Goal: Task Accomplishment & Management: Use online tool/utility

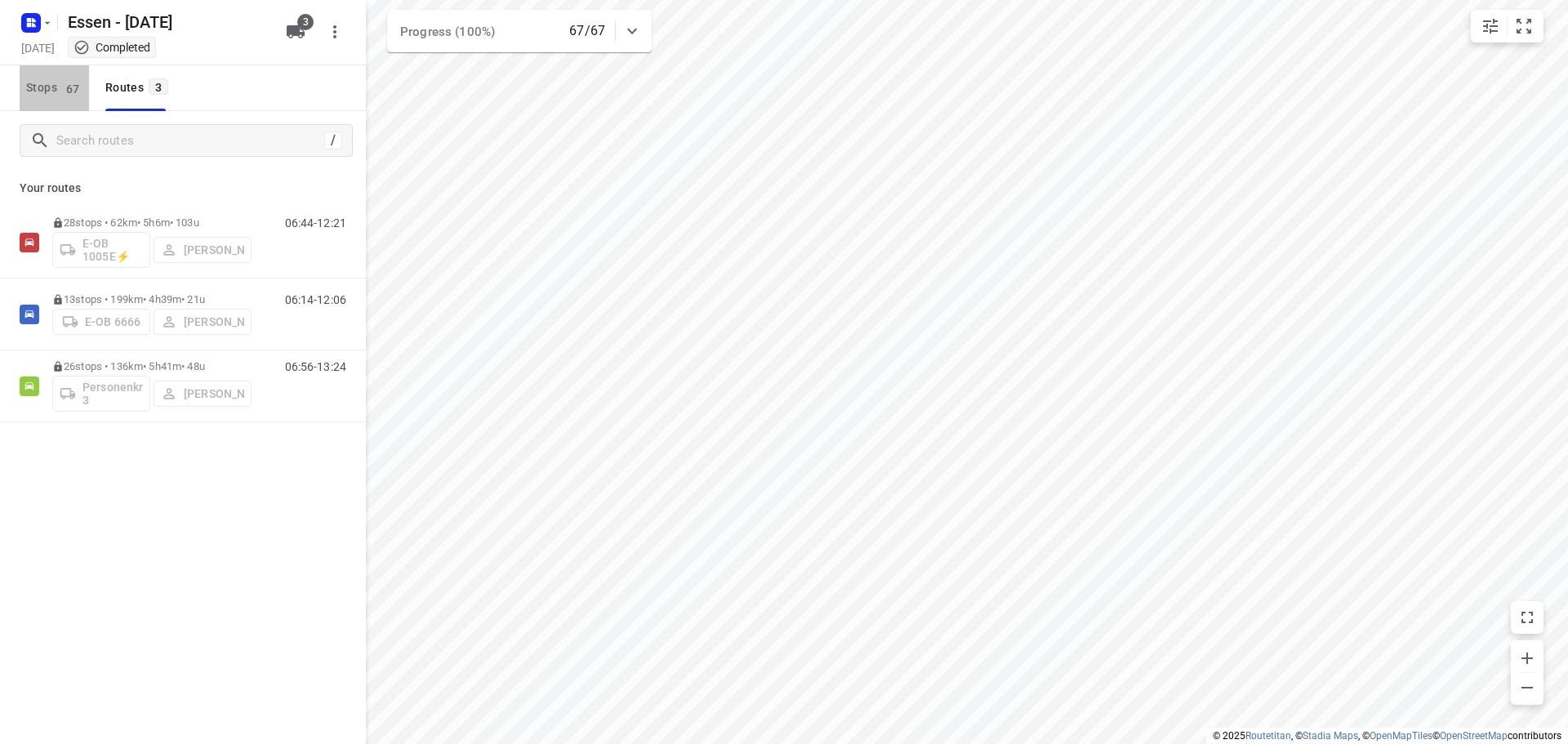
click at [67, 89] on span "67" at bounding box center [73, 88] width 22 height 16
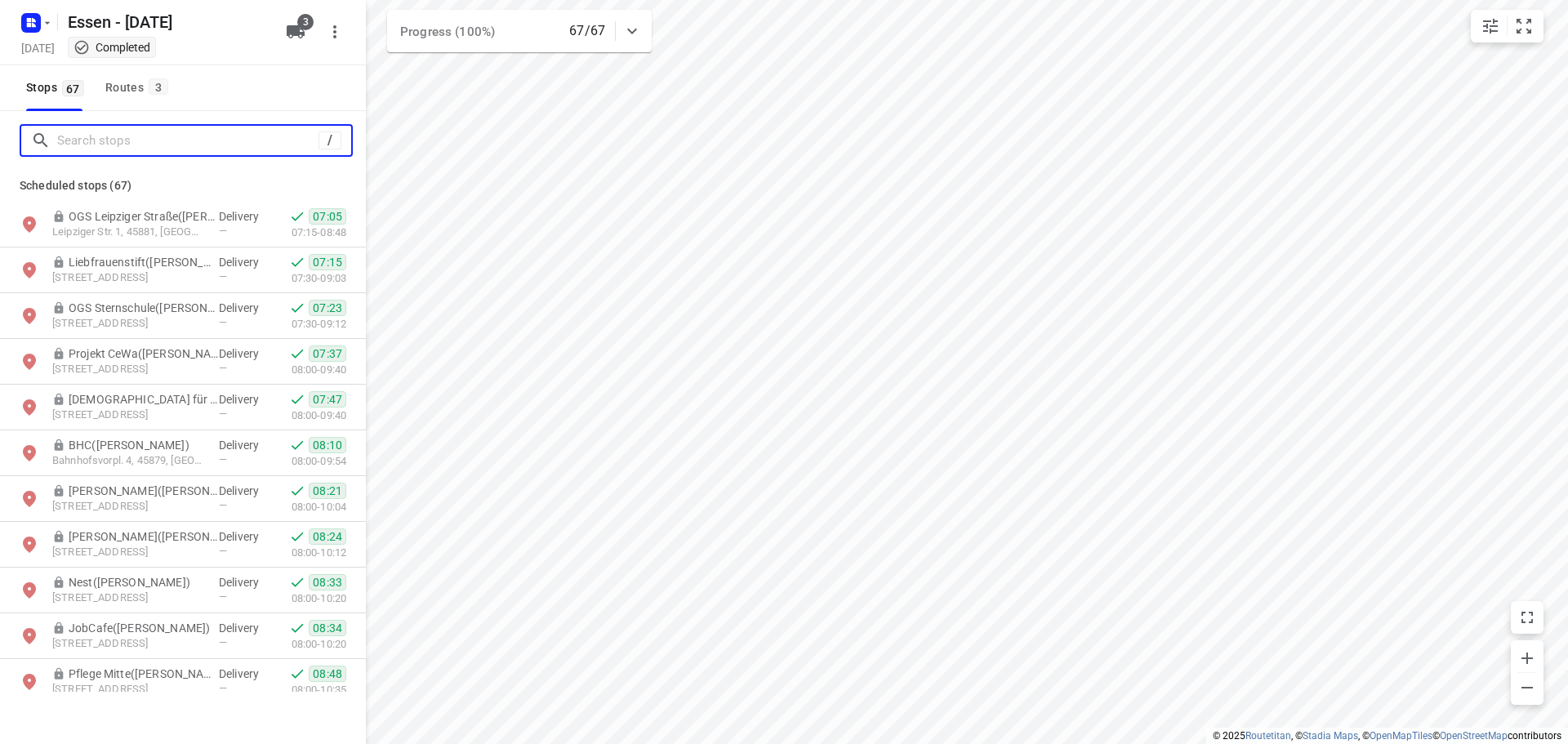
click at [110, 134] on input "Search stops" at bounding box center [188, 140] width 262 height 26
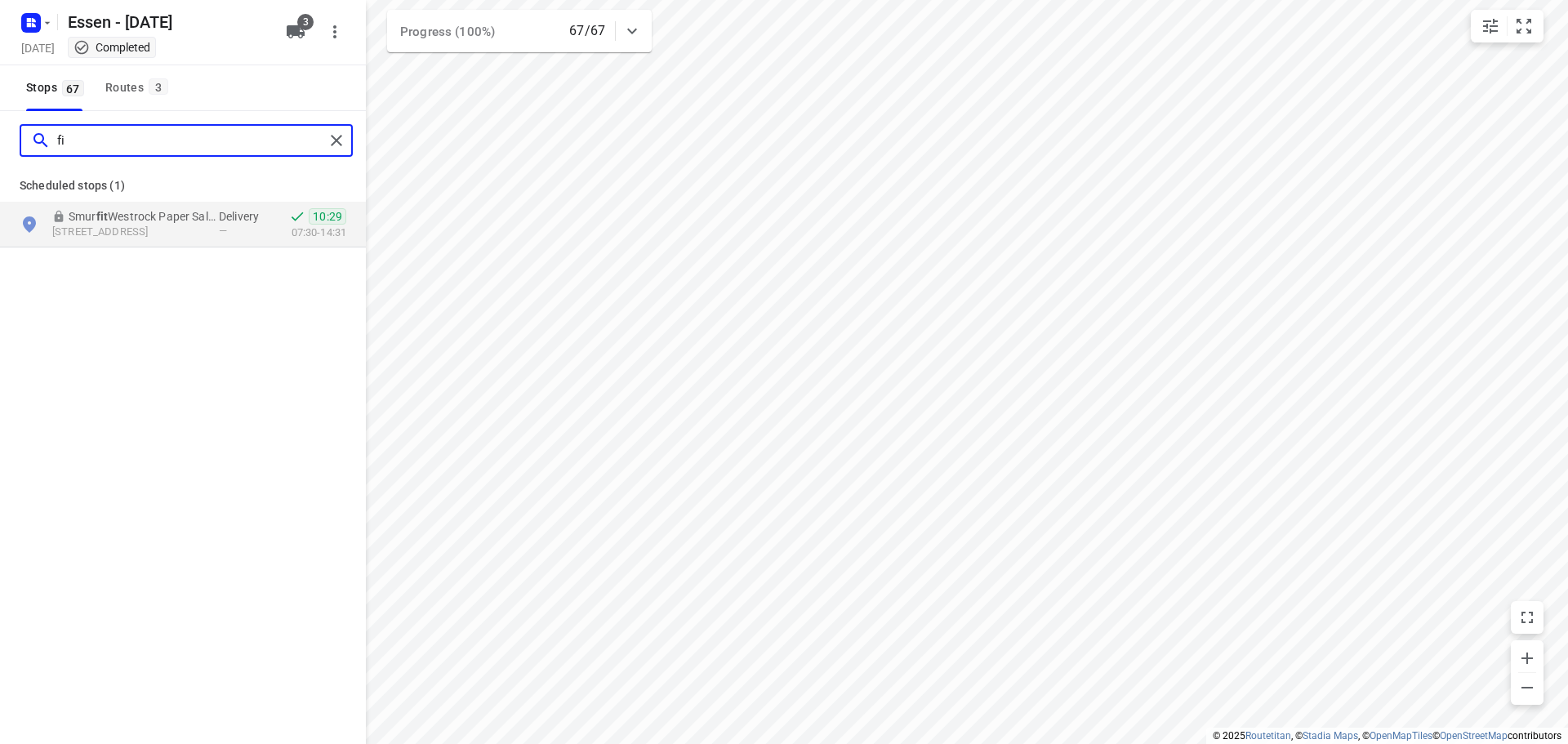
type input "f"
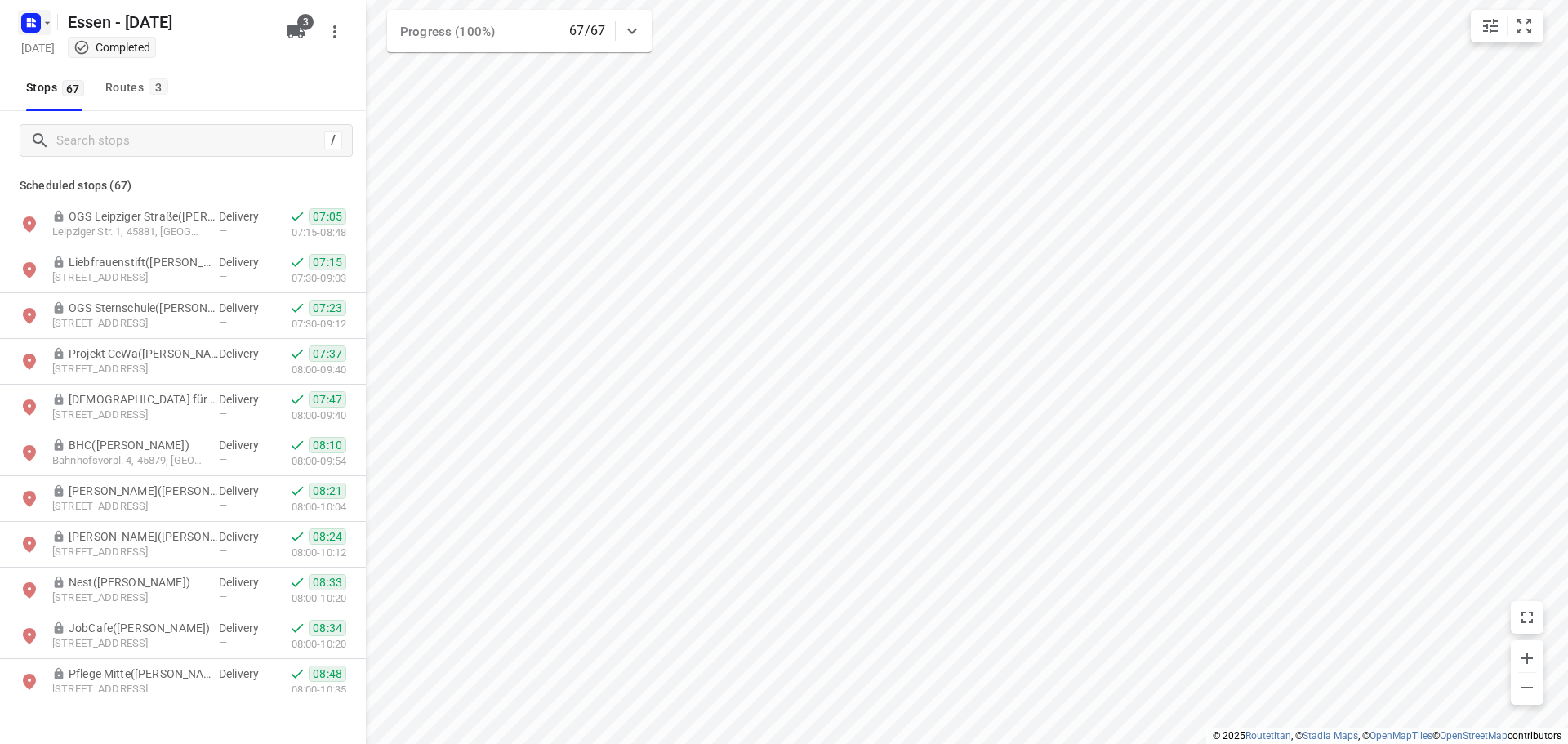
click at [46, 20] on icon "button" at bounding box center [48, 23] width 13 height 13
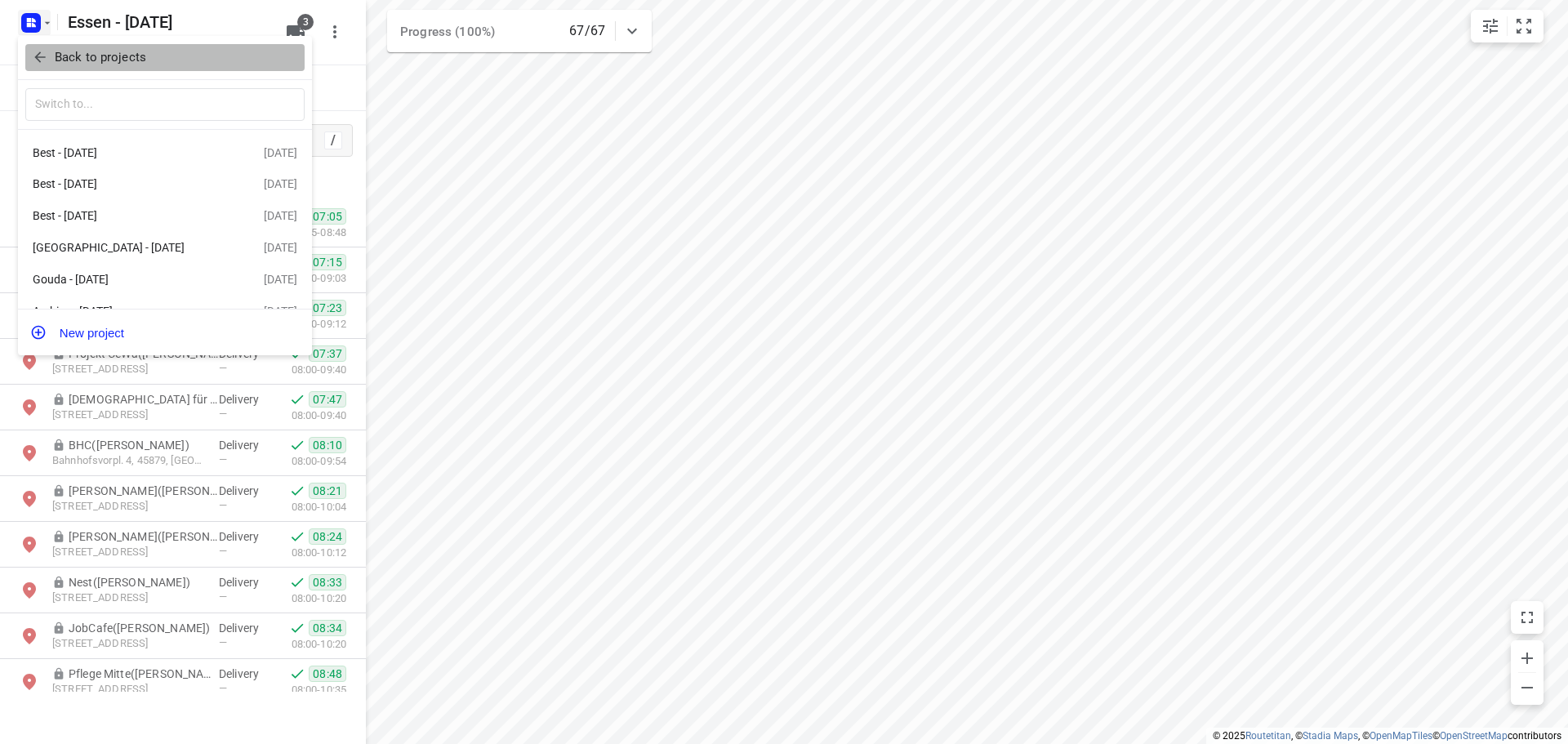
click at [75, 61] on p "Back to projects" at bounding box center [100, 57] width 92 height 19
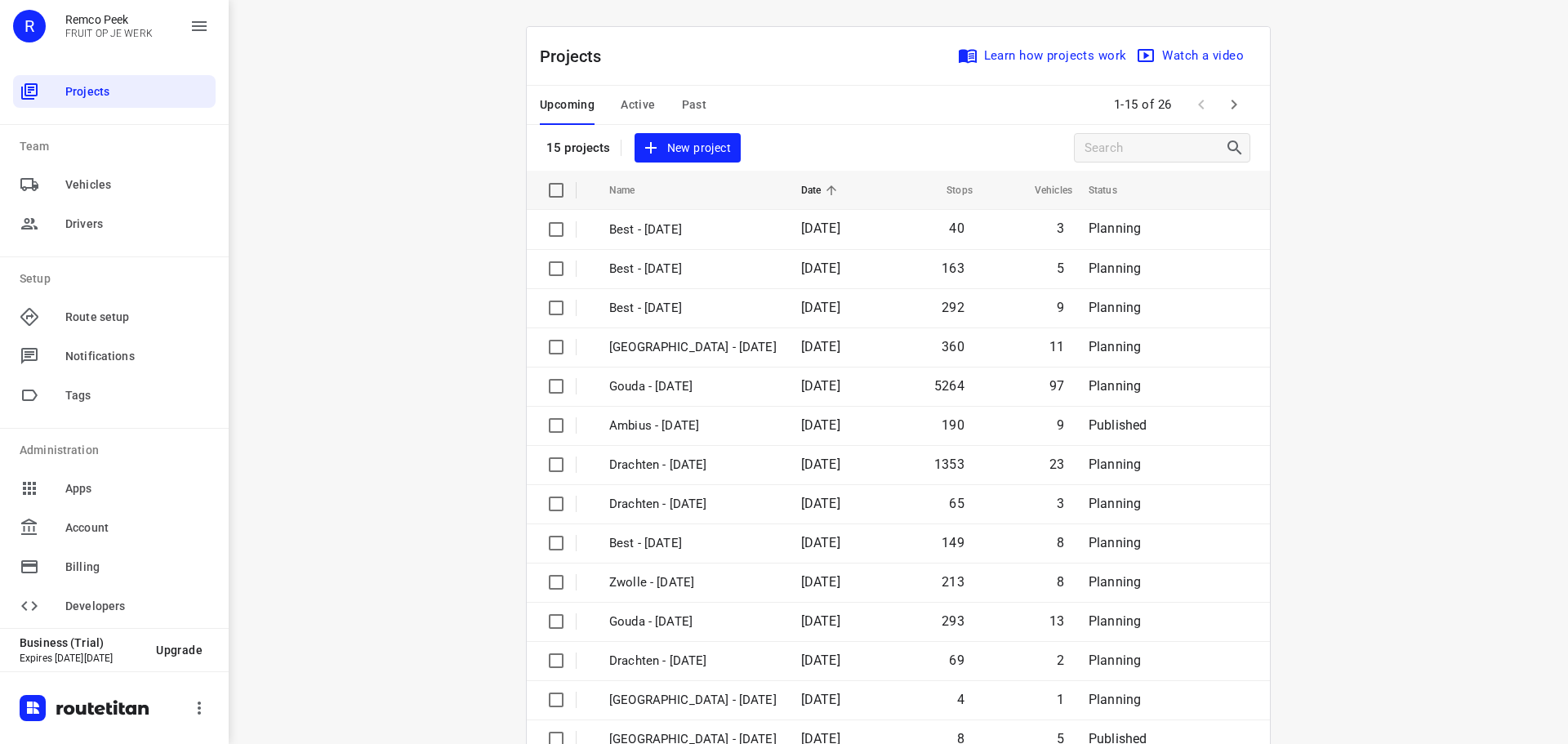
click at [653, 111] on div "Upcoming Active Past" at bounding box center [636, 105] width 193 height 39
click at [1225, 102] on icon "button" at bounding box center [1234, 104] width 20 height 20
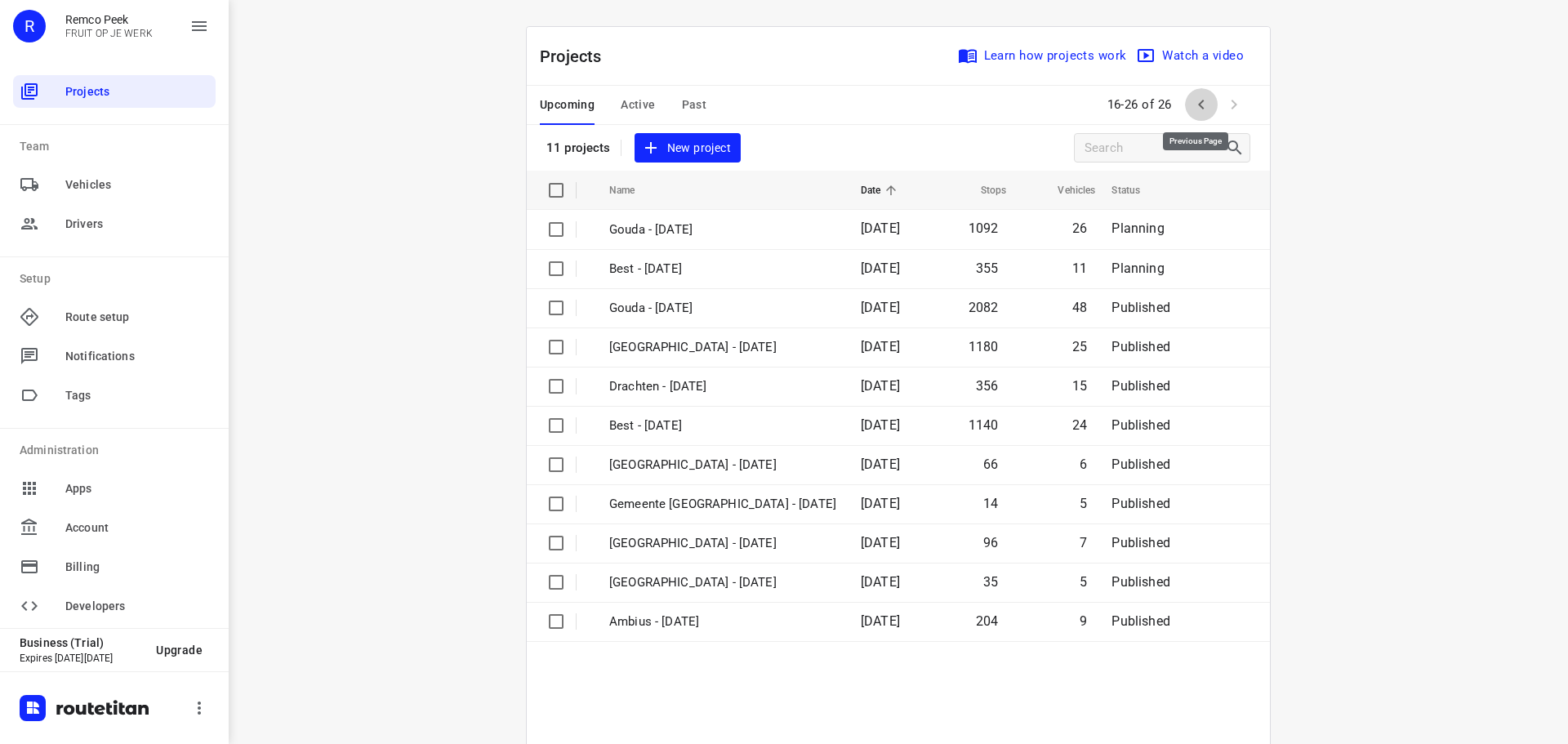
click at [1198, 104] on icon "button" at bounding box center [1201, 104] width 6 height 10
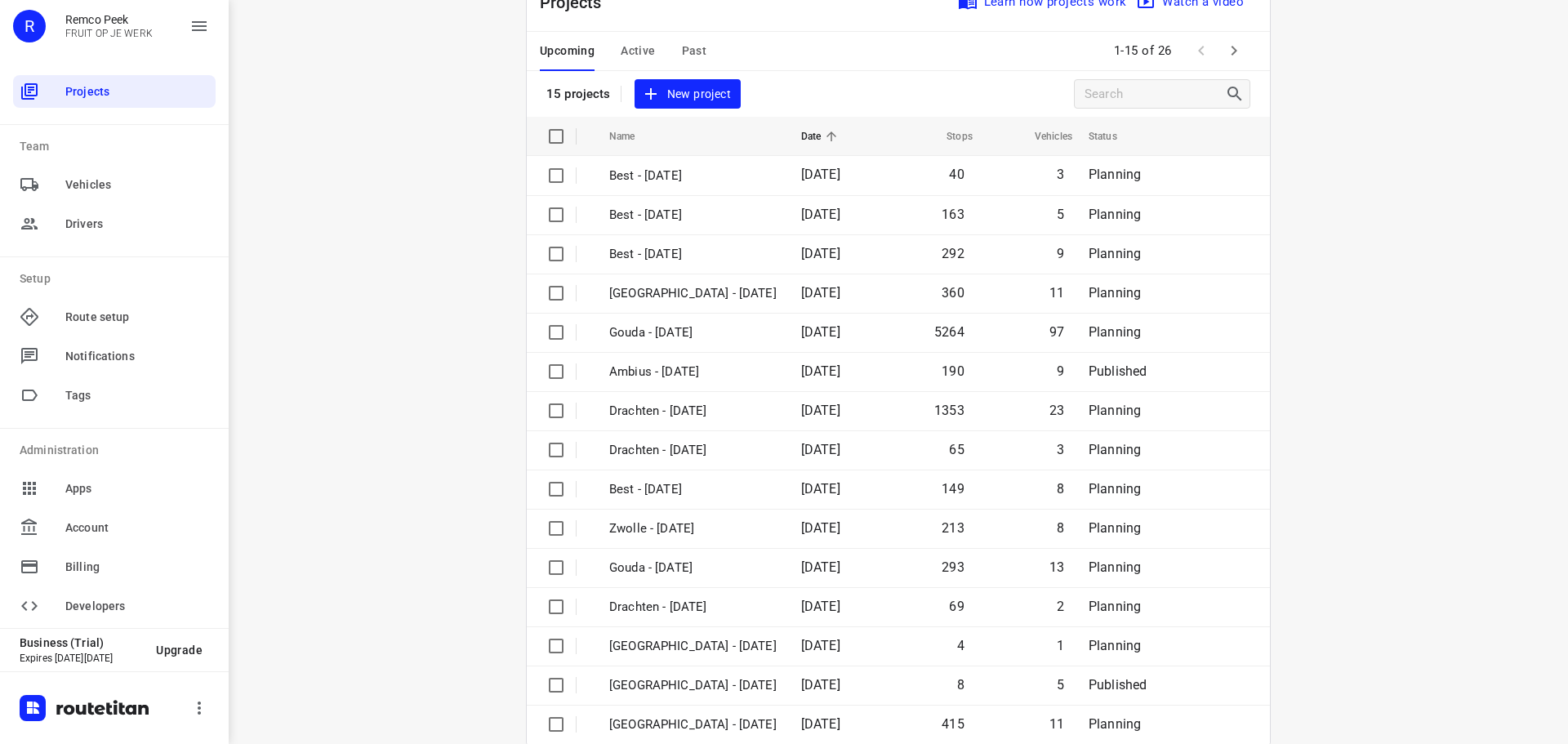
scroll to position [81, 0]
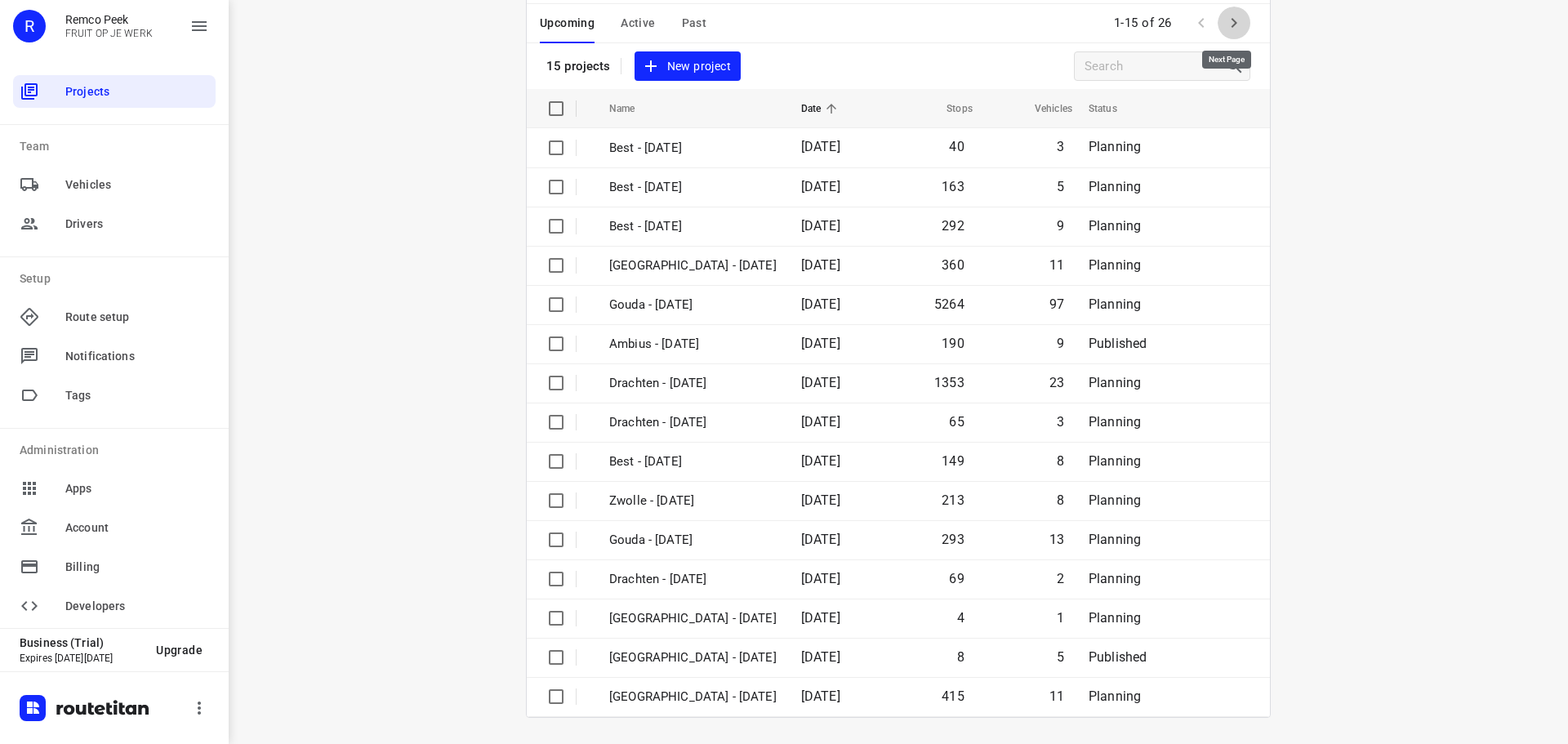
click at [1229, 23] on icon "button" at bounding box center [1234, 23] width 20 height 20
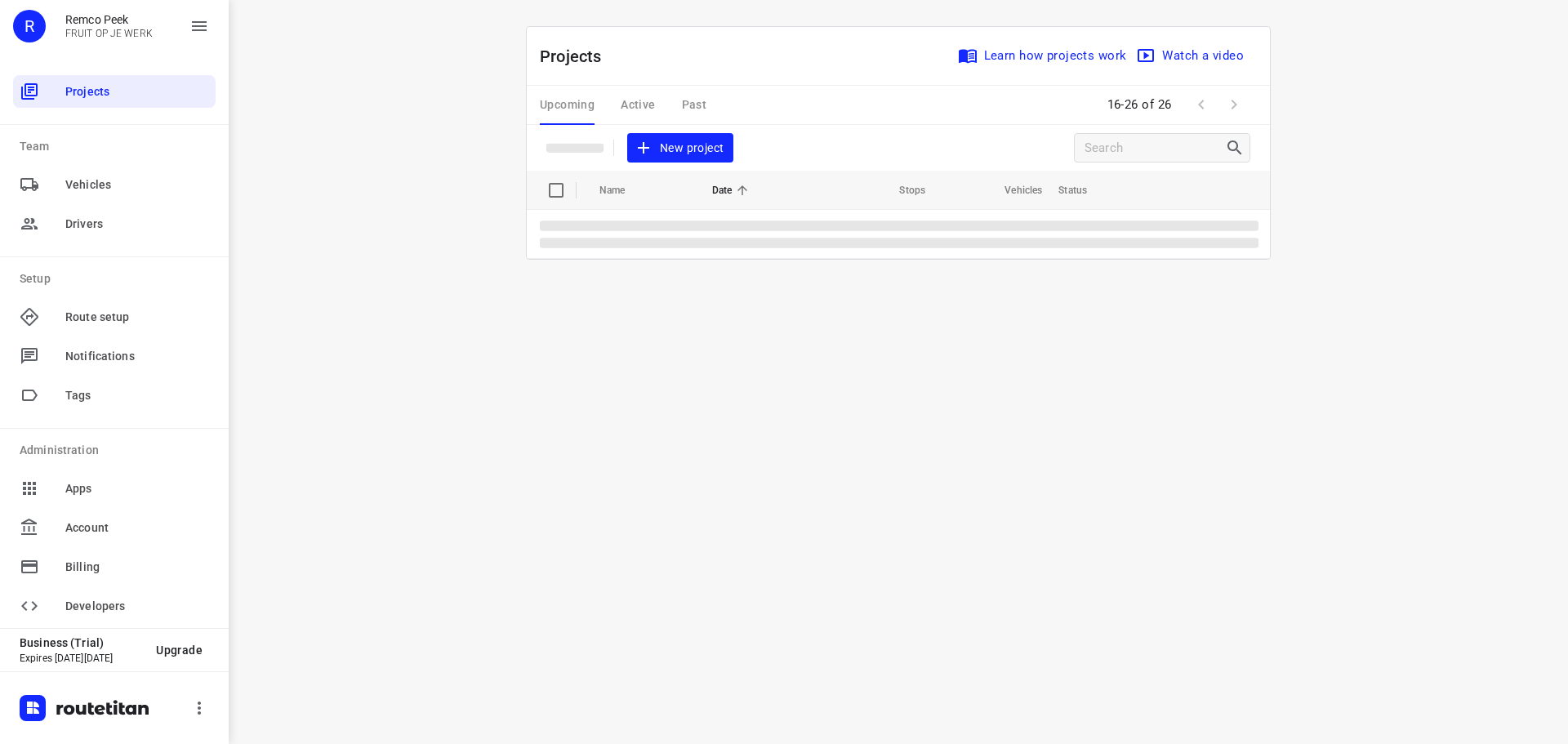
scroll to position [0, 0]
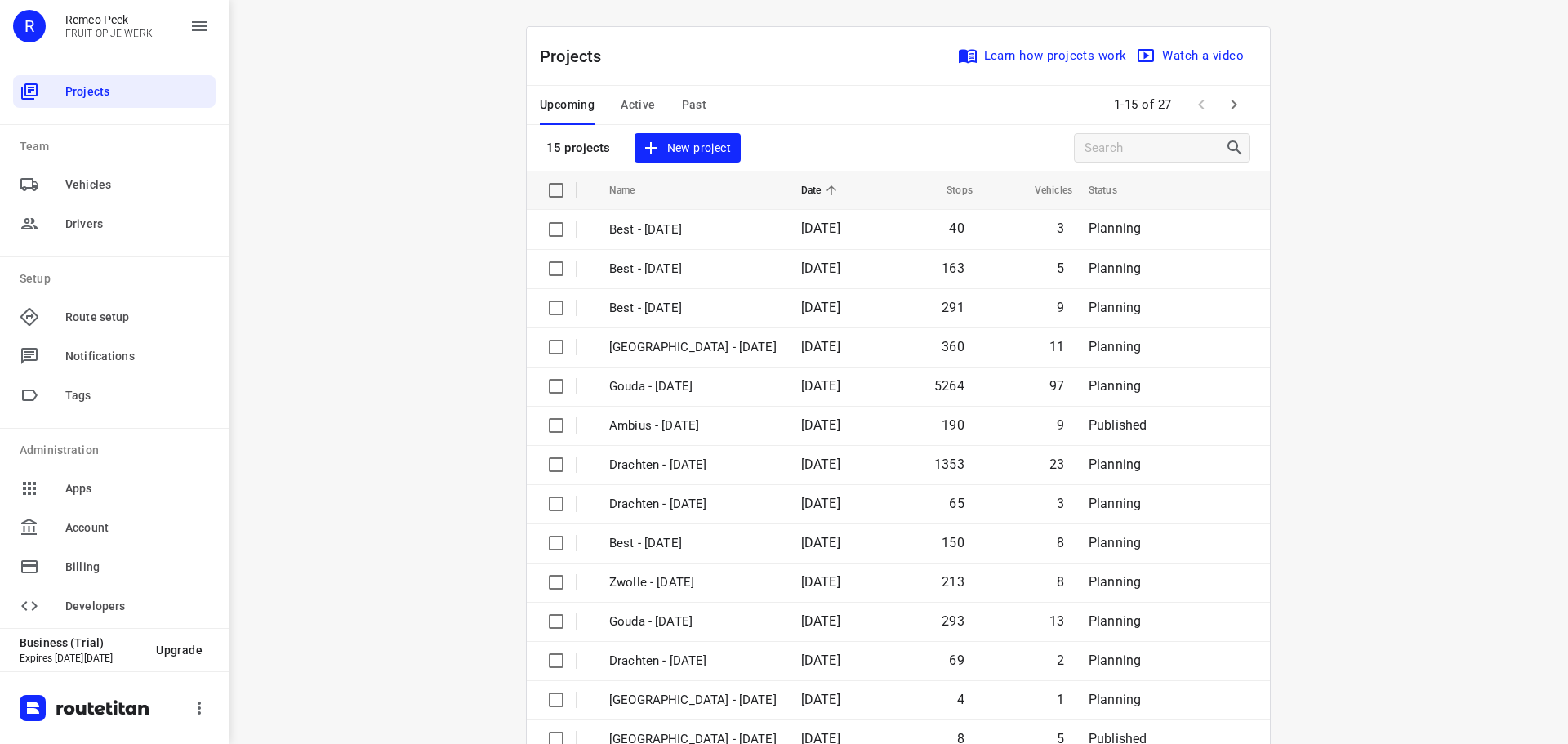
scroll to position [81, 0]
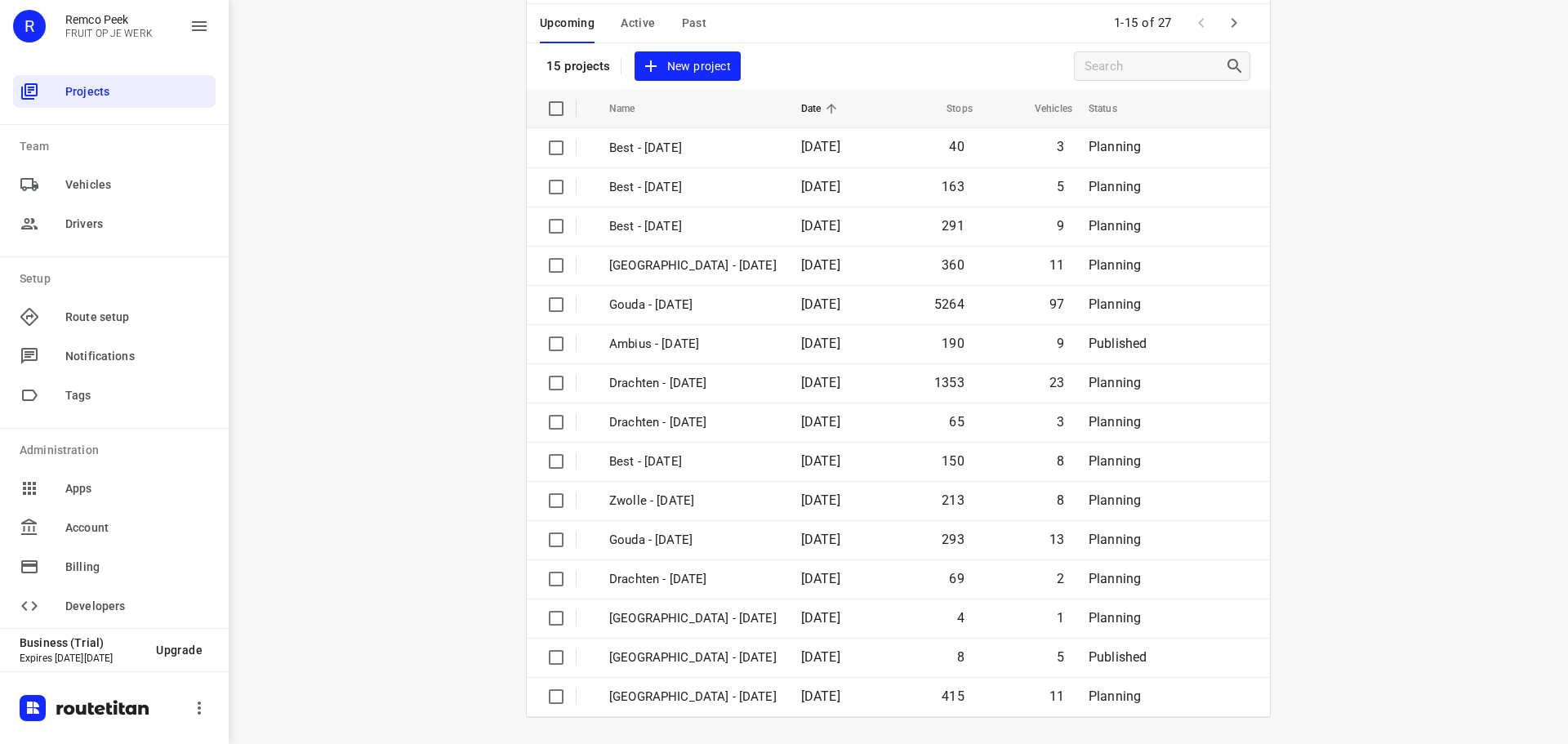
click at [1241, 25] on button "button" at bounding box center [1235, 23] width 32 height 32
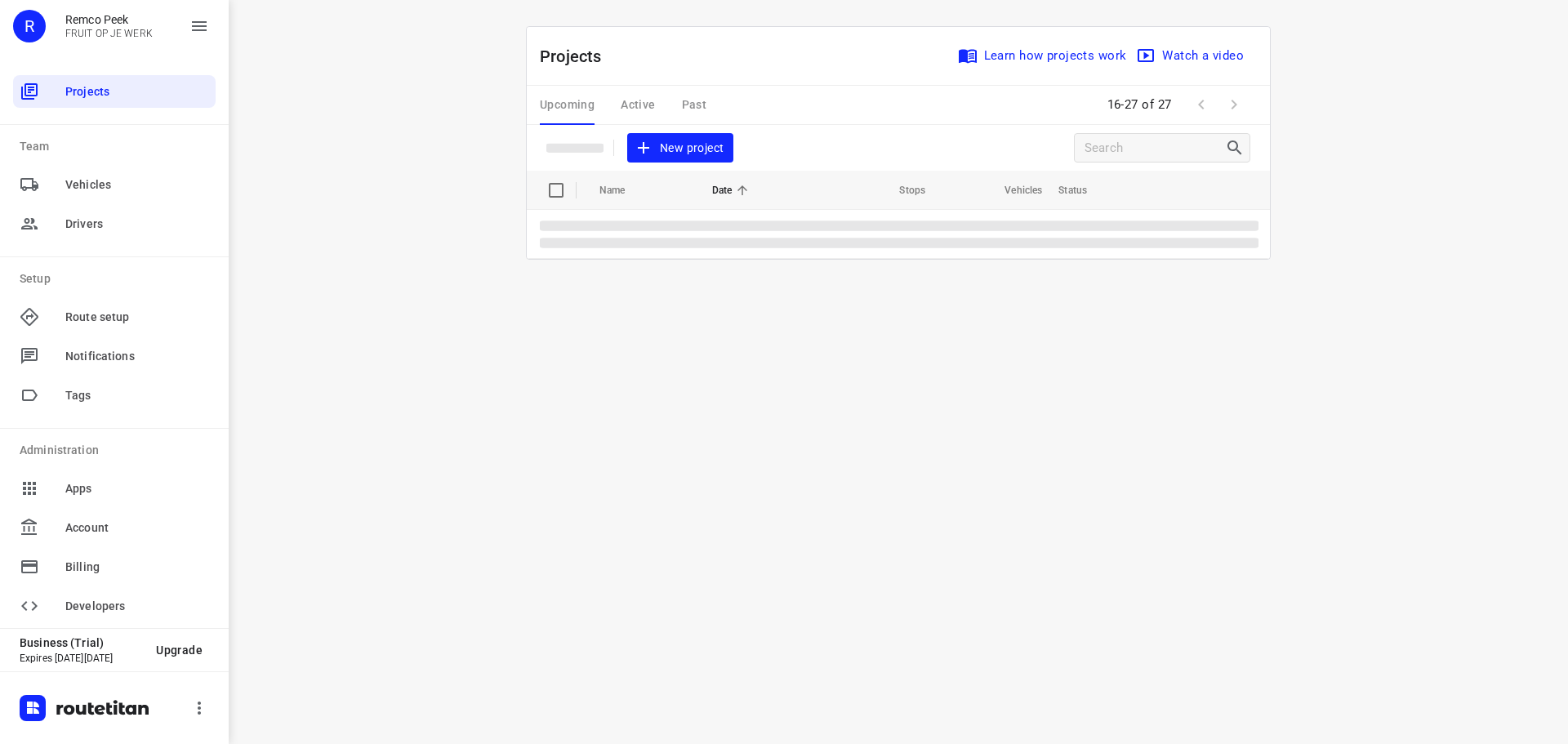
scroll to position [0, 0]
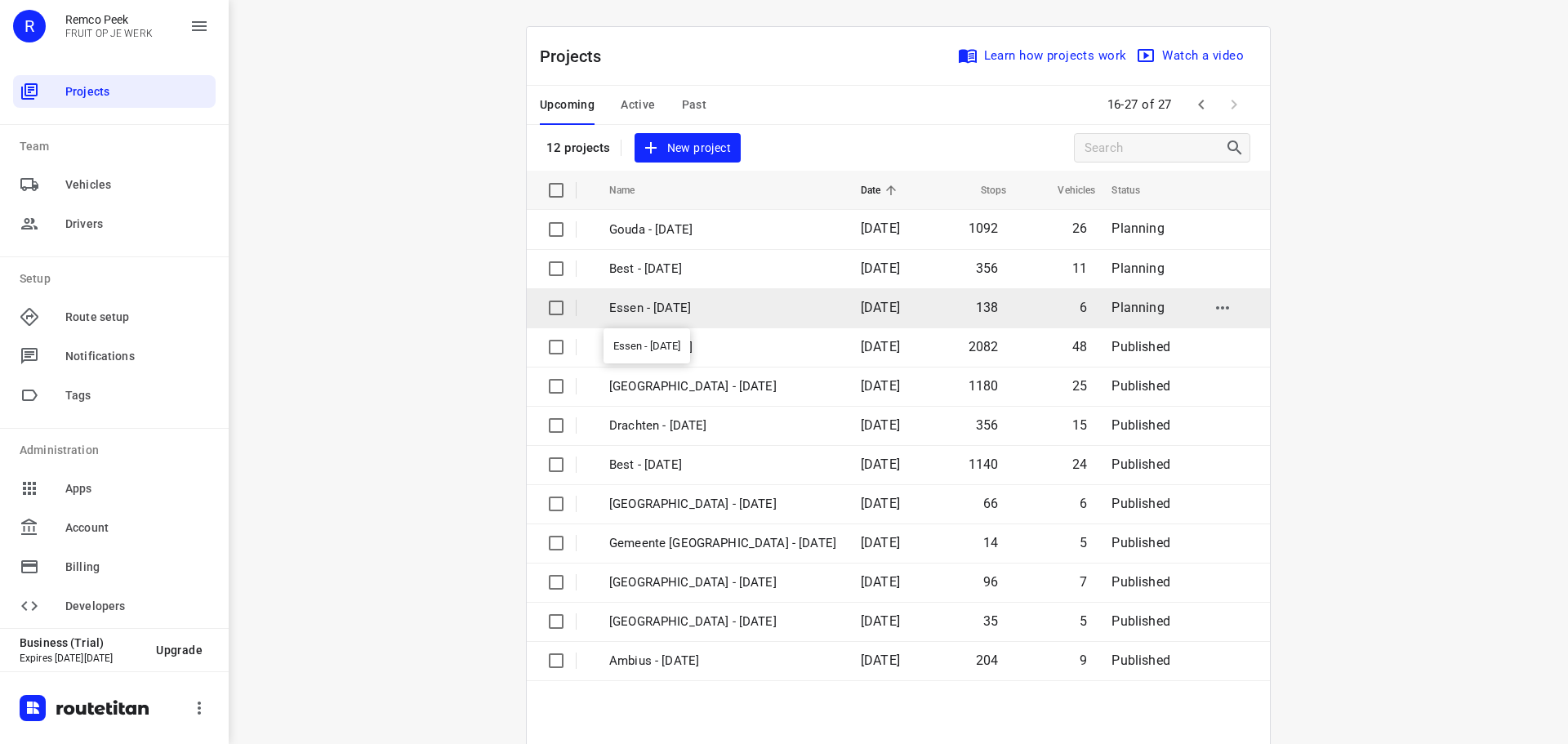
click at [638, 305] on p "Essen - [DATE]" at bounding box center [723, 308] width 227 height 19
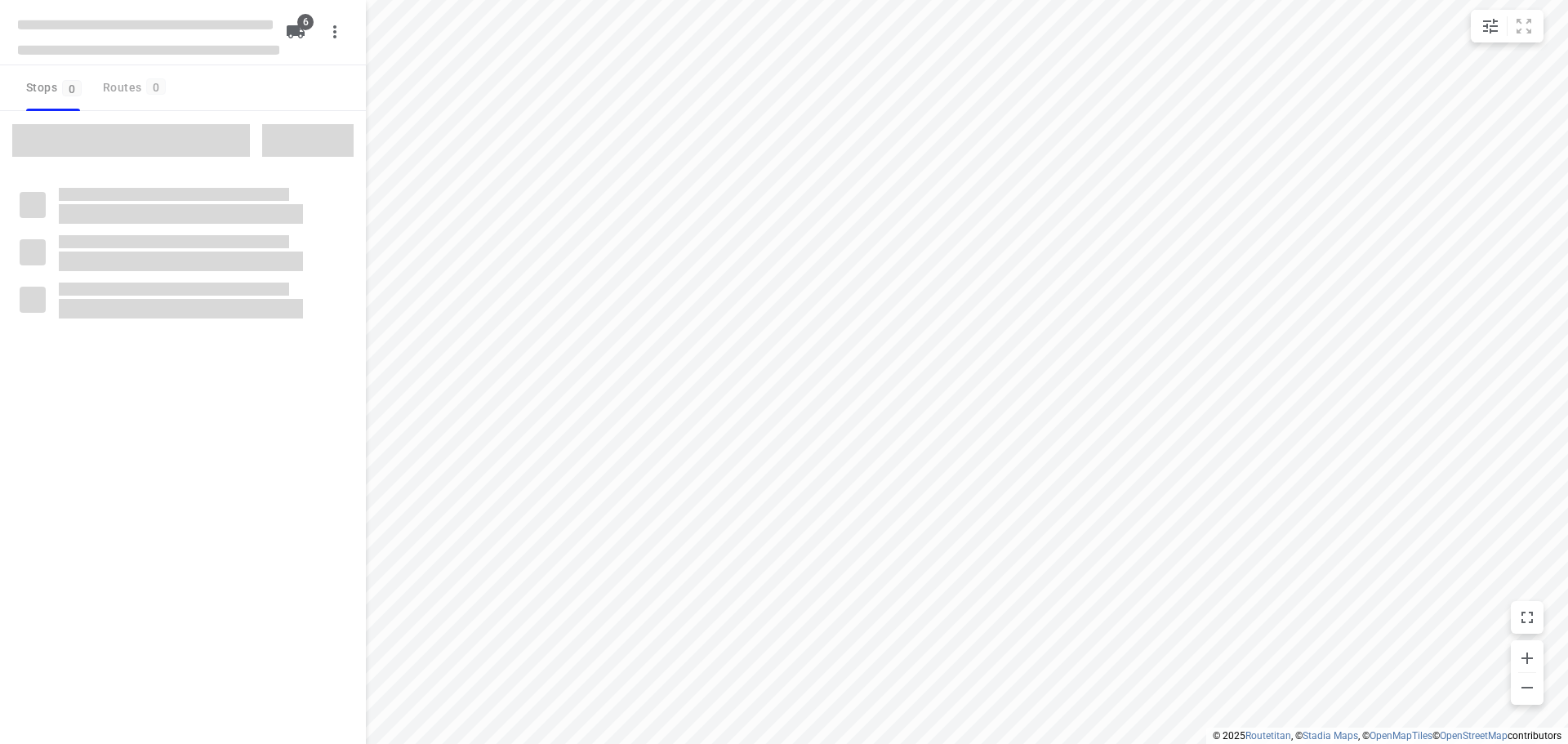
checkbox input "true"
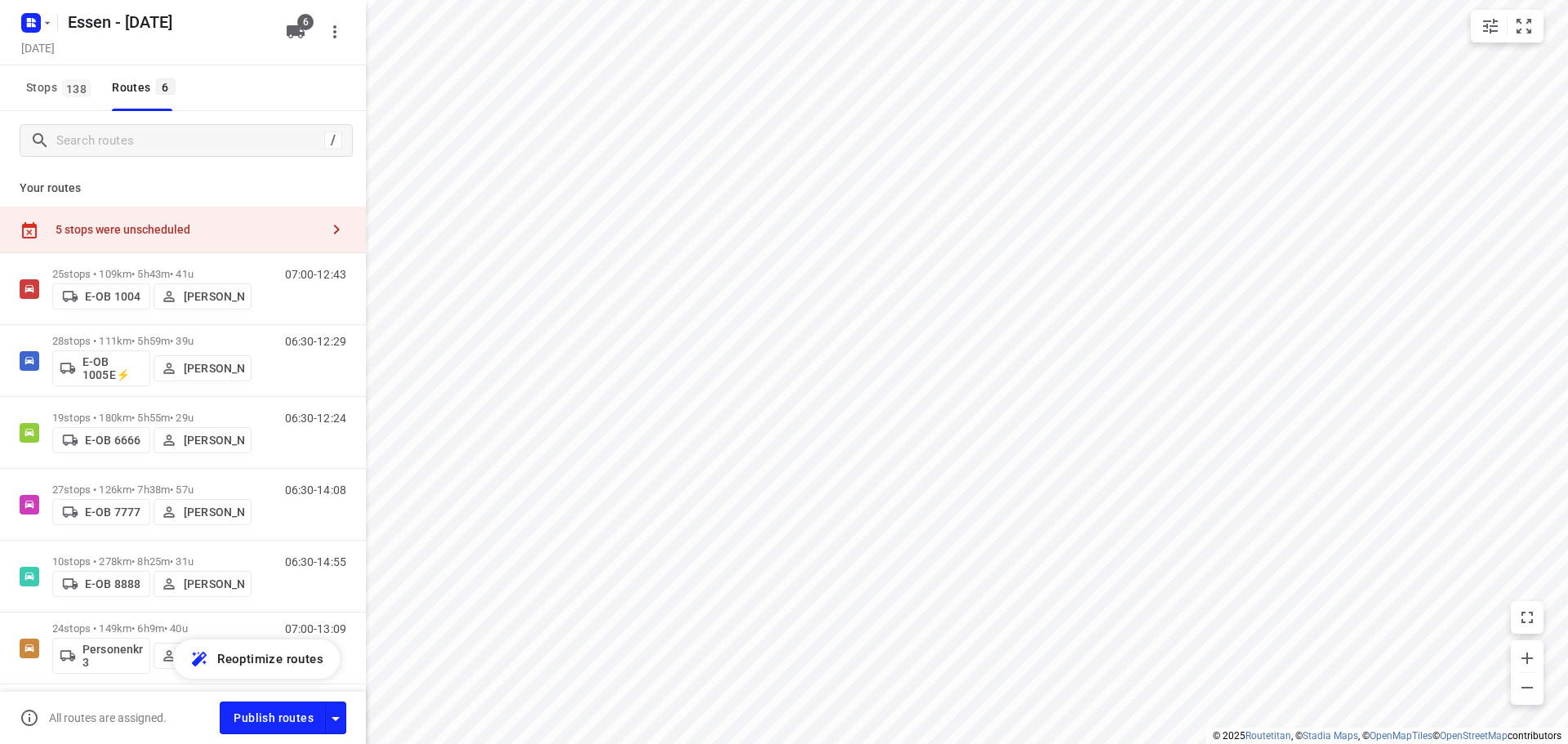
click at [283, 228] on div "5 stops were unscheduled" at bounding box center [187, 229] width 265 height 13
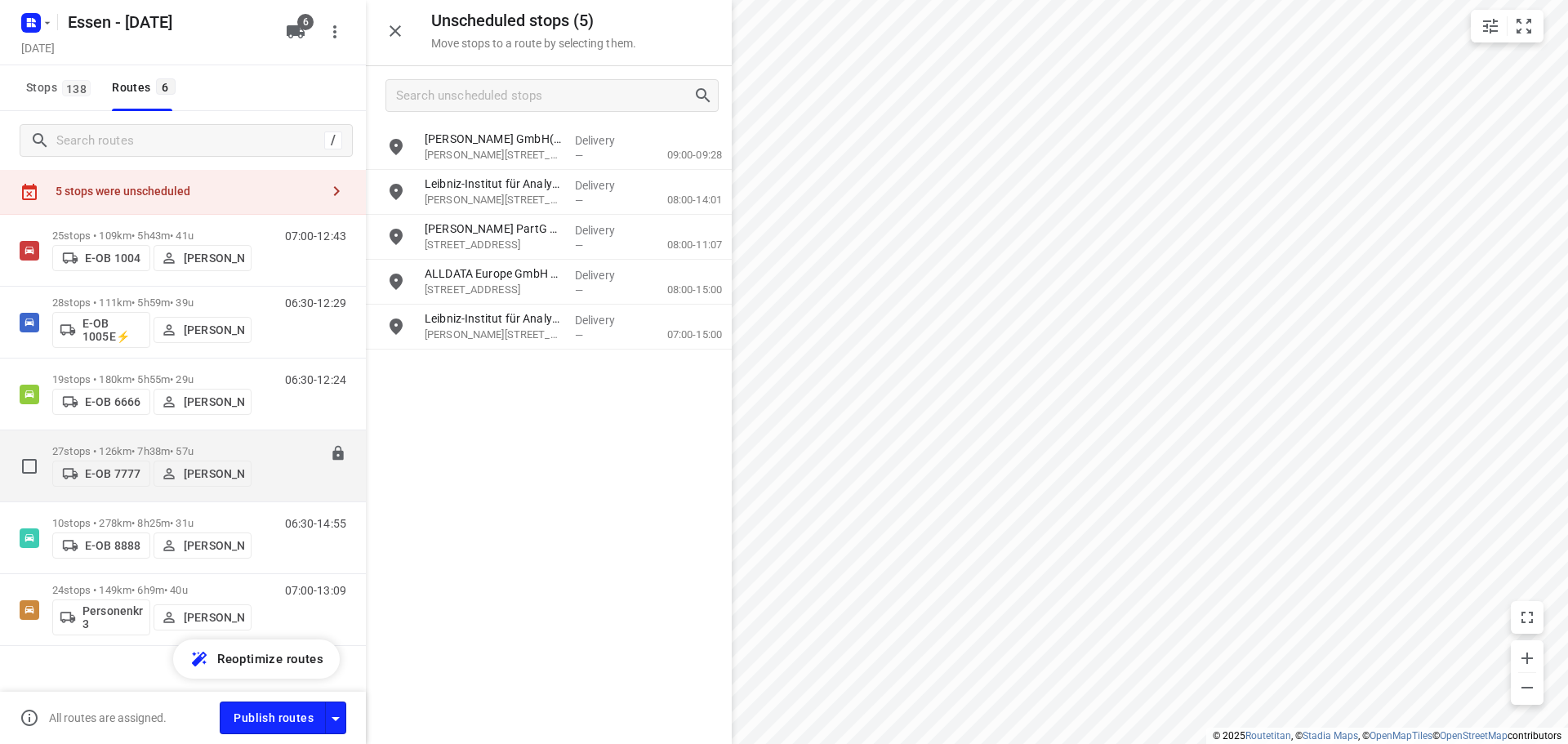
scroll to position [58, 0]
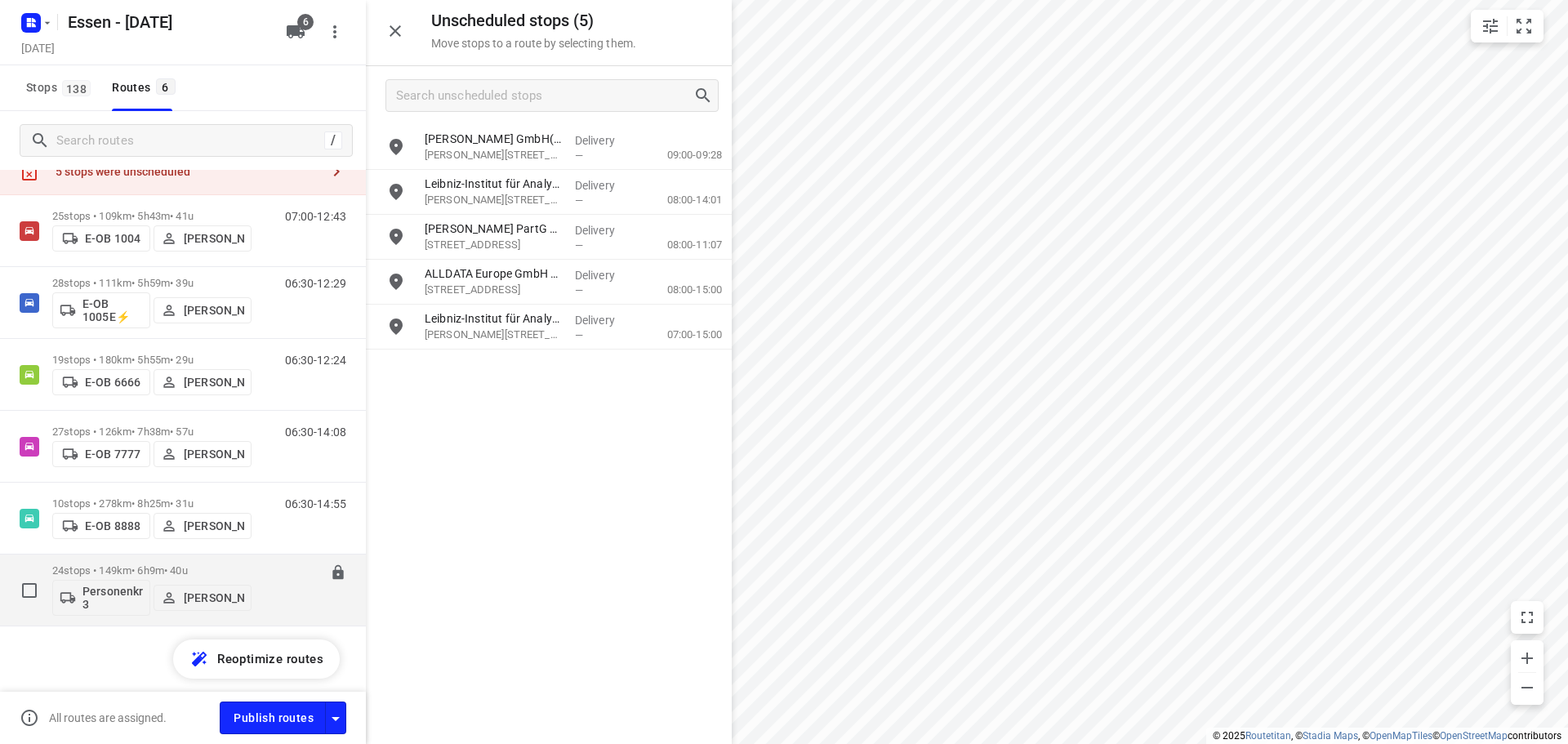
click at [126, 563] on div "24 stops • 149km • 6h9m • 40u Personenkraftwagen 3 [PERSON_NAME]" at bounding box center [152, 589] width 200 height 68
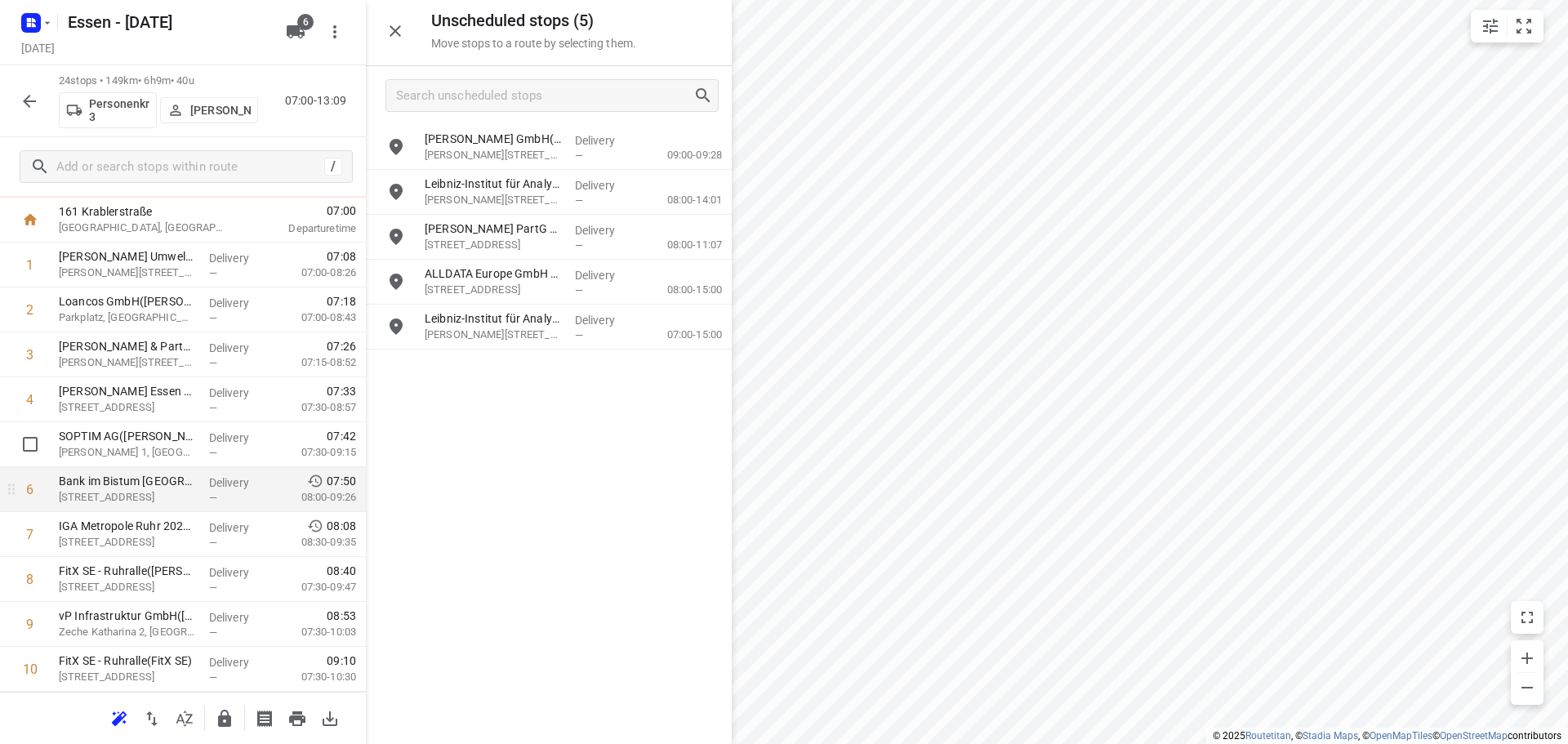
scroll to position [163, 0]
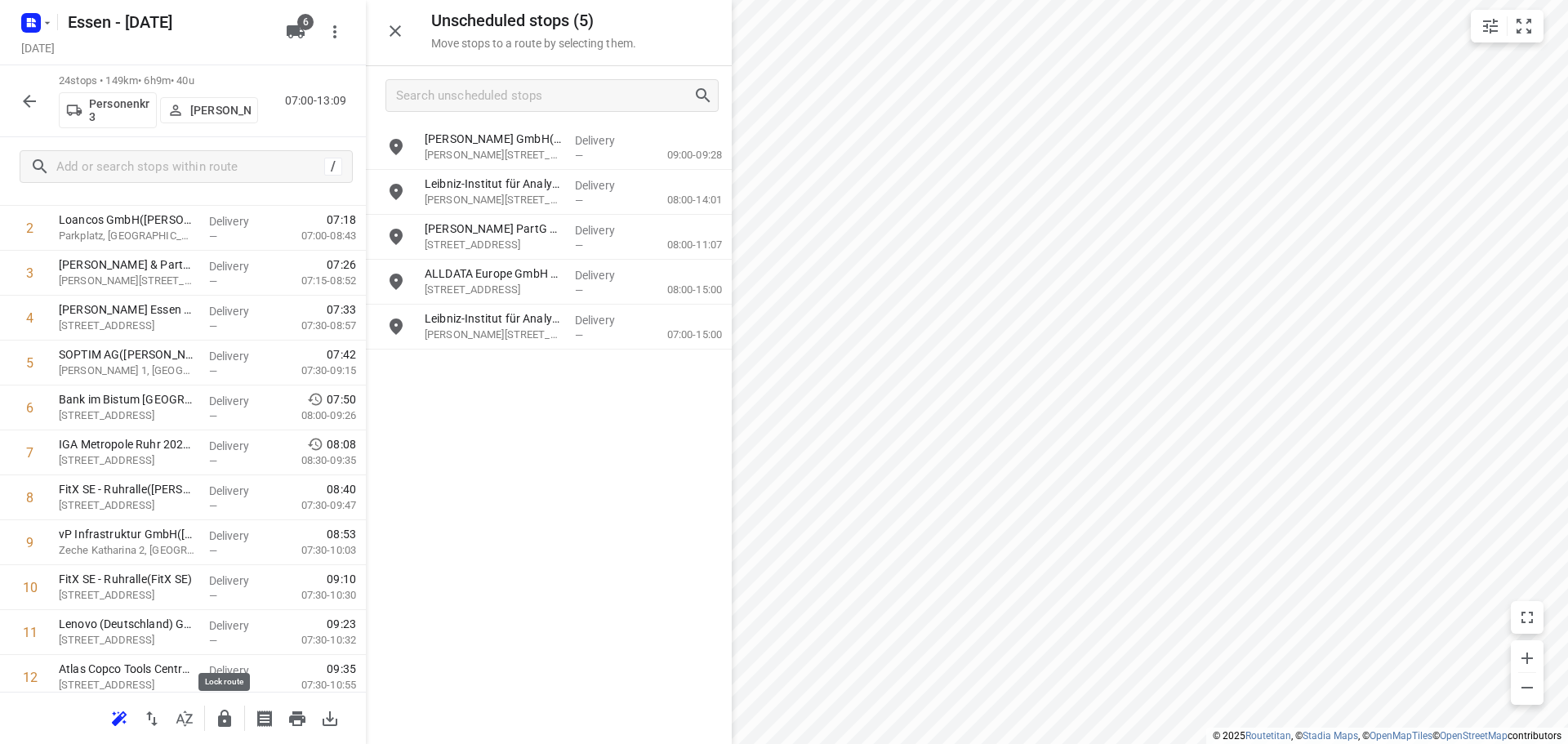
click at [237, 723] on button "button" at bounding box center [225, 718] width 32 height 32
click at [234, 718] on button "button" at bounding box center [225, 718] width 32 height 32
click at [26, 95] on icon "button" at bounding box center [30, 101] width 20 height 20
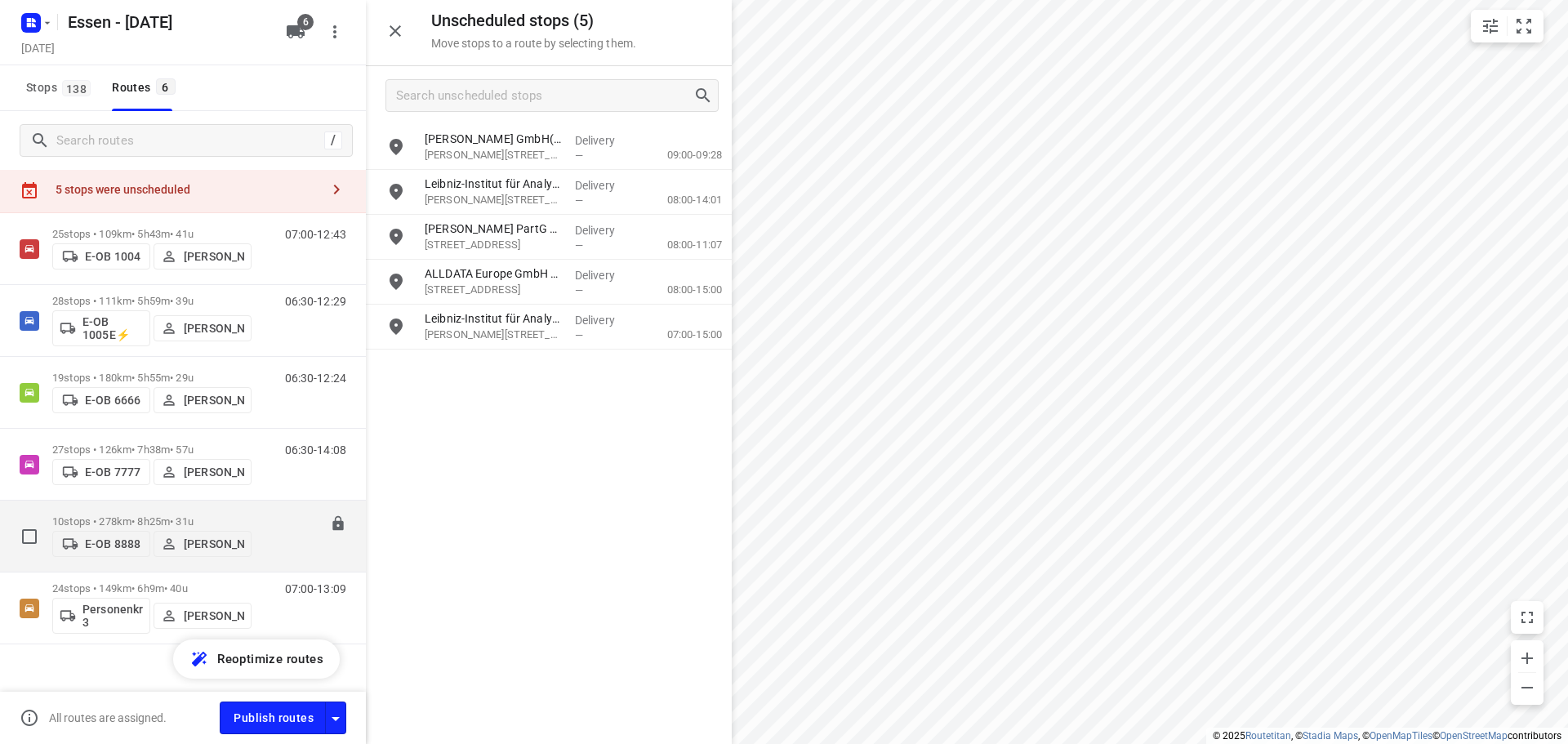
scroll to position [58, 0]
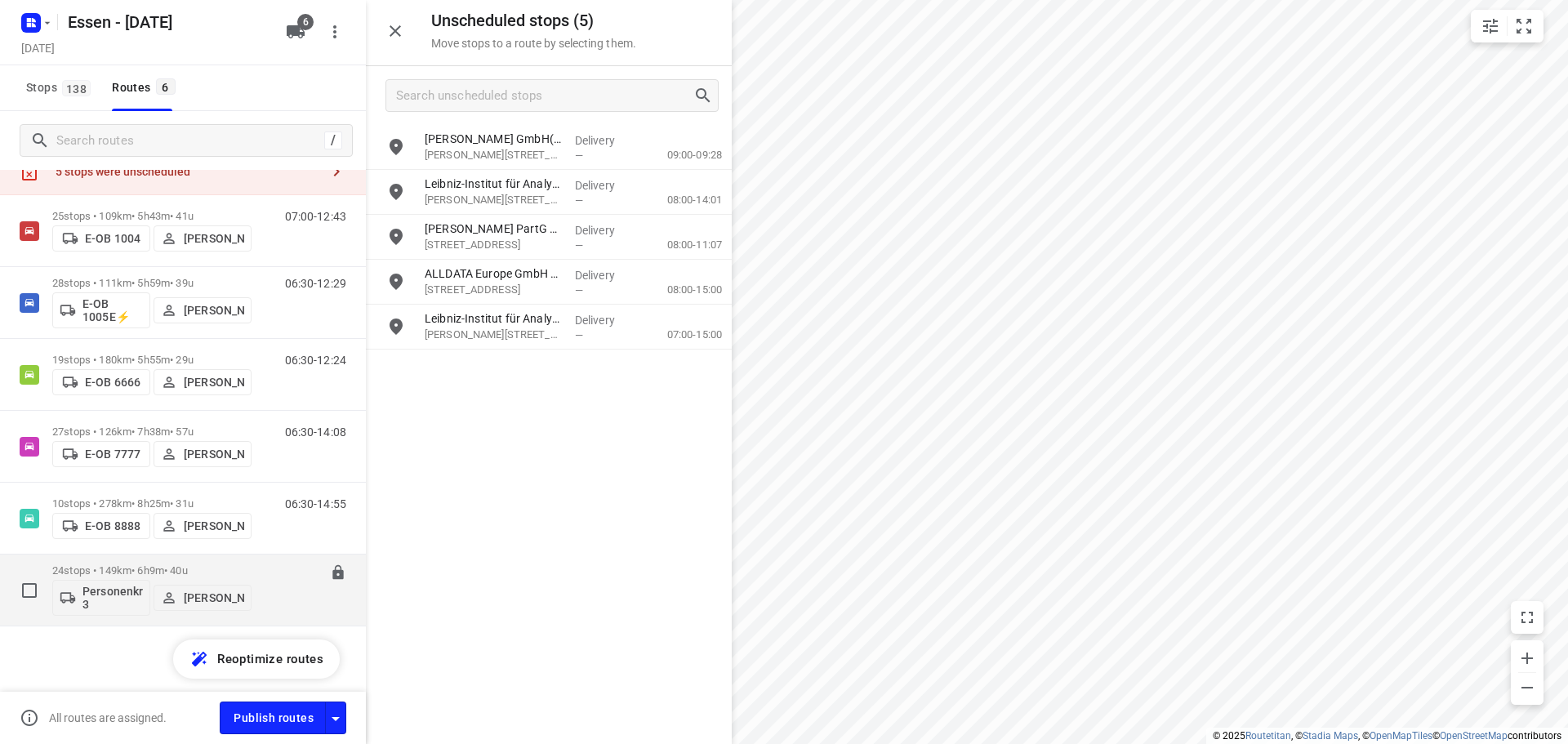
click at [173, 561] on div "24 stops • 149km • 6h9m • 40u Personenkraftwagen 3 [PERSON_NAME]" at bounding box center [152, 589] width 200 height 68
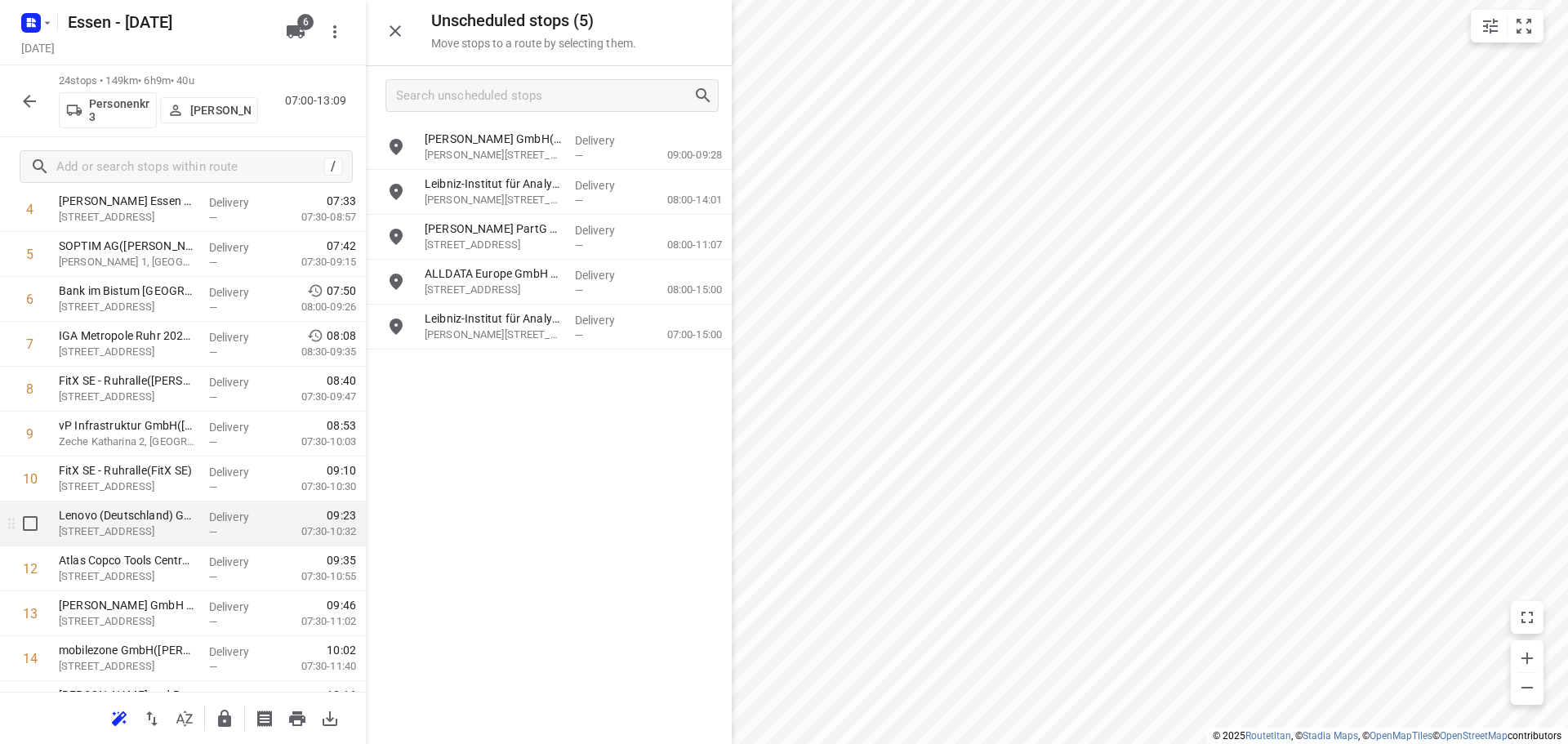
scroll to position [244, 0]
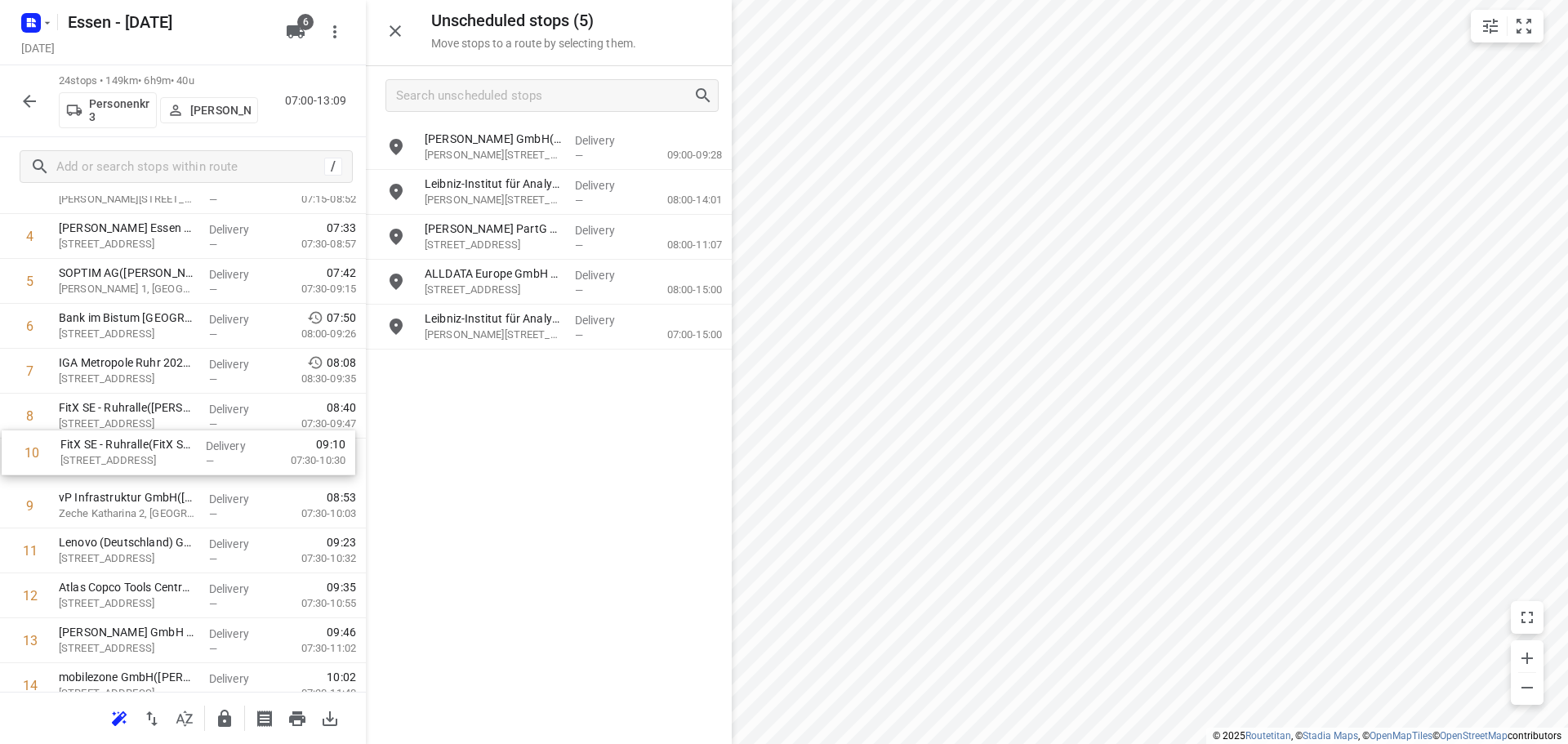
drag, startPoint x: 168, startPoint y: 504, endPoint x: 170, endPoint y: 446, distance: 58.0
click at [170, 446] on div "1 [PERSON_NAME] Umwelttechnologie GmbH(Stefanidou Wassiliki) [PERSON_NAME][STRE…" at bounding box center [183, 618] width 366 height 1077
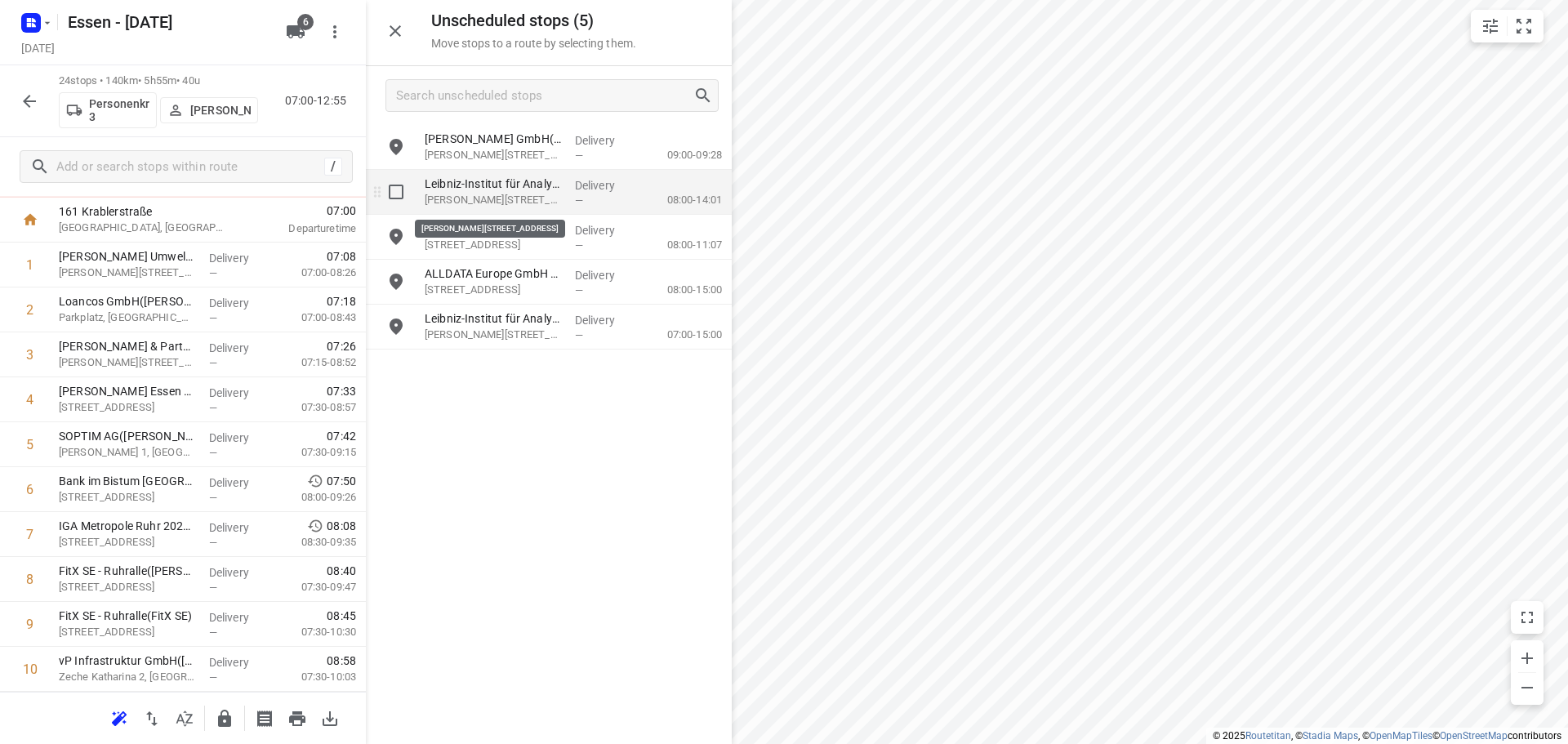
click at [546, 198] on p "[PERSON_NAME][STREET_ADDRESS]" at bounding box center [494, 200] width 138 height 16
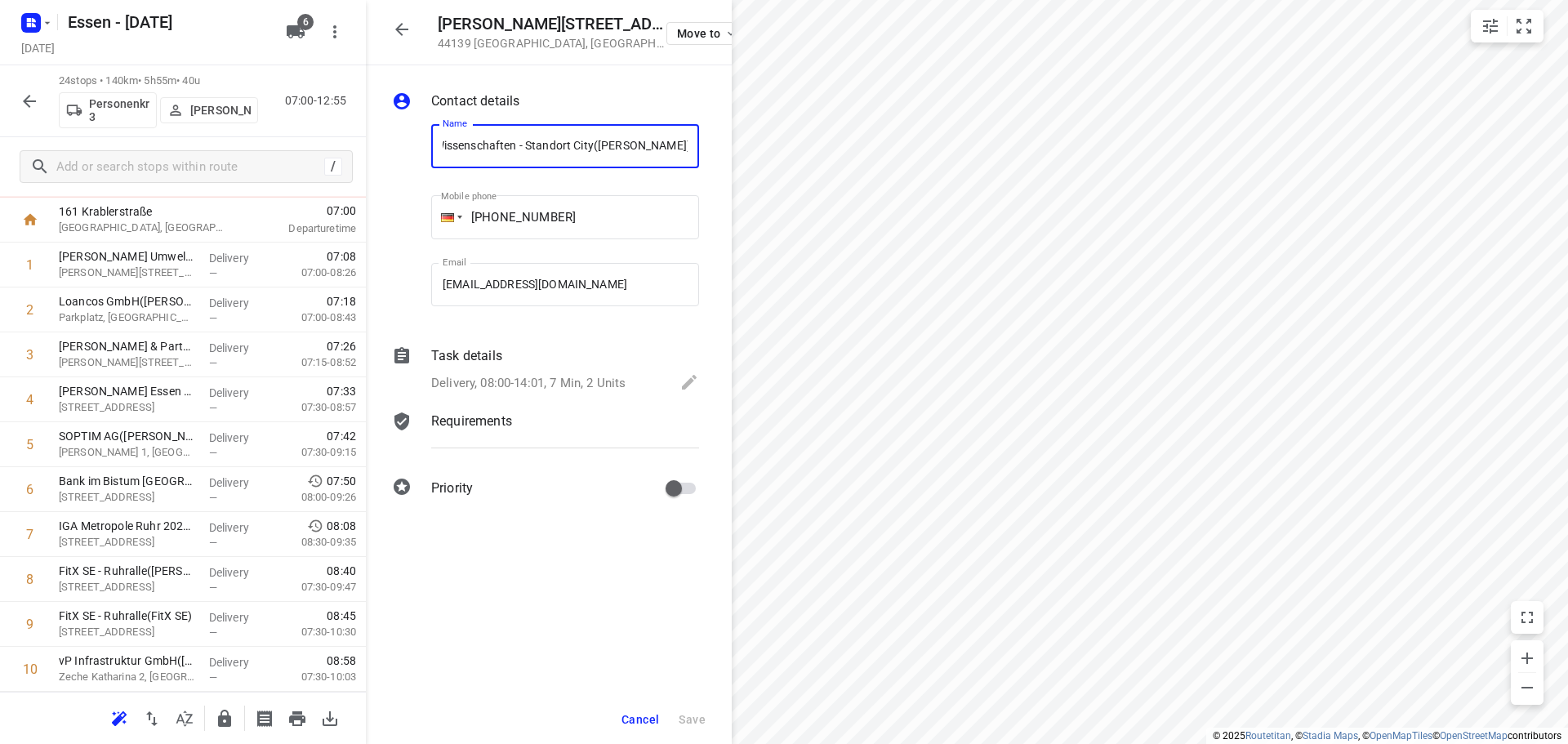
scroll to position [0, 0]
click at [486, 357] on p "Task details" at bounding box center [466, 355] width 71 height 20
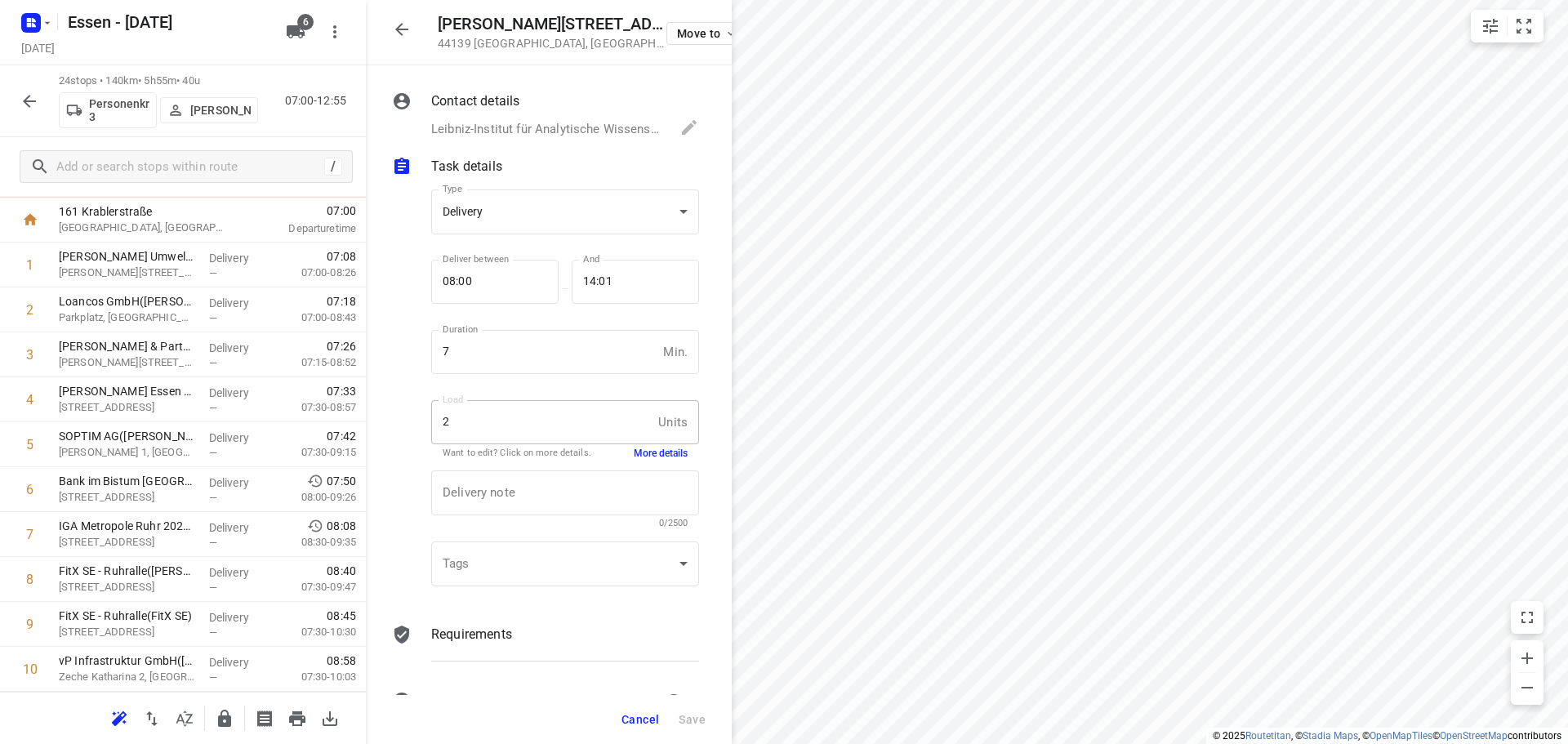
click at [640, 453] on button "More details" at bounding box center [660, 454] width 54 height 14
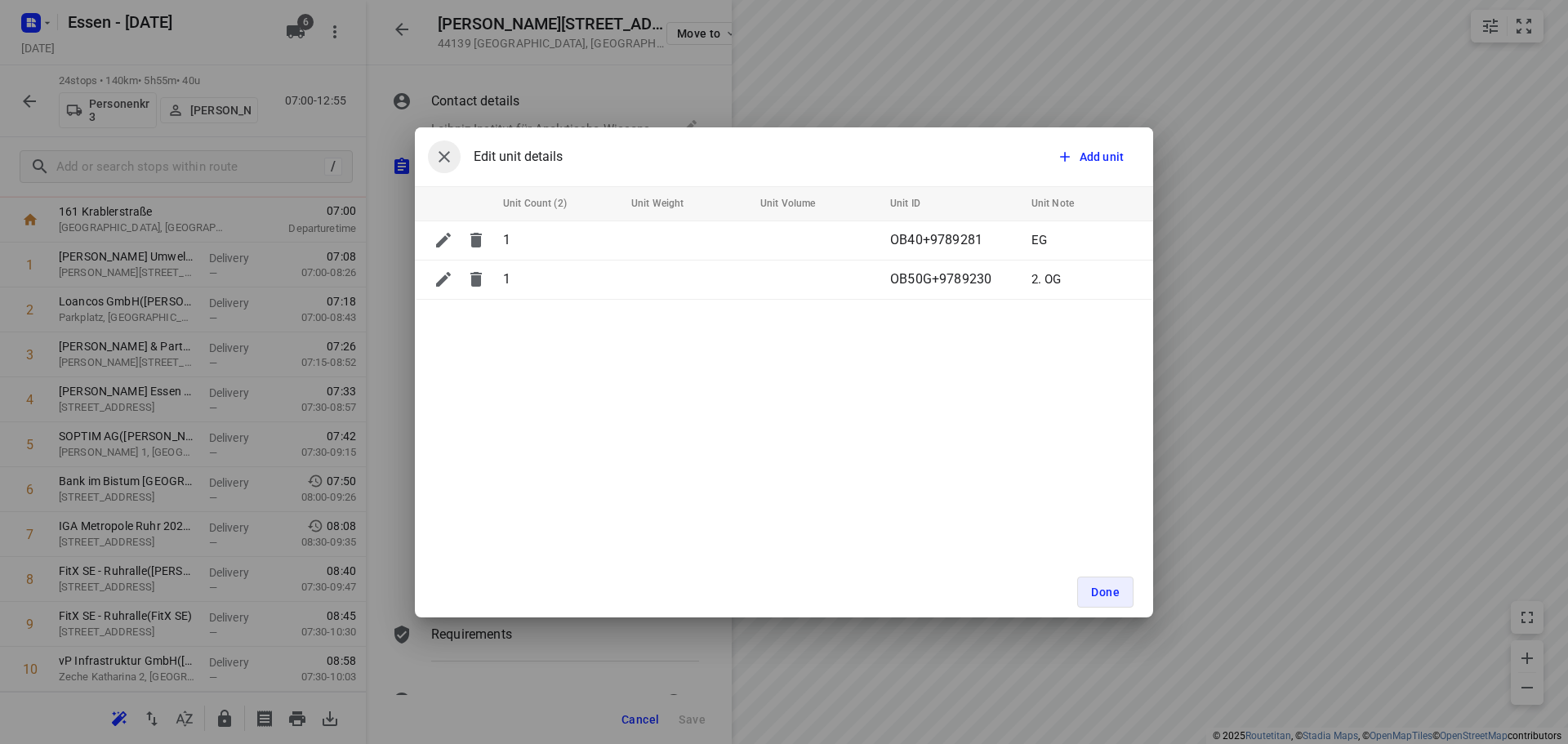
click at [449, 153] on icon "button" at bounding box center [444, 157] width 20 height 20
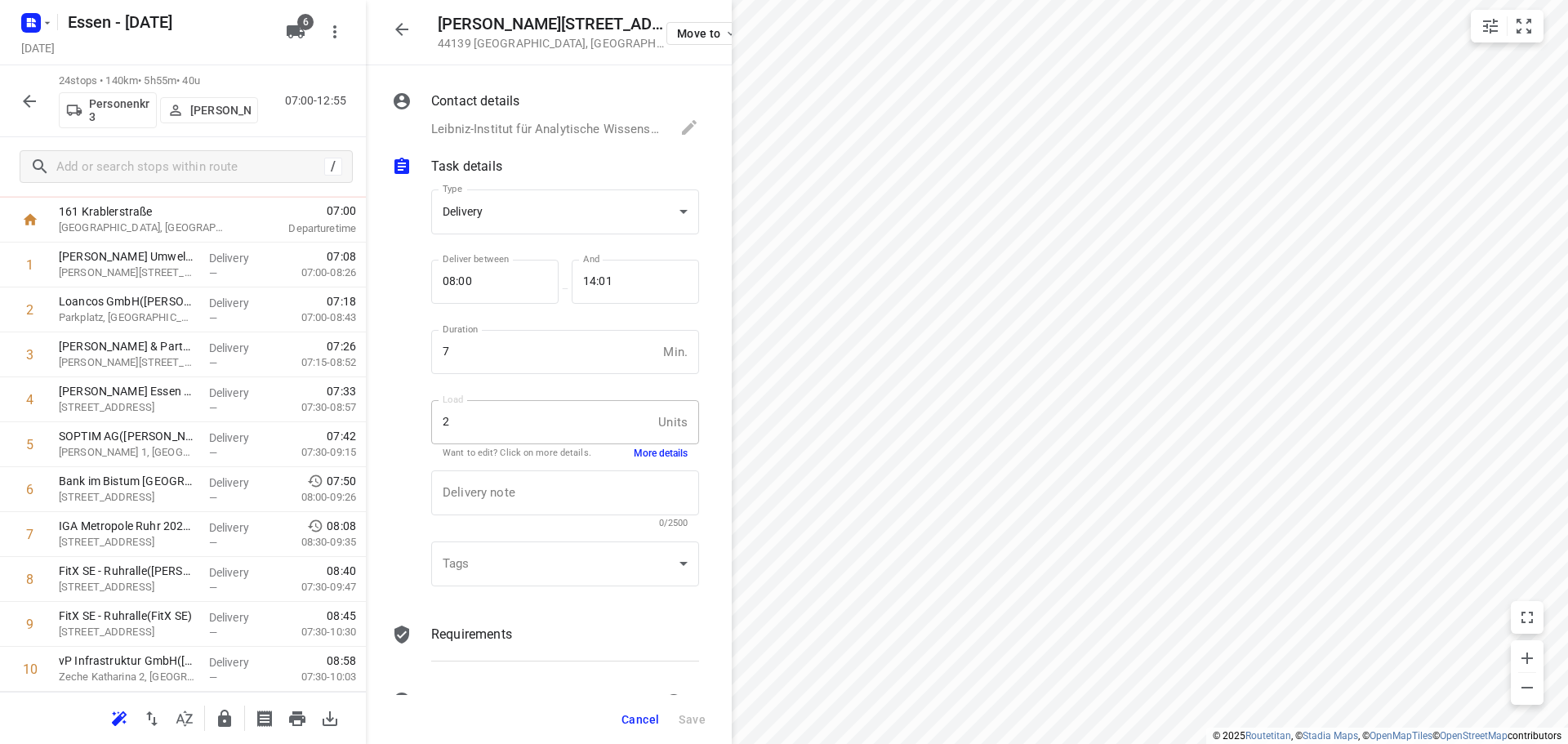
click at [397, 33] on icon "button" at bounding box center [401, 30] width 20 height 20
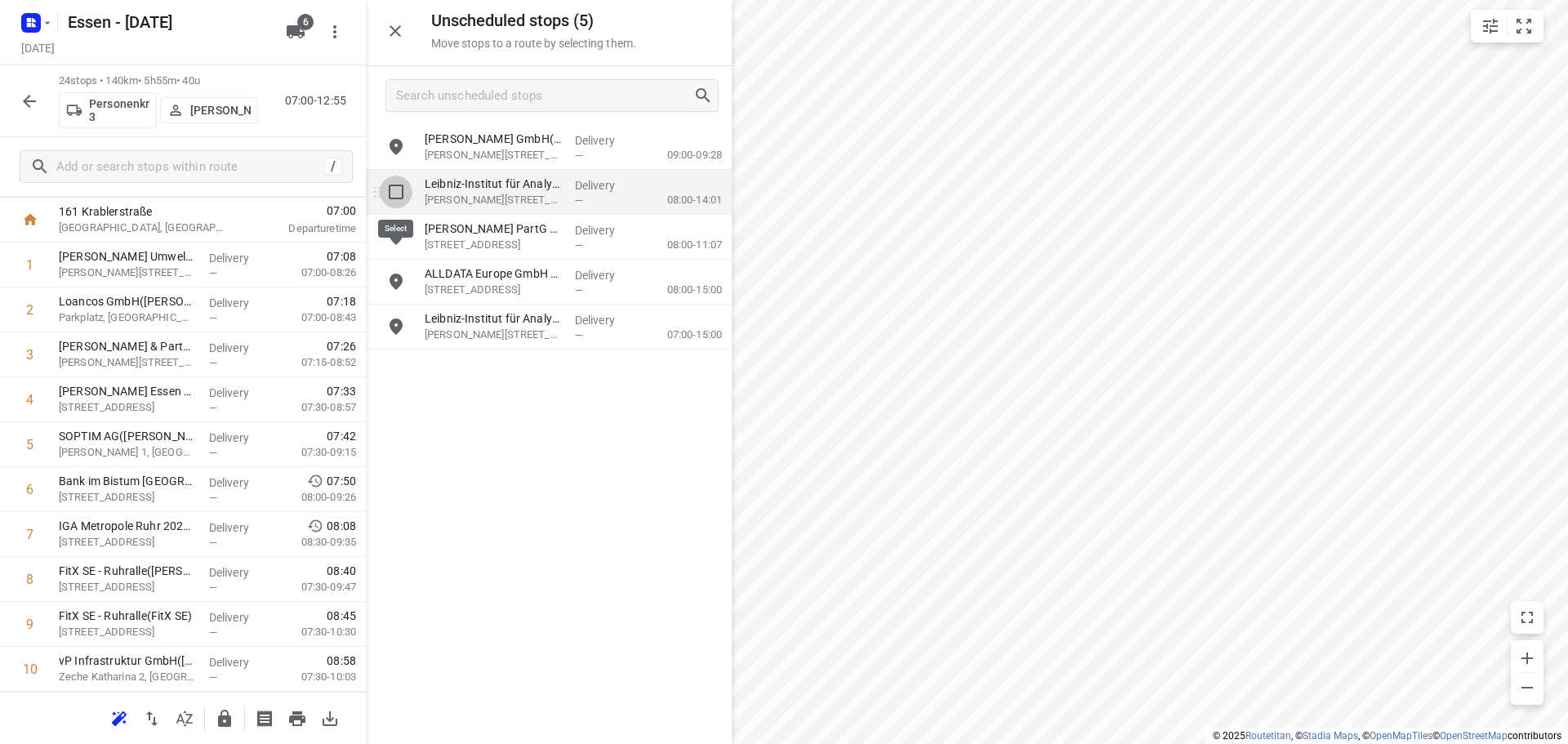
click at [397, 195] on input "grid" at bounding box center [397, 192] width 32 height 32
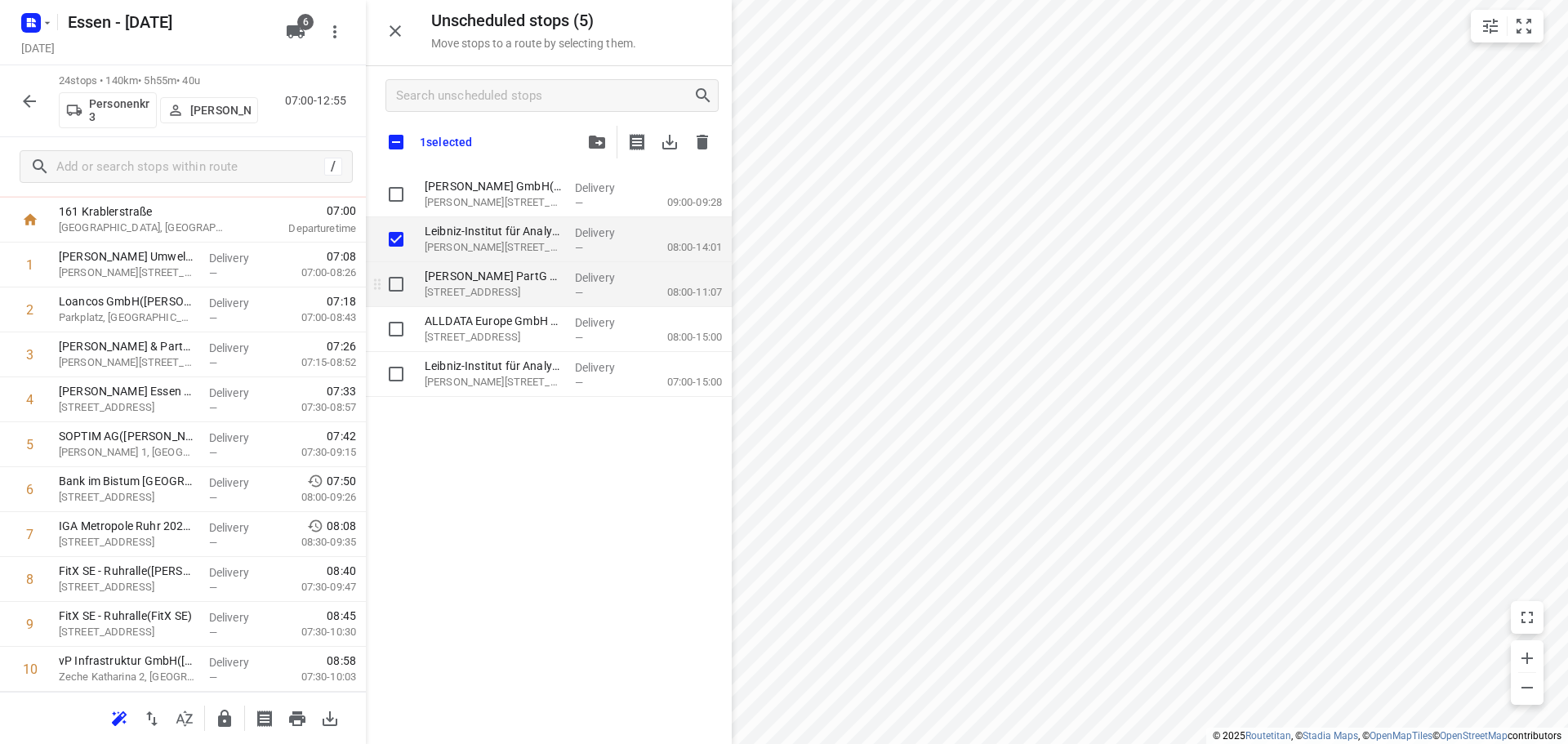
checkbox input "true"
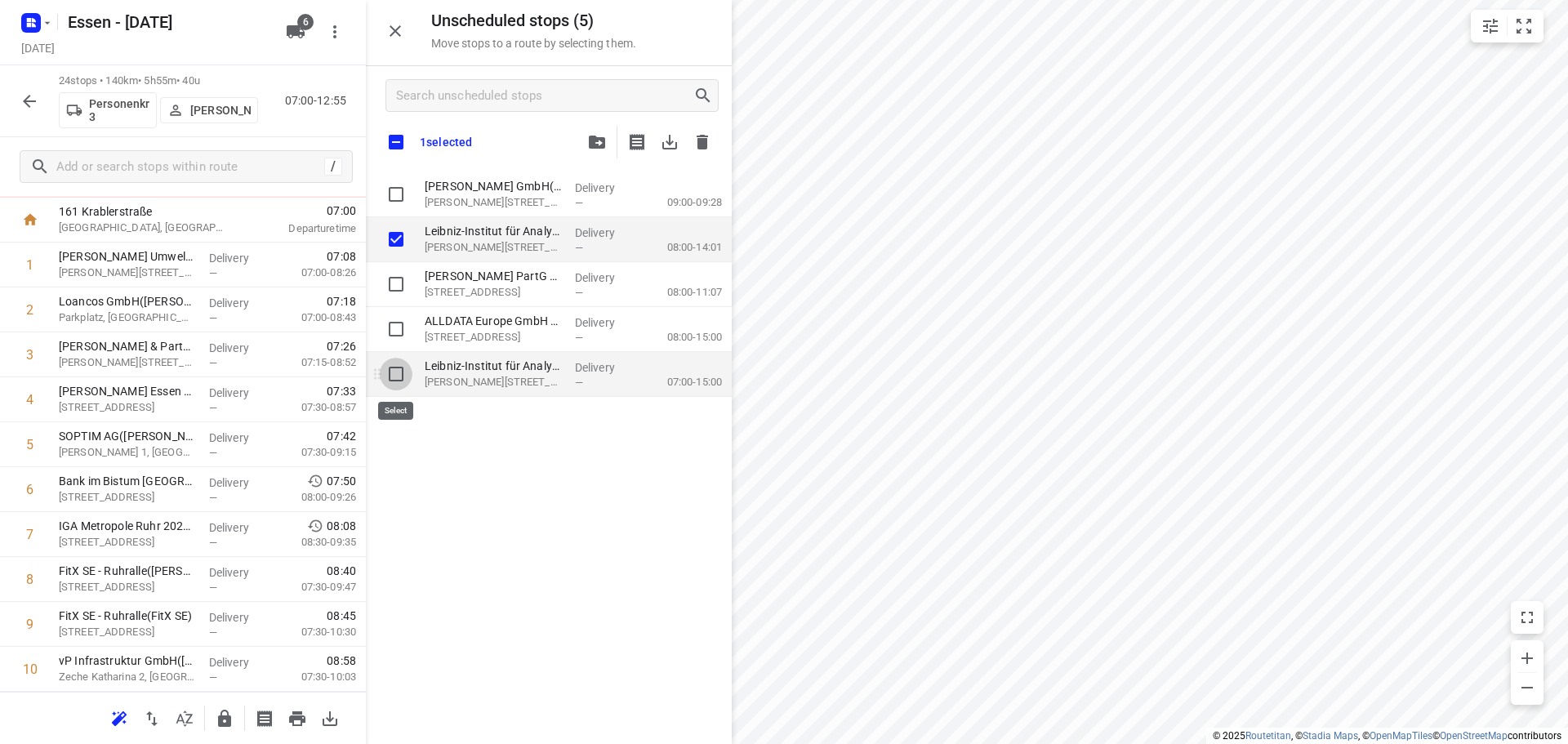
click at [391, 382] on input "grid" at bounding box center [397, 373] width 32 height 32
checkbox input "true"
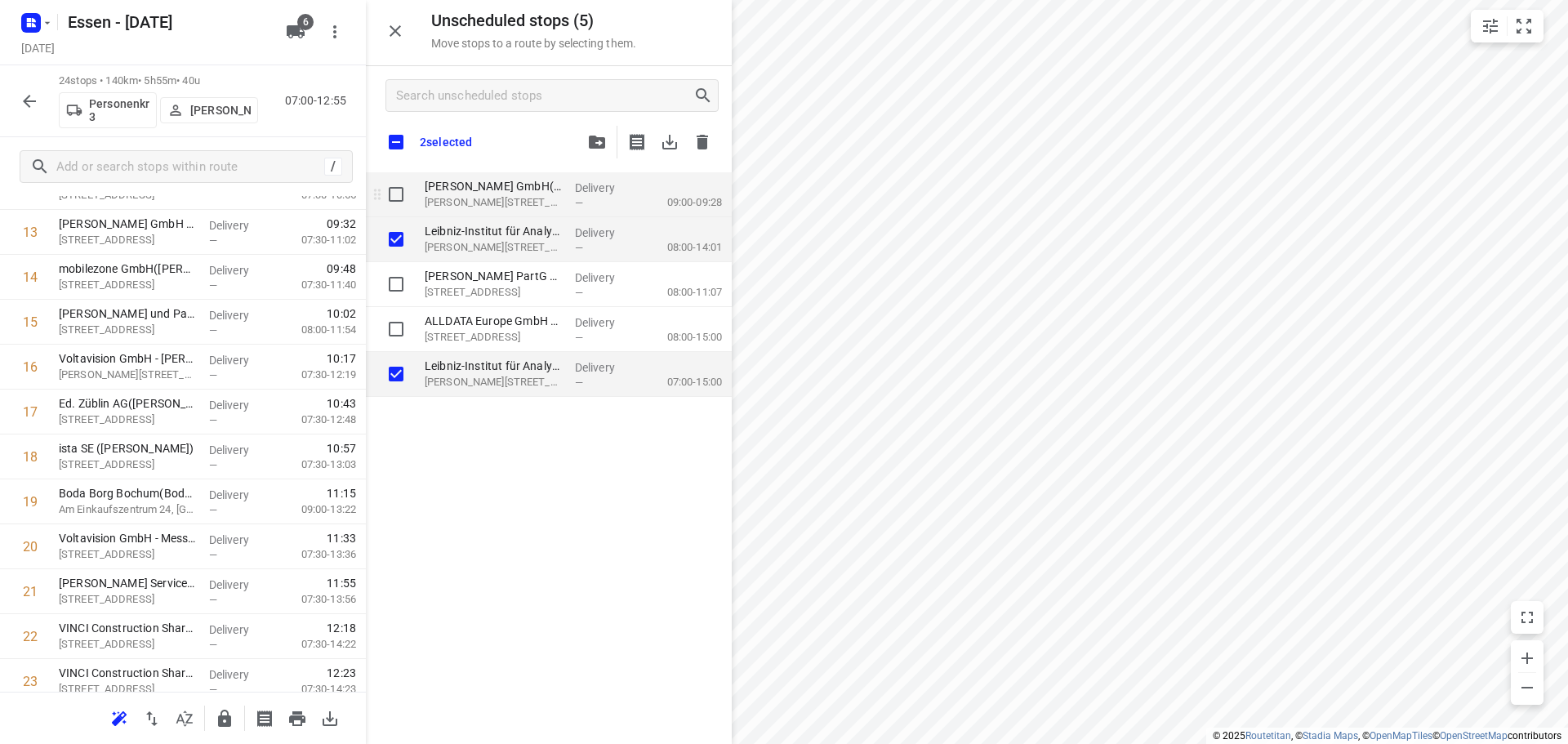
checkbox input "true"
click at [591, 146] on icon "button" at bounding box center [596, 142] width 16 height 13
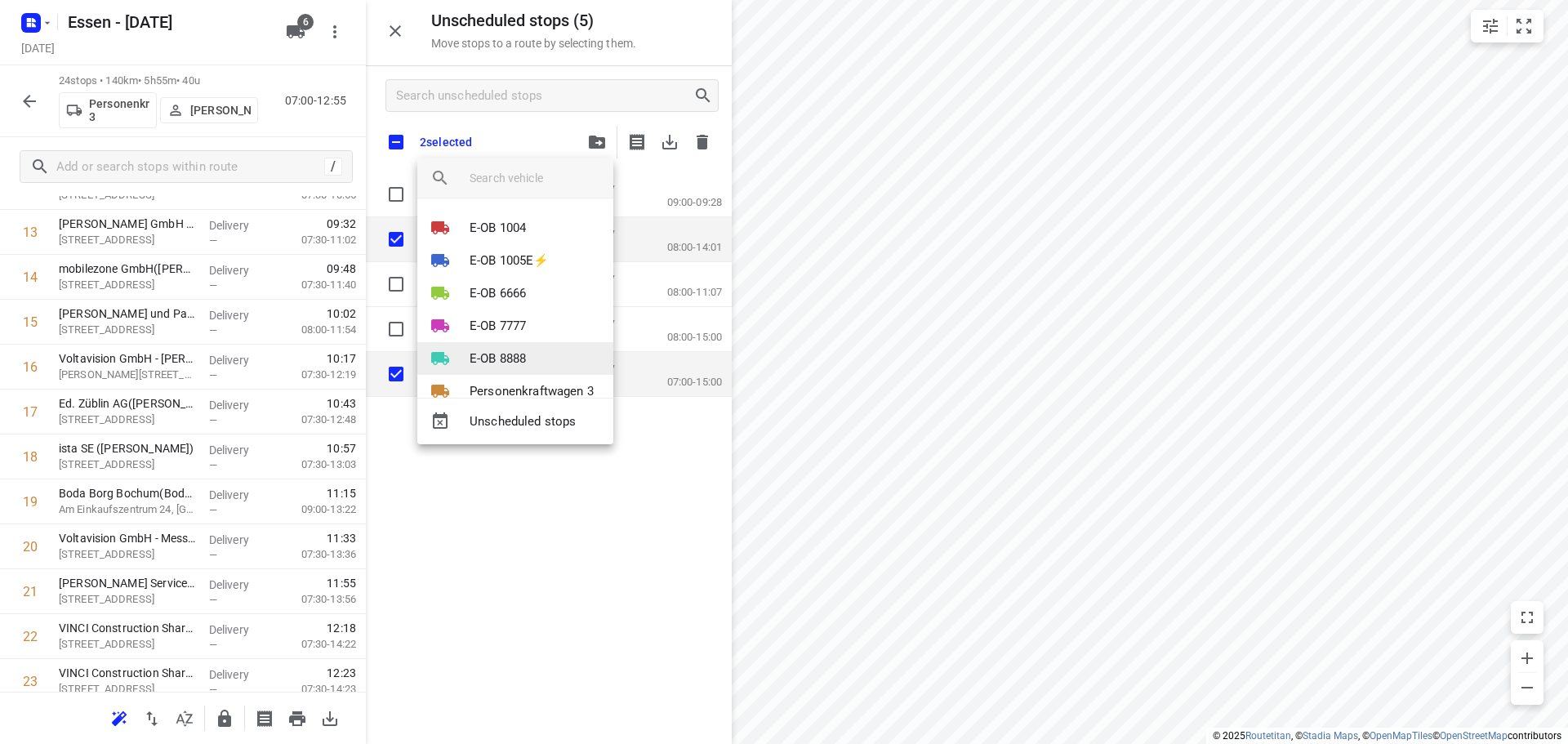
scroll to position [30, 0]
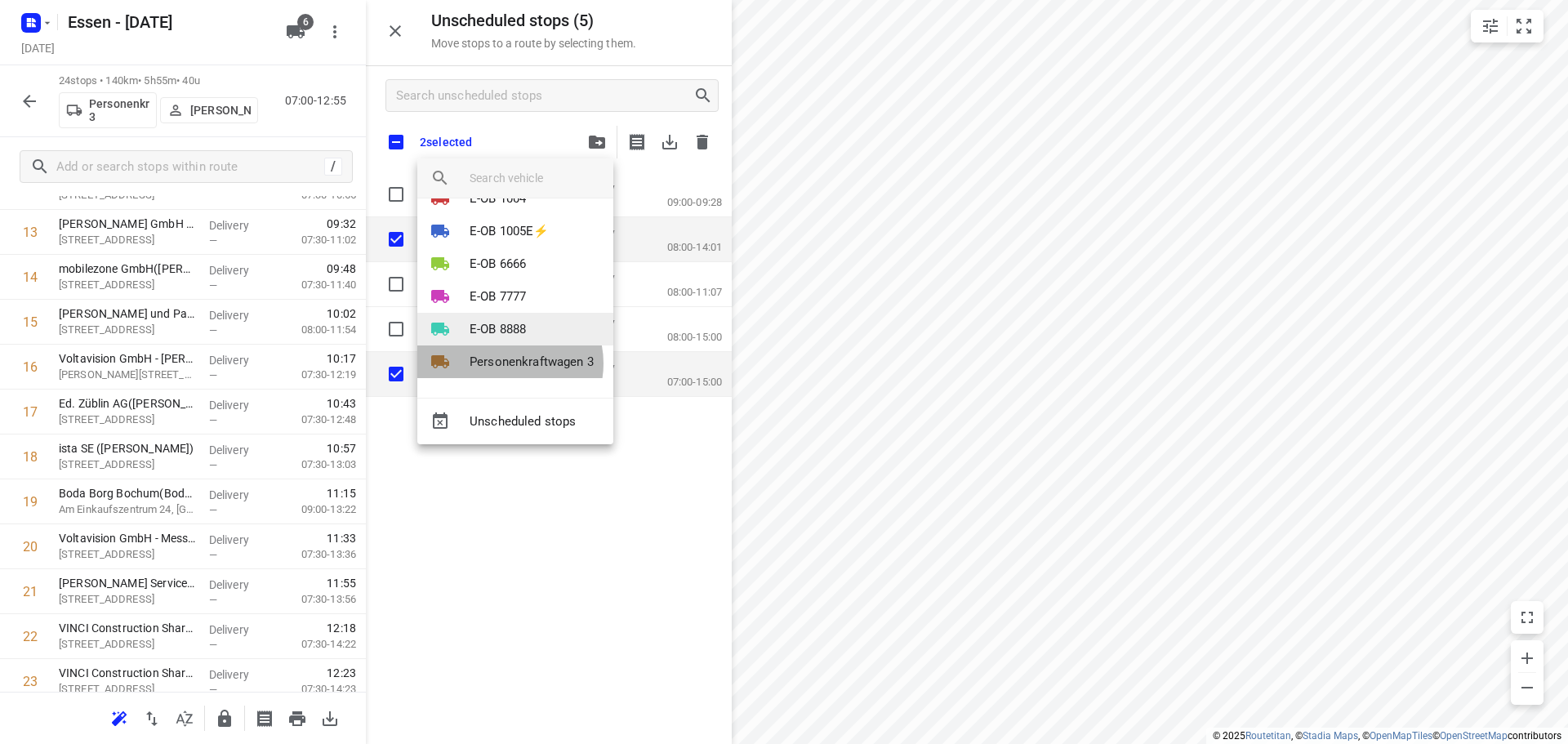
click at [506, 363] on p "Personenkraftwagen 3" at bounding box center [532, 362] width 124 height 19
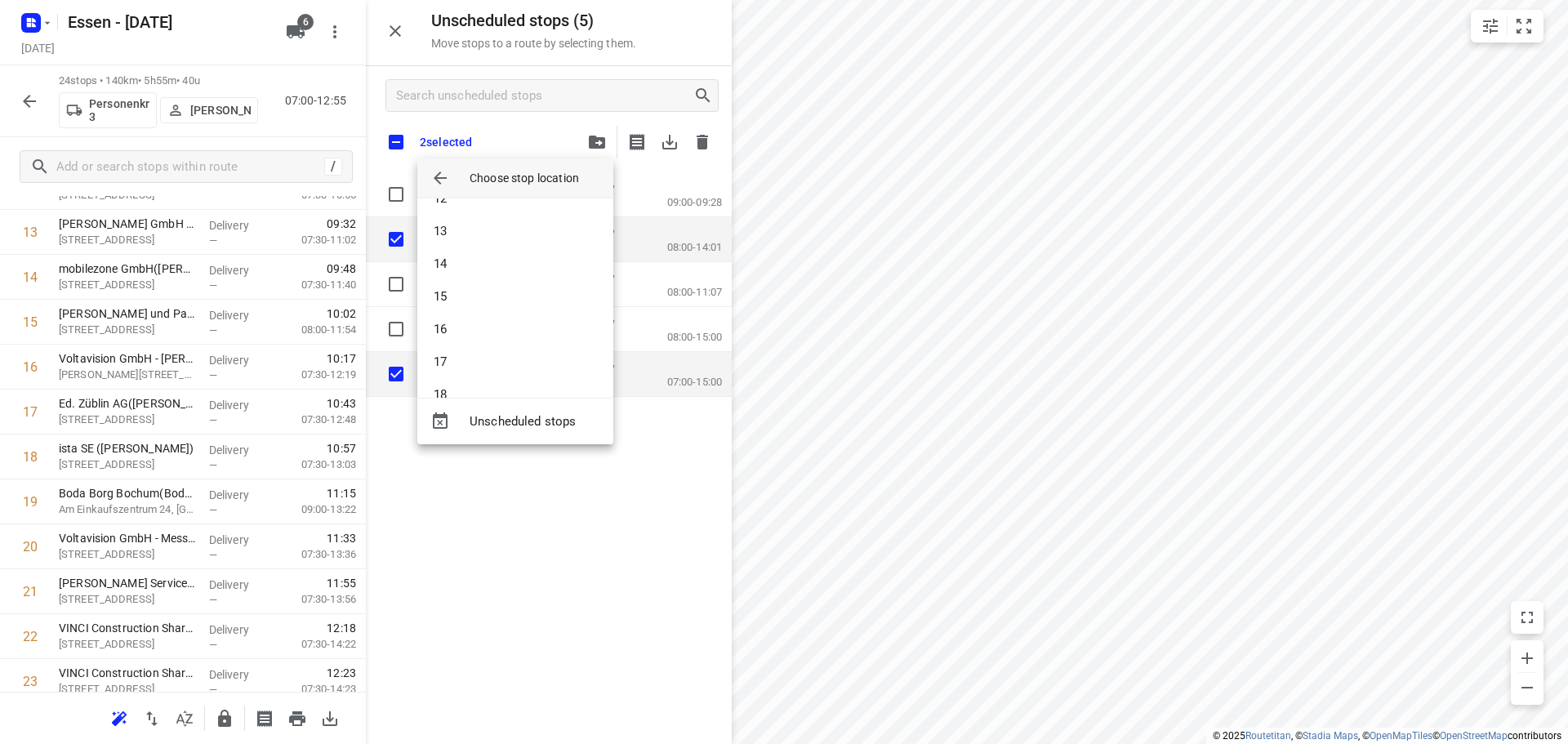
scroll to position [356, 0]
click at [478, 351] on li "16" at bounding box center [515, 355] width 196 height 32
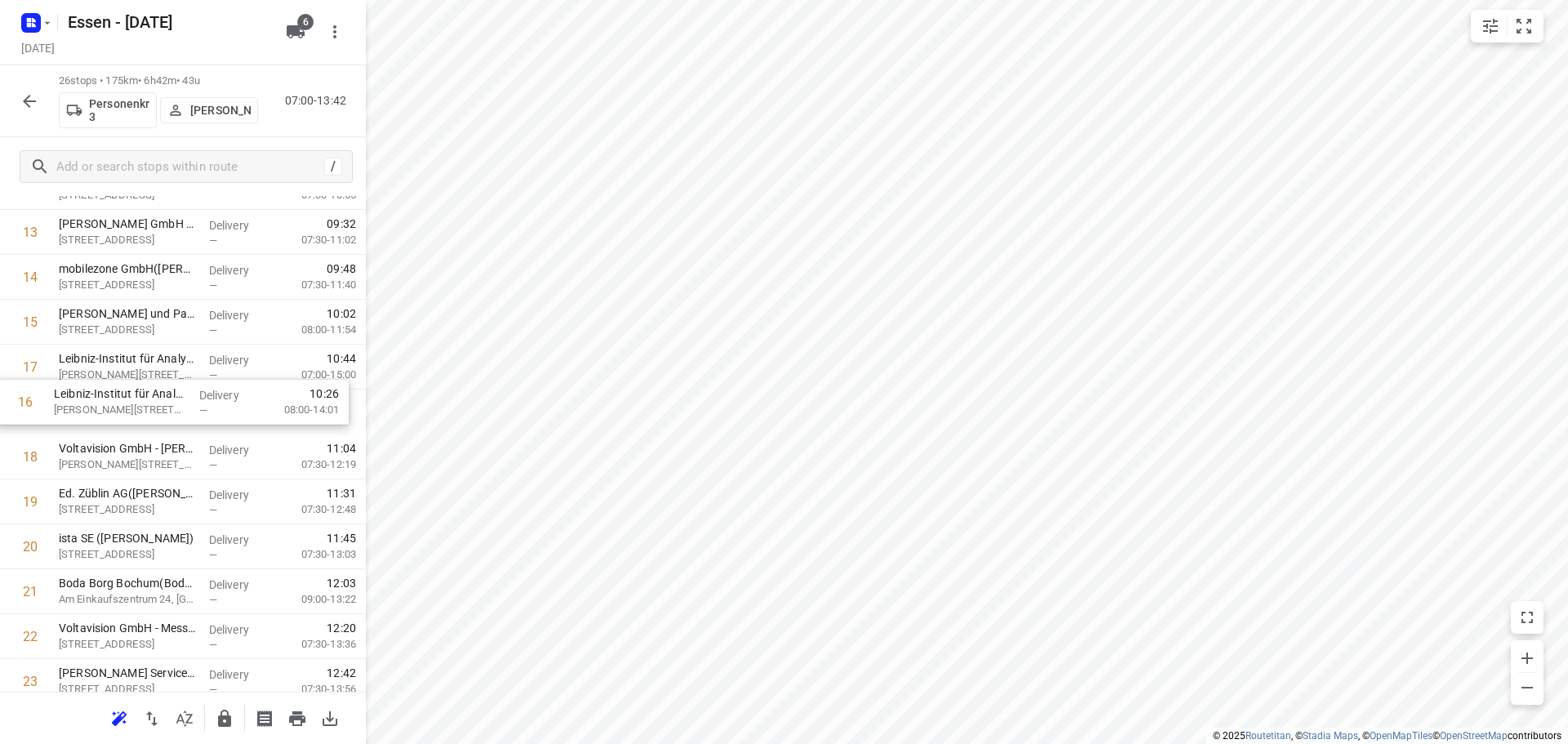
drag, startPoint x: 120, startPoint y: 374, endPoint x: 115, endPoint y: 415, distance: 41.3
click at [115, 415] on div "1 [PERSON_NAME] Umwelttechnologie GmbH(Stefanidou Wassiliki) [PERSON_NAME][STRE…" at bounding box center [183, 254] width 366 height 1167
drag, startPoint x: 108, startPoint y: 454, endPoint x: 104, endPoint y: 353, distance: 101.1
click at [104, 353] on div "1 [PERSON_NAME] Umwelttechnologie GmbH(Stefanidou Wassiliki) [PERSON_NAME][STRE…" at bounding box center [183, 254] width 366 height 1167
click at [20, 98] on icon "button" at bounding box center [30, 101] width 20 height 20
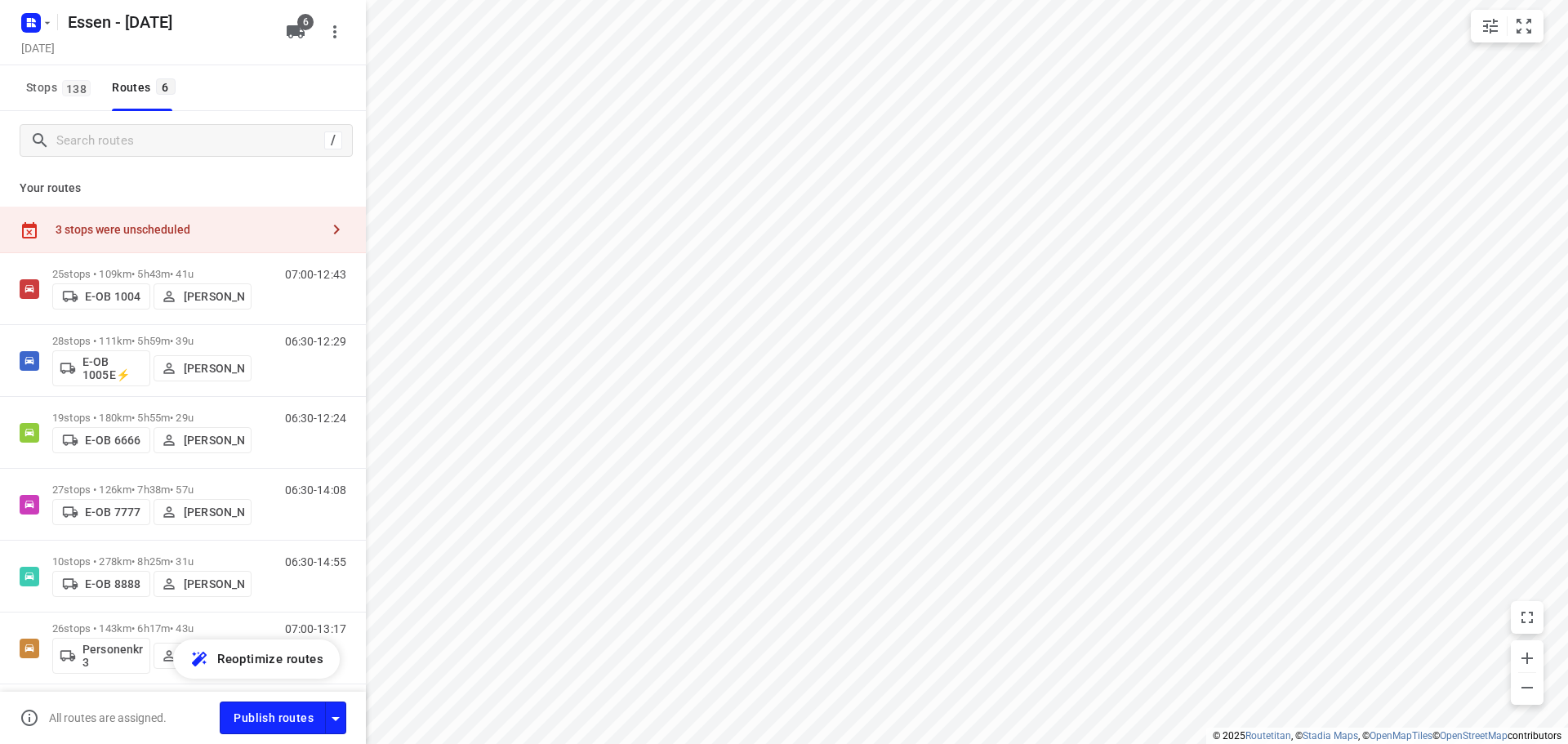
click at [234, 227] on div "3 stops were unscheduled" at bounding box center [187, 229] width 265 height 13
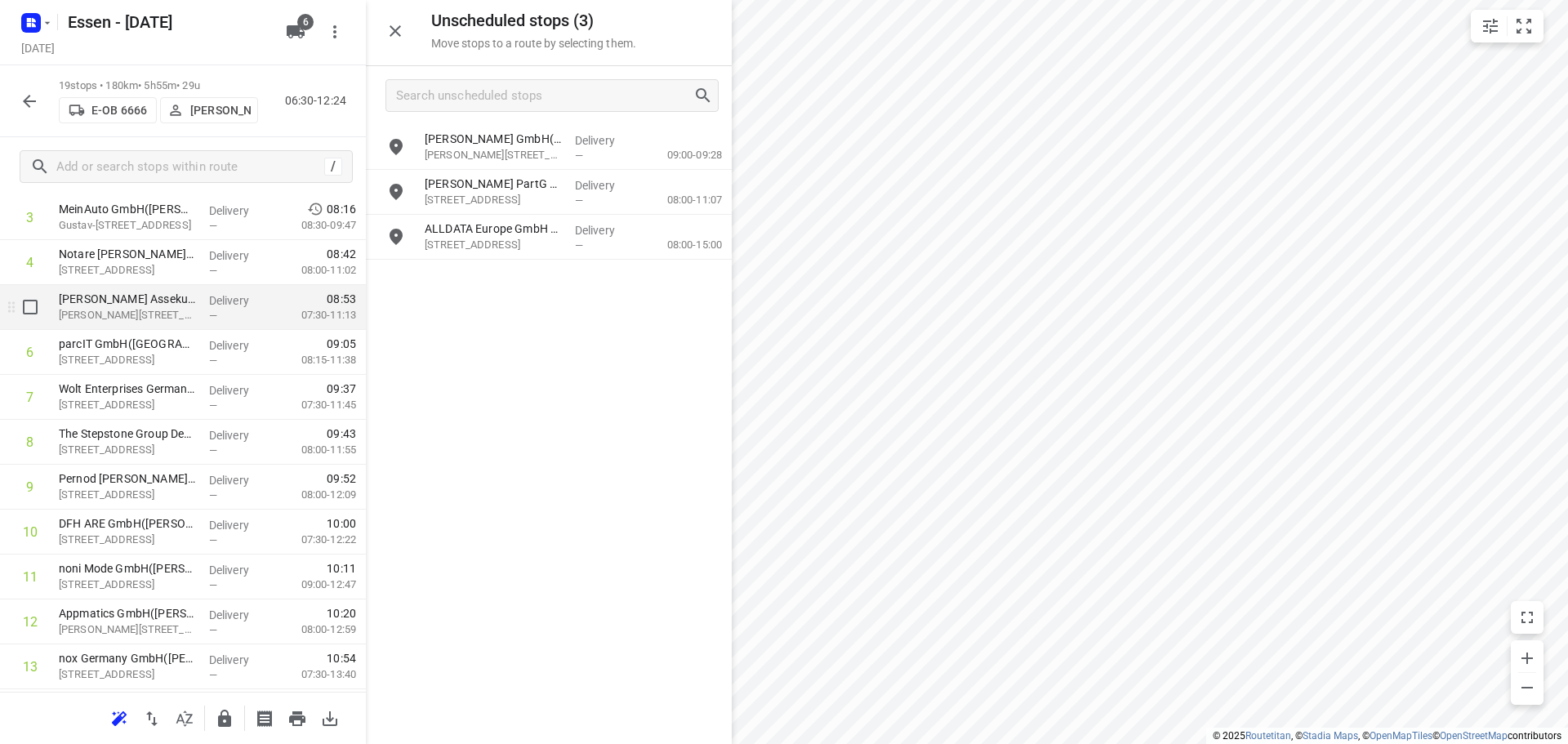
scroll to position [244, 0]
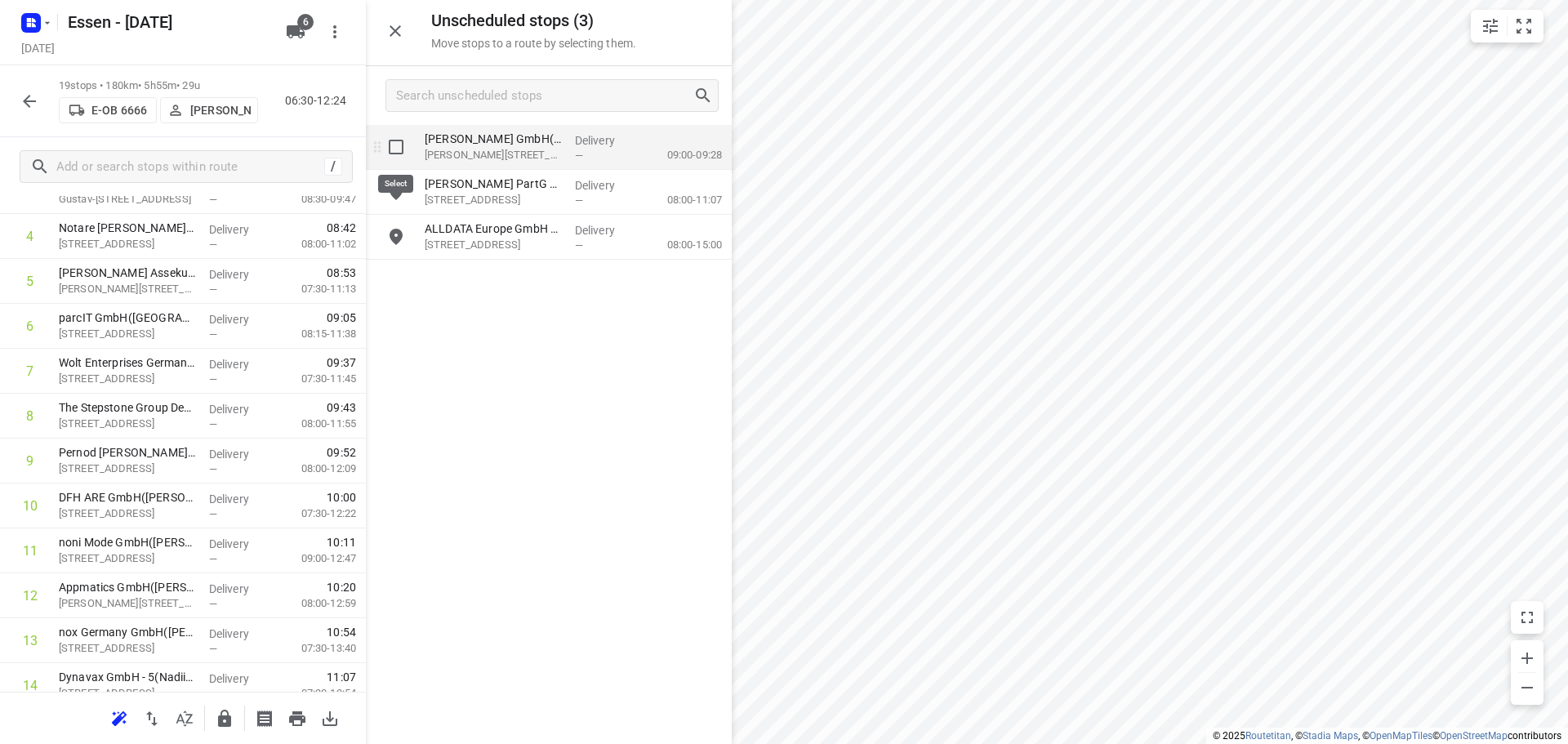
click at [397, 148] on input "grid" at bounding box center [397, 147] width 32 height 32
checkbox input "true"
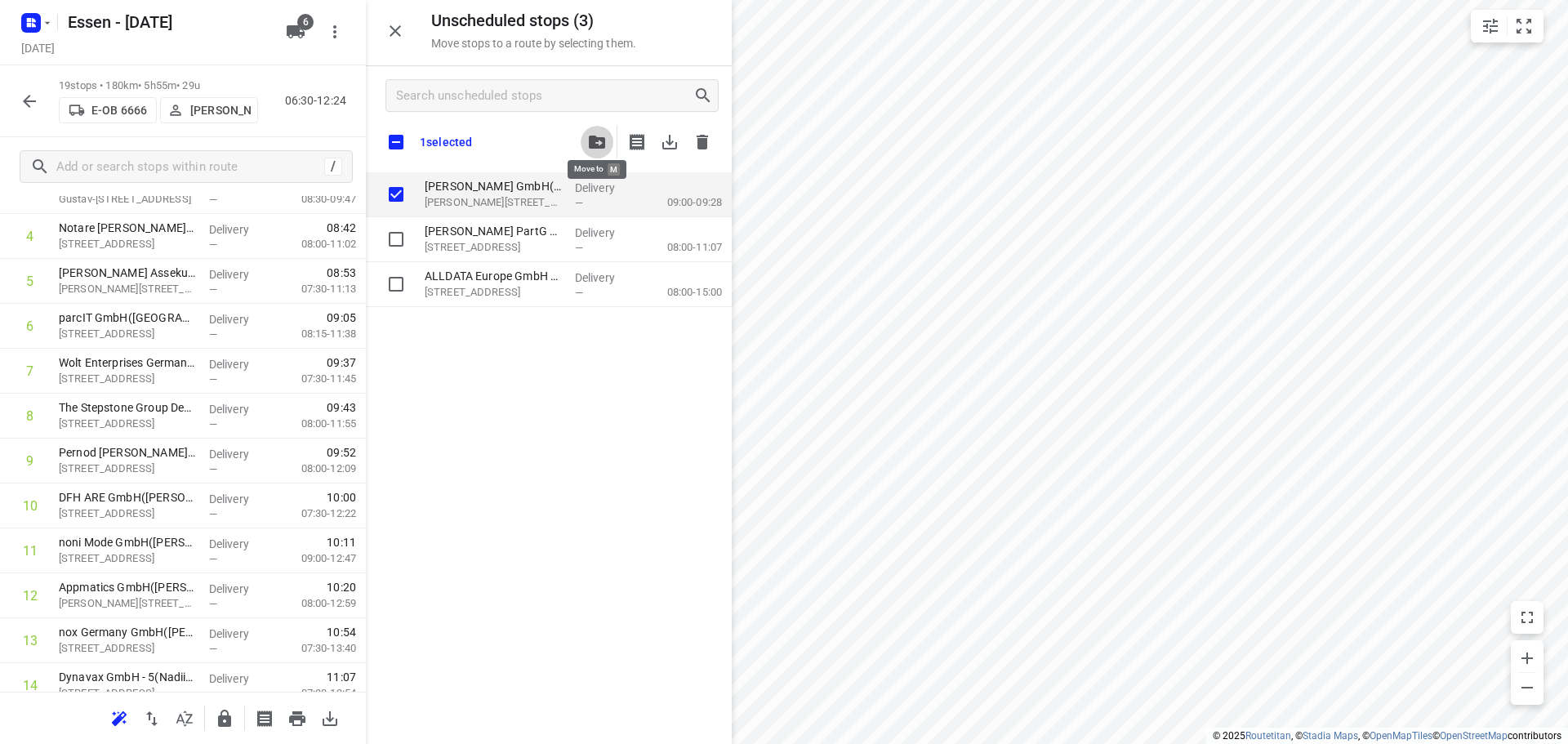
click at [599, 135] on button "button" at bounding box center [597, 142] width 32 height 32
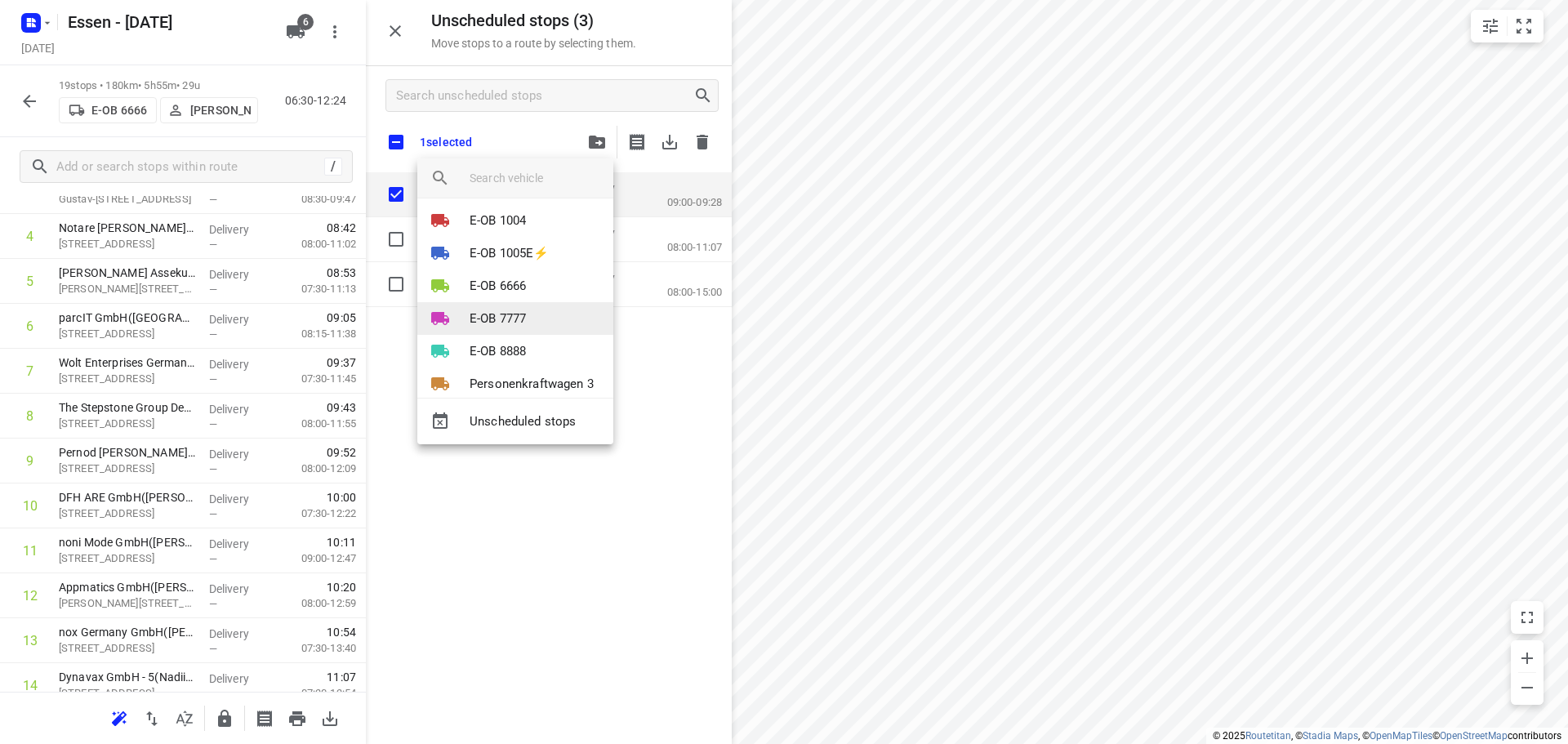
scroll to position [0, 0]
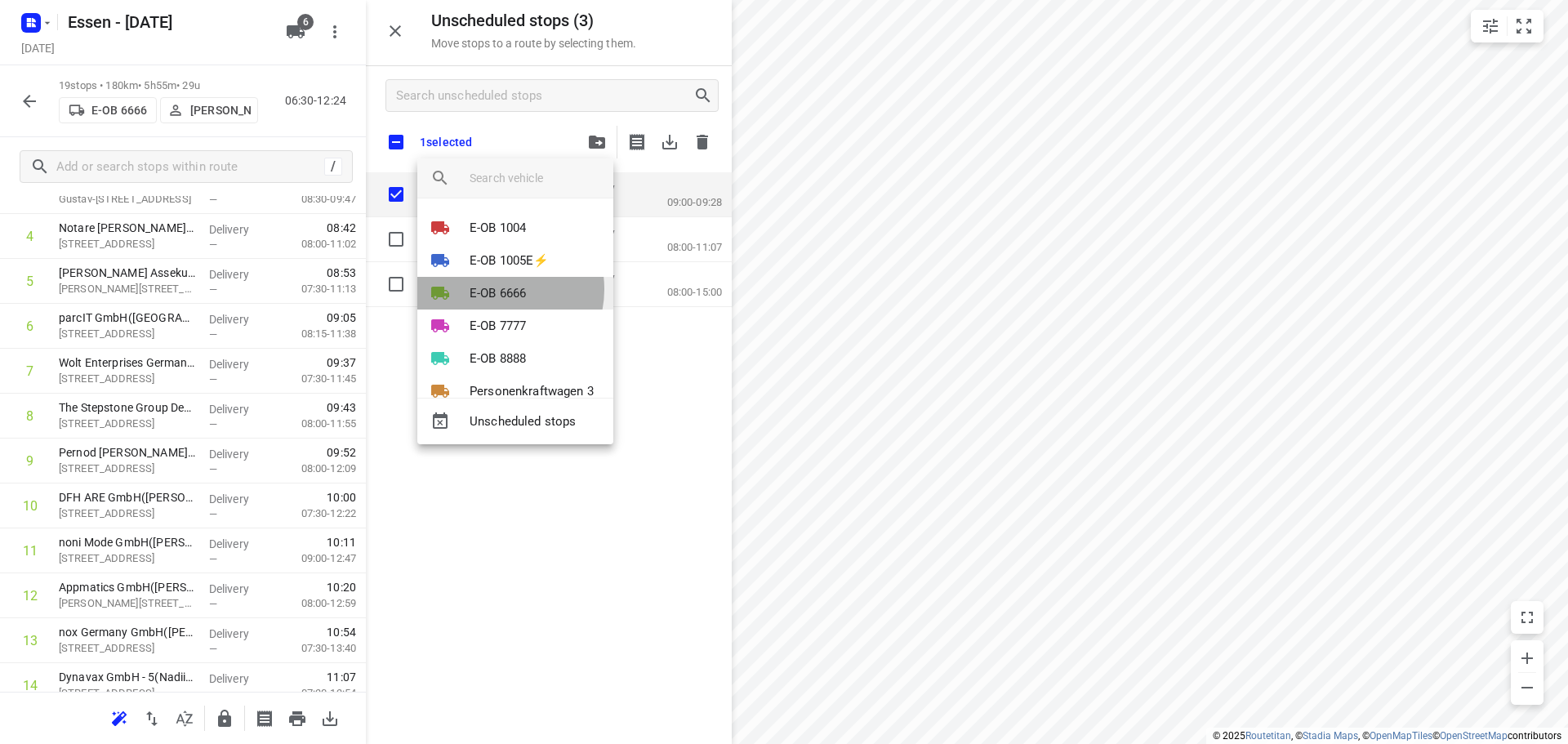
click at [497, 289] on p "E-OB 6666" at bounding box center [498, 293] width 56 height 19
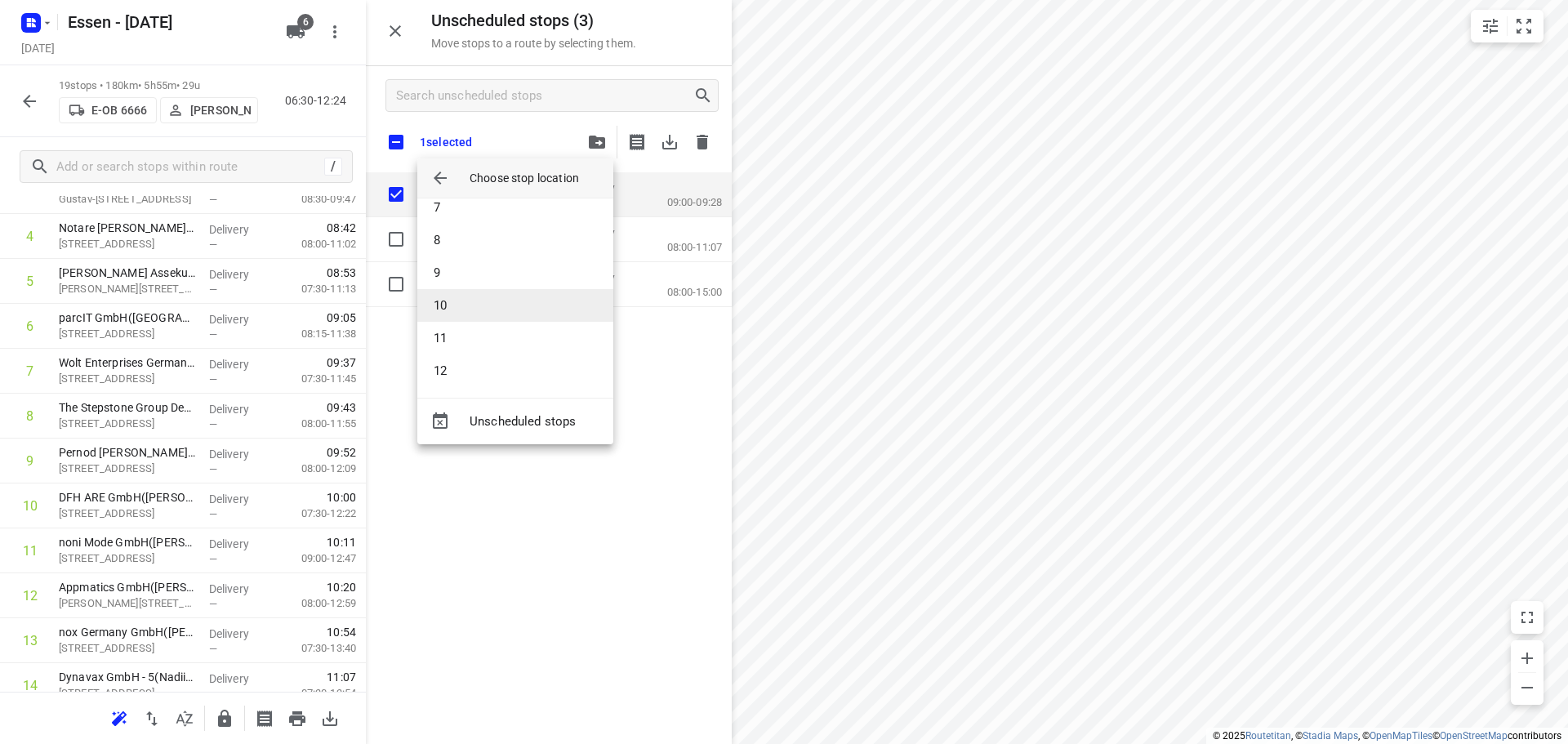
scroll to position [244, 0]
click at [442, 362] on li "13" at bounding box center [515, 368] width 196 height 32
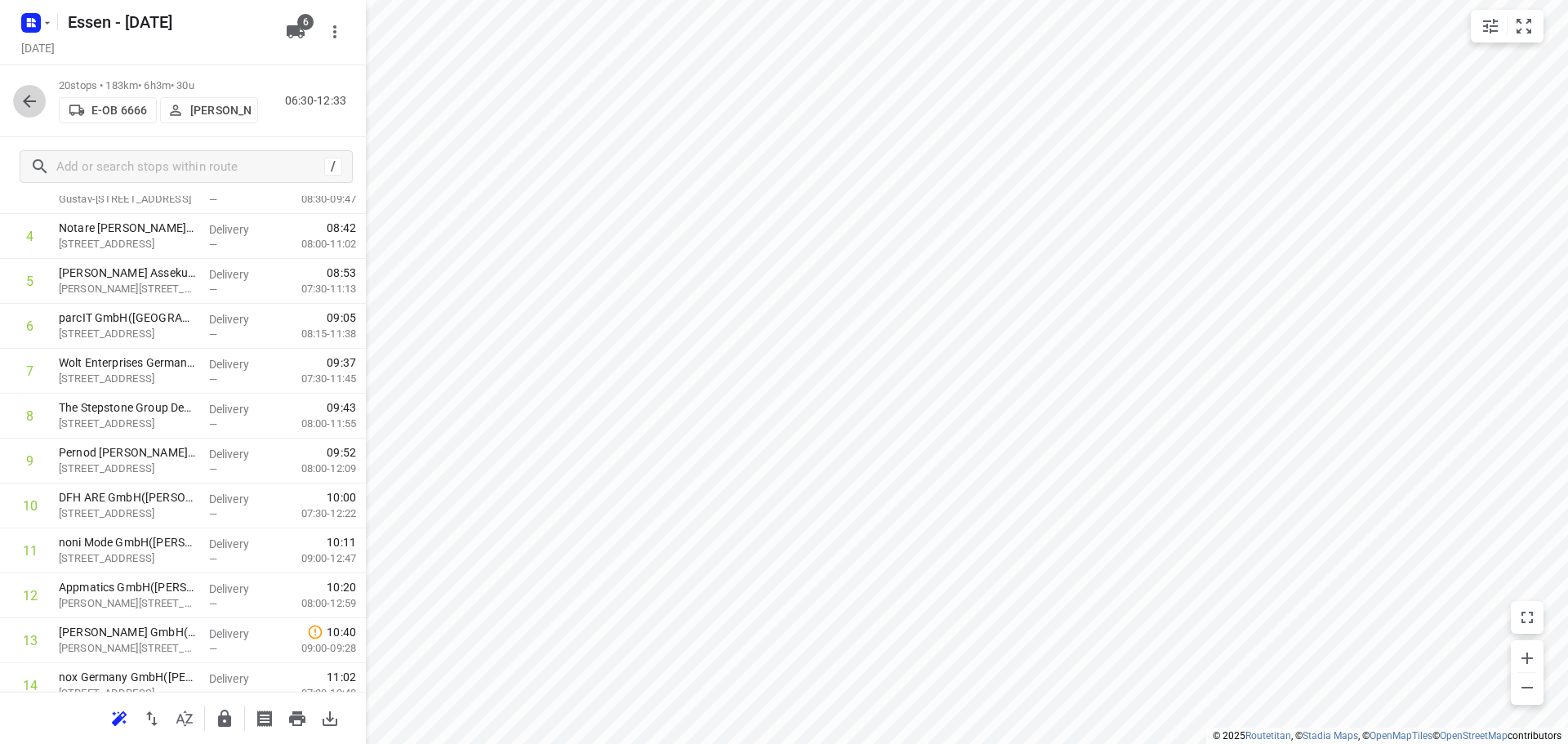
click at [34, 105] on icon "button" at bounding box center [30, 101] width 20 height 20
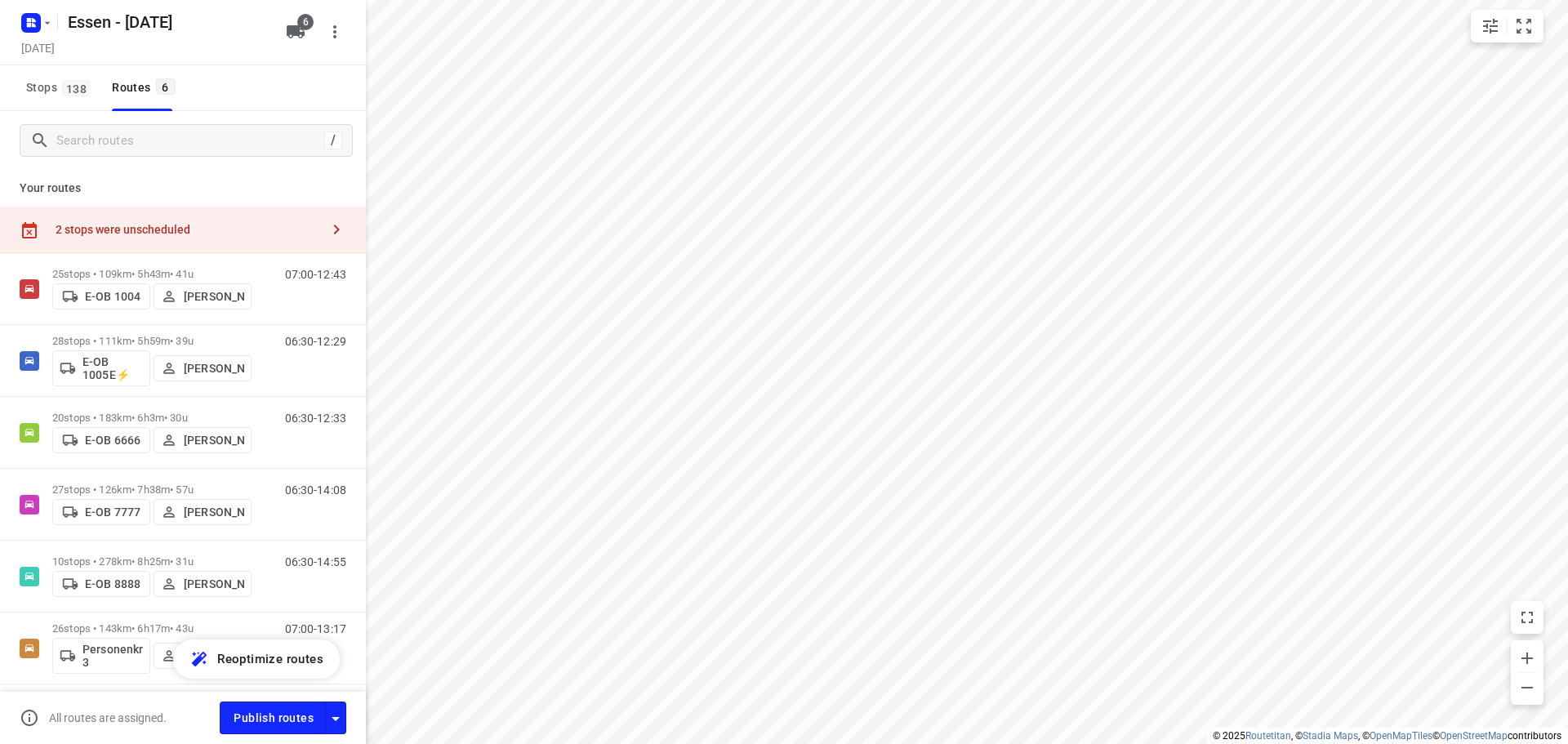
click at [320, 211] on div "2 stops were unscheduled" at bounding box center [183, 229] width 366 height 47
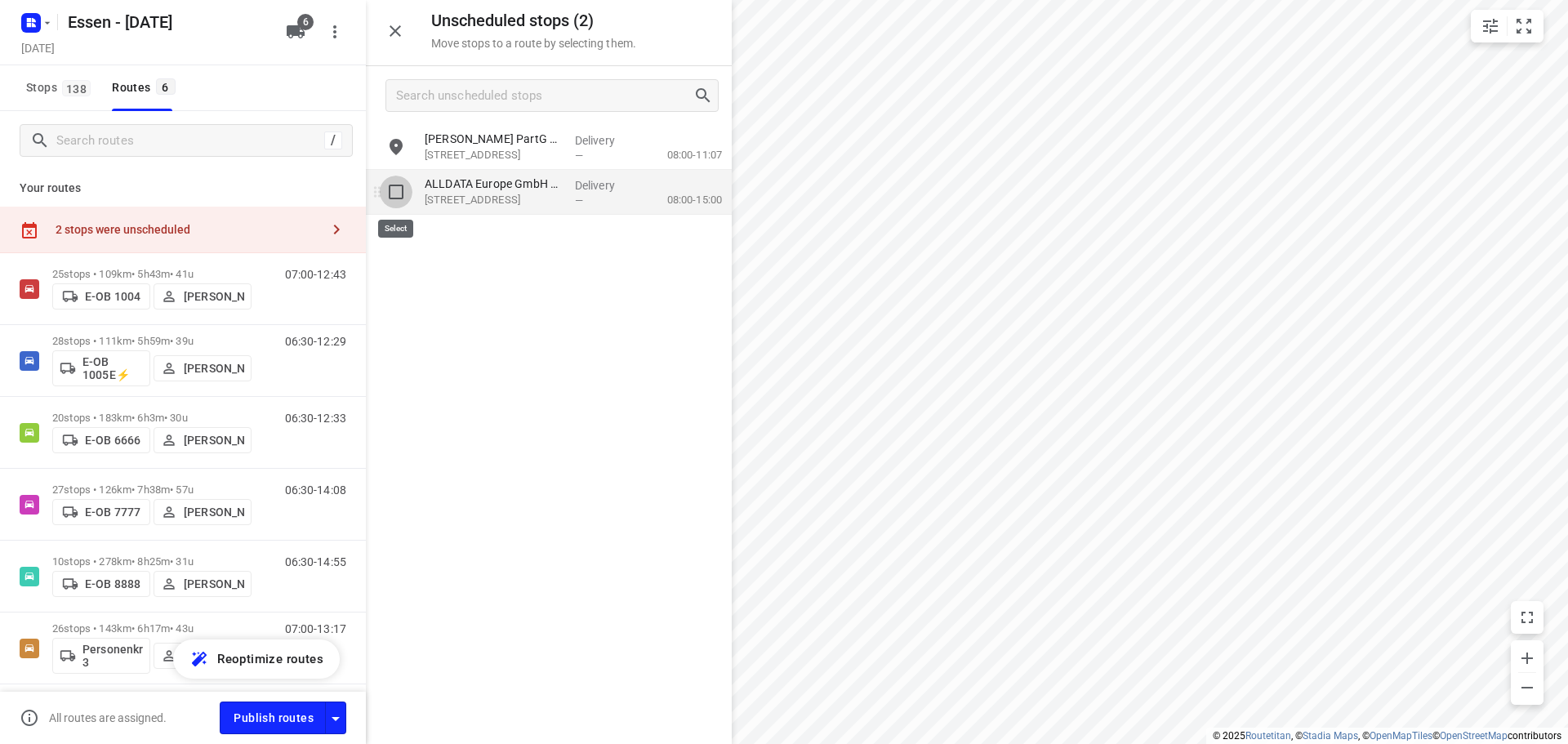
click at [396, 200] on input "grid" at bounding box center [397, 192] width 32 height 32
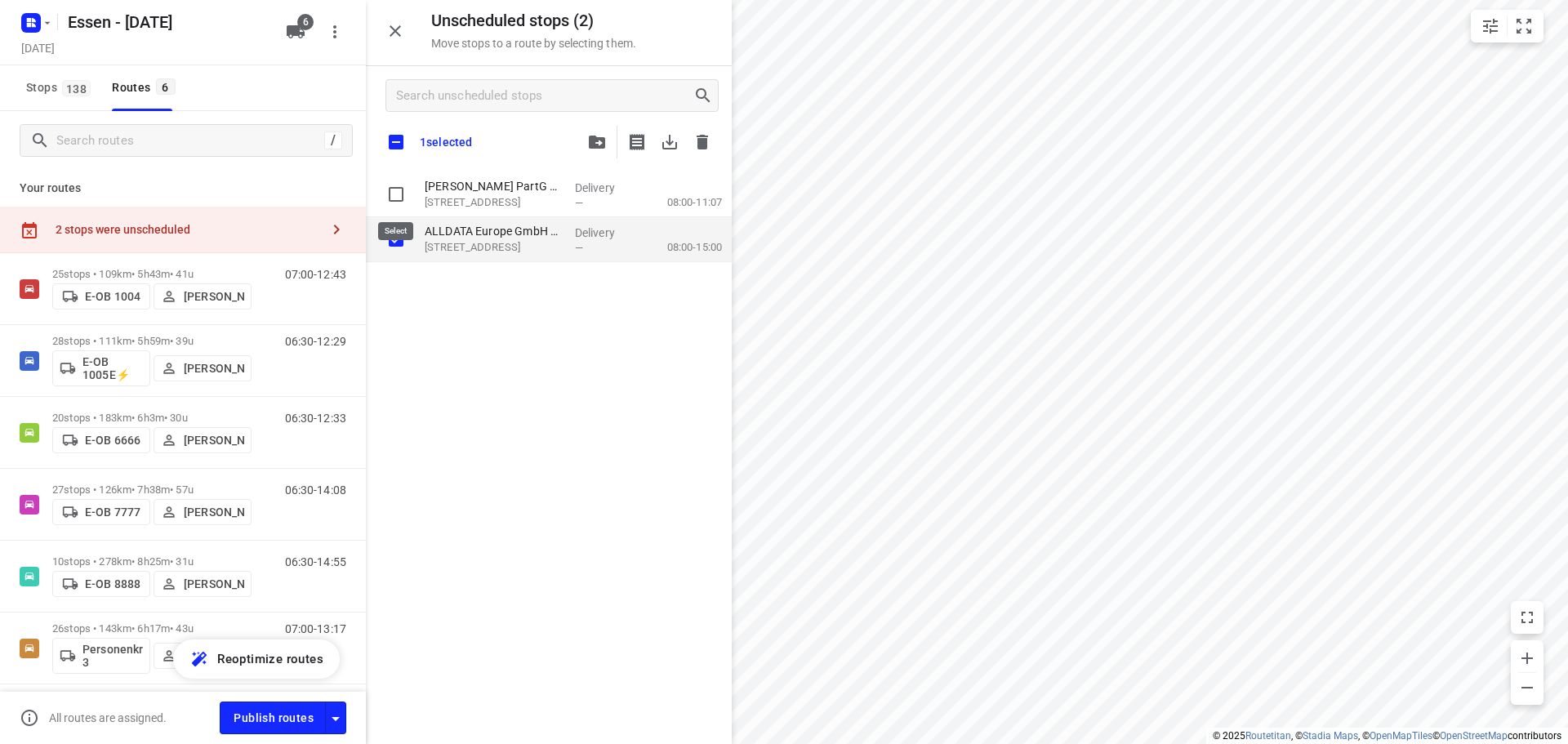
checkbox input "true"
click at [600, 138] on icon "button" at bounding box center [596, 142] width 16 height 13
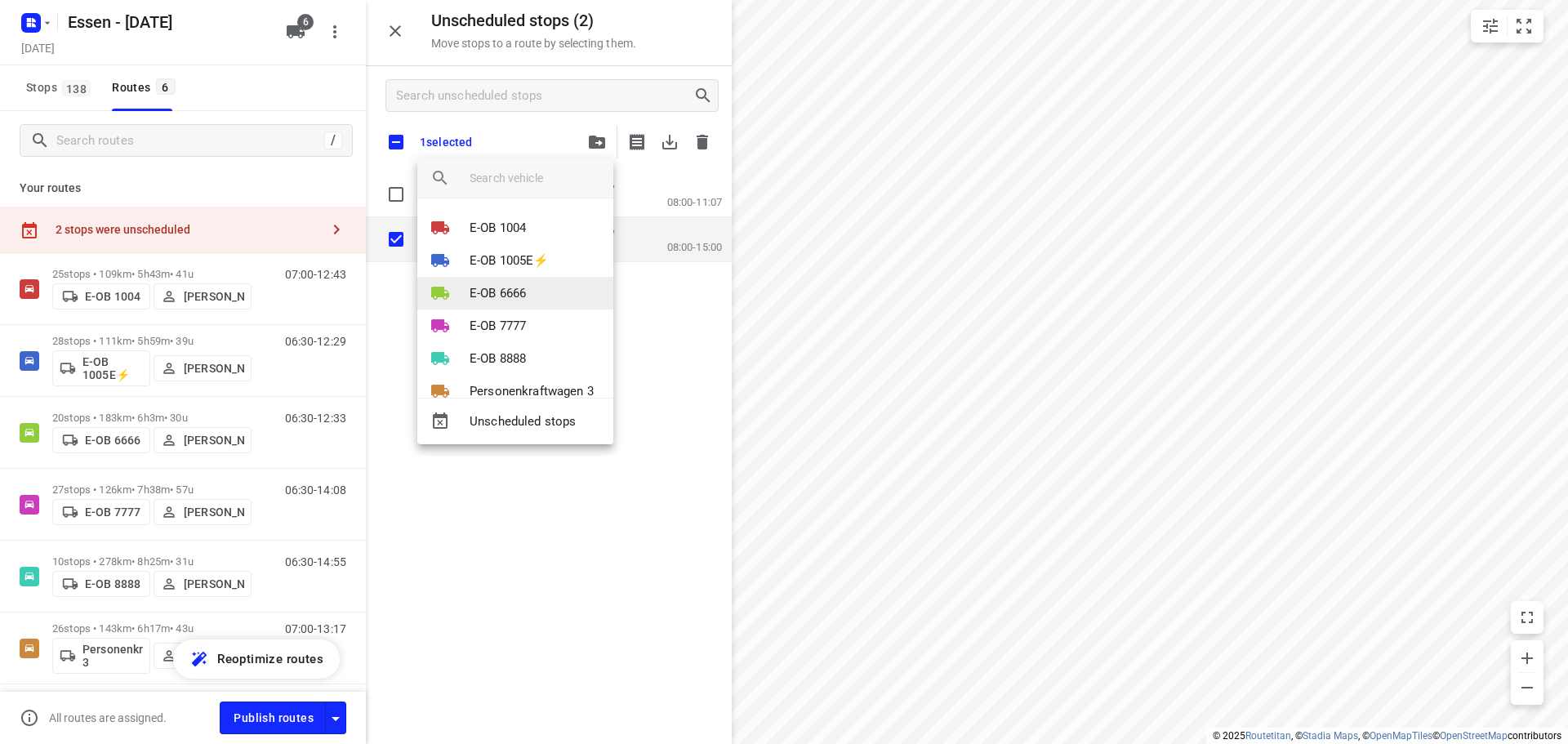
click at [543, 290] on li "E-OB 6666" at bounding box center [515, 293] width 196 height 32
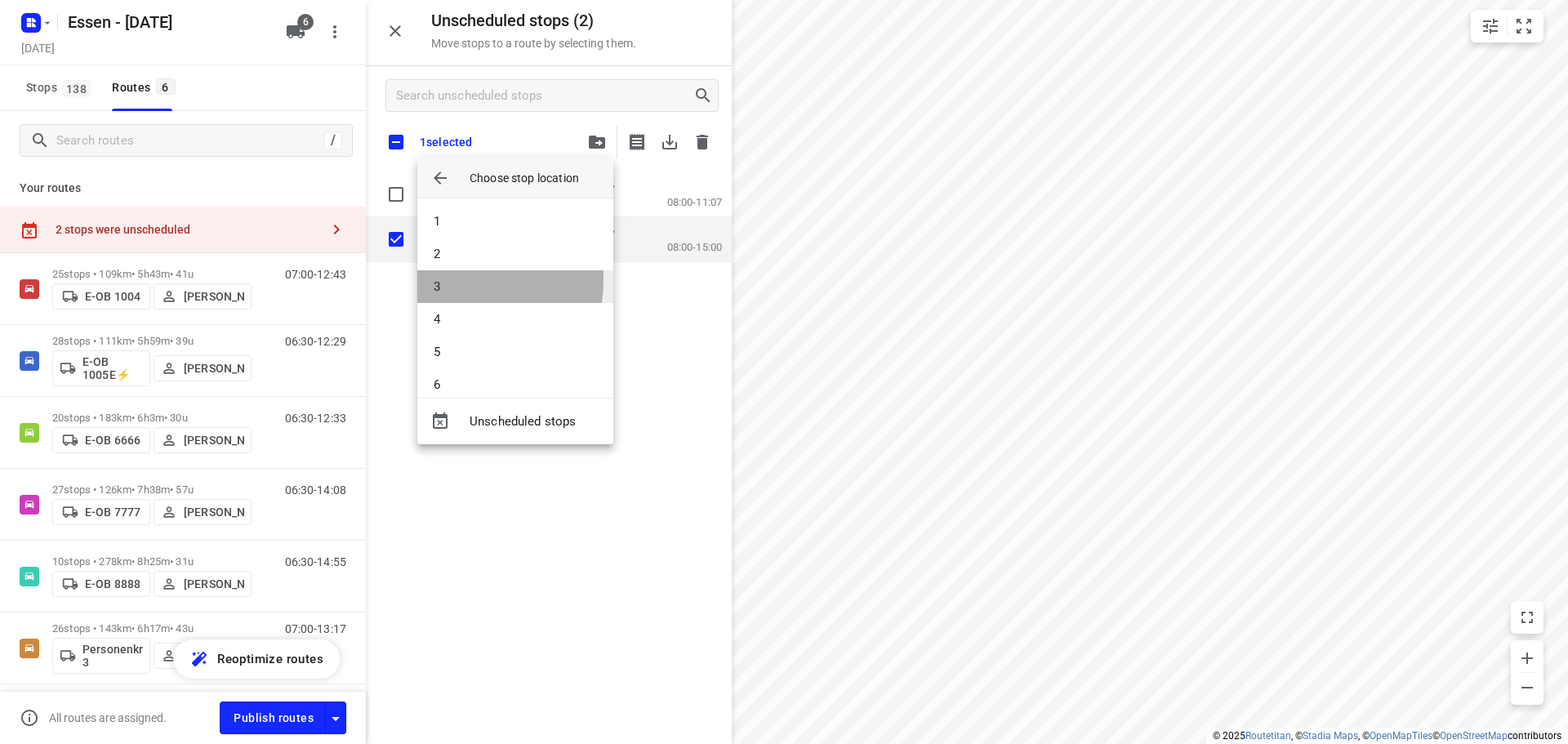
click at [445, 280] on li "3" at bounding box center [515, 287] width 196 height 32
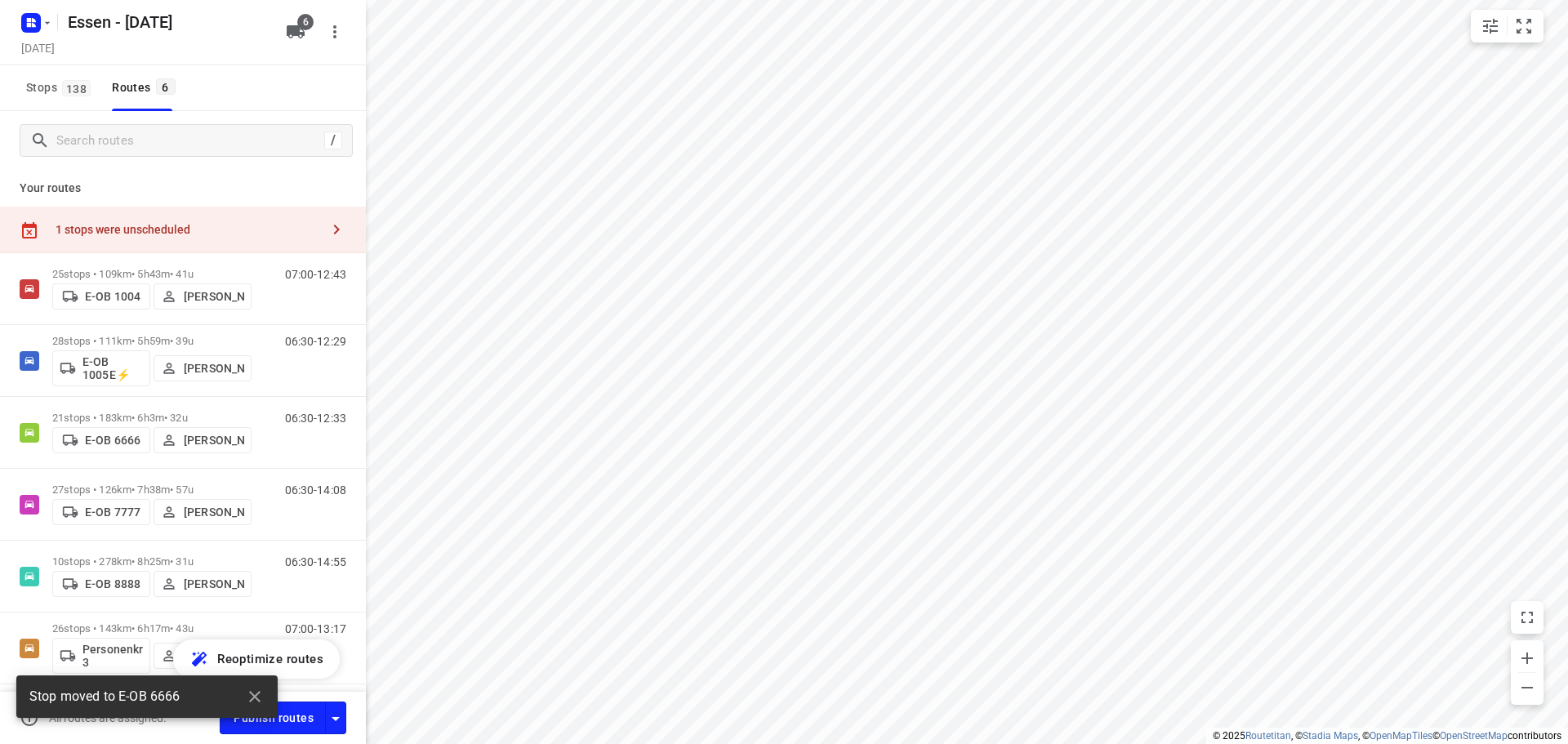
click at [321, 243] on button "button" at bounding box center [336, 229] width 32 height 32
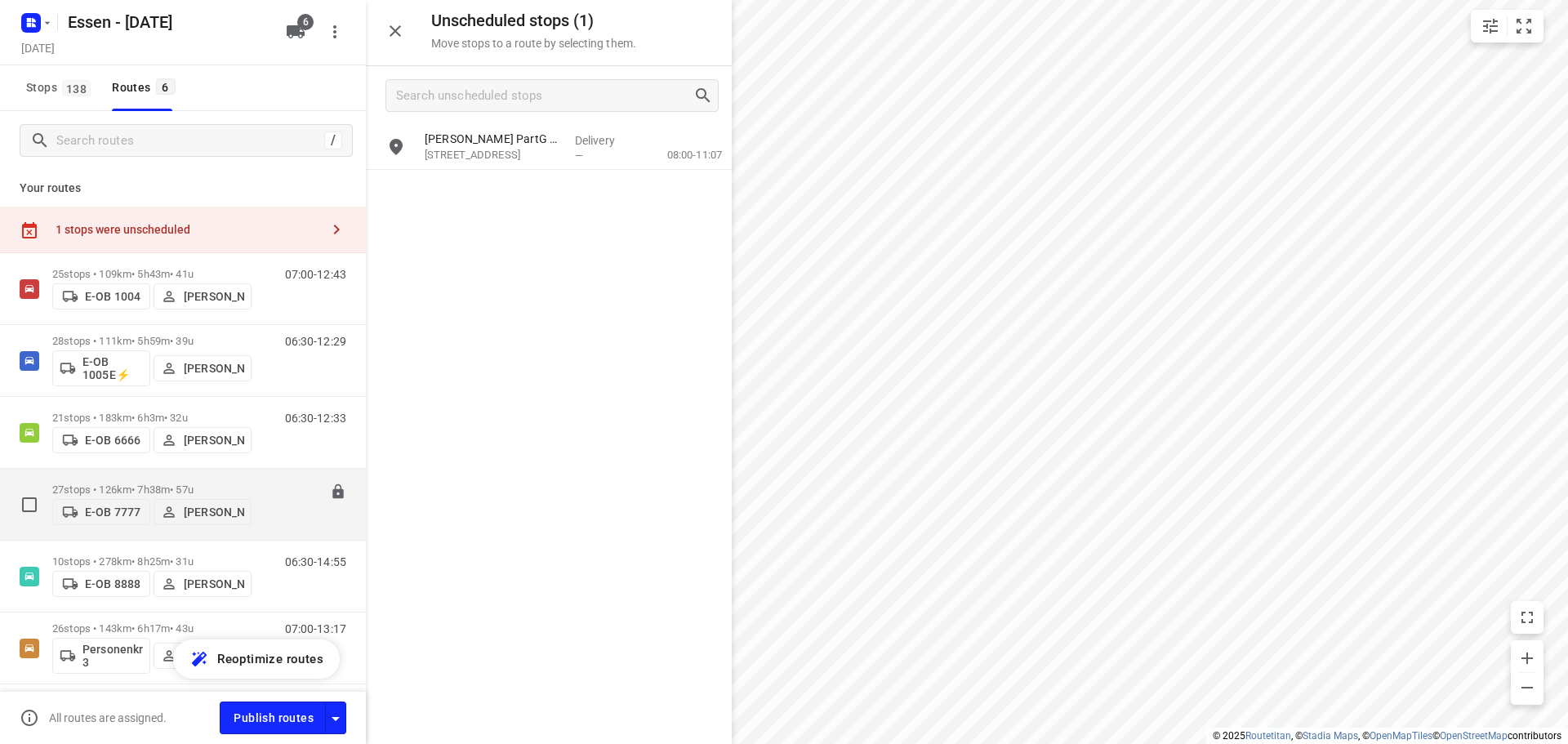
click at [246, 477] on div "27 stops • 126km • 7h38m • 57u E-OB 7777 [PERSON_NAME]" at bounding box center [152, 504] width 200 height 58
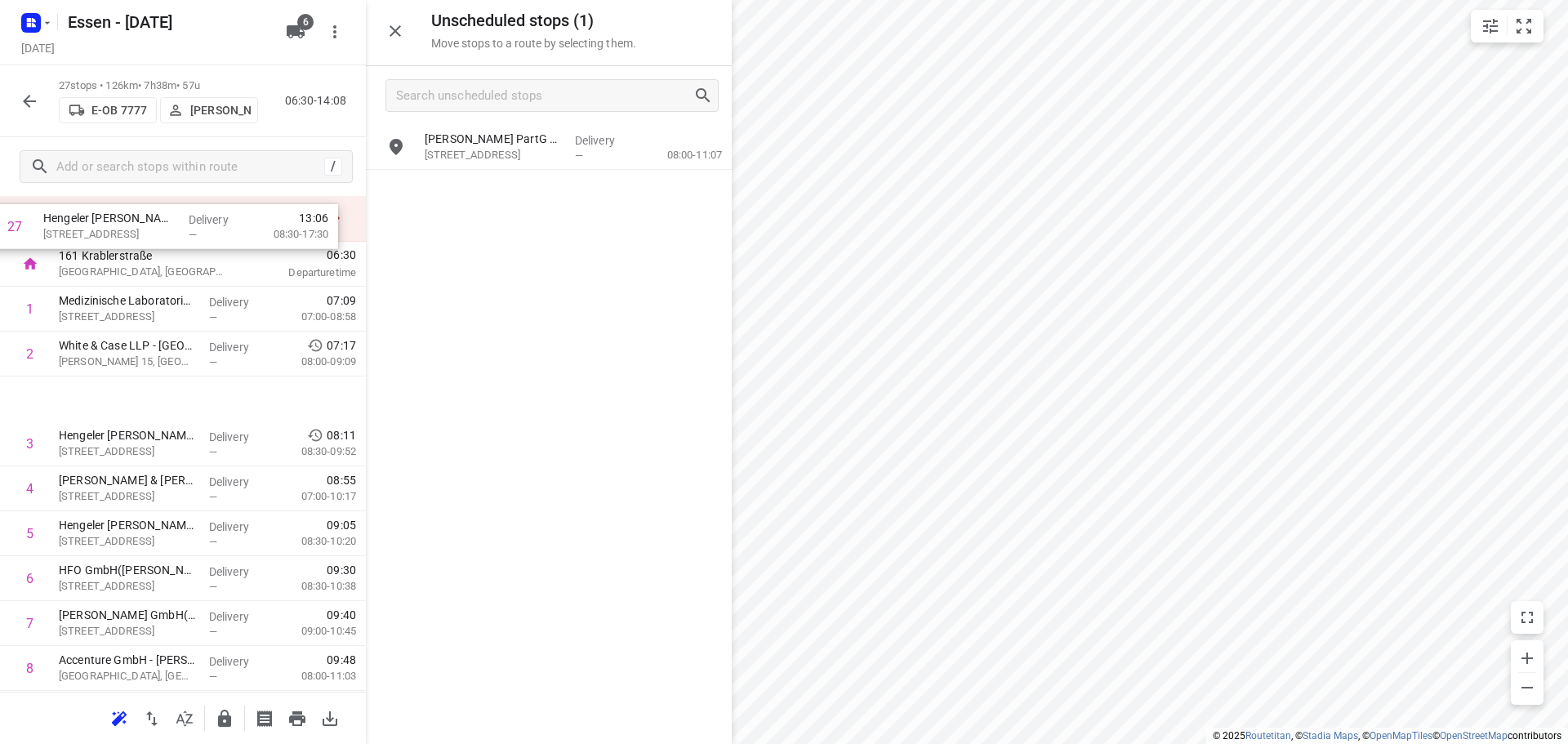
scroll to position [0, 0]
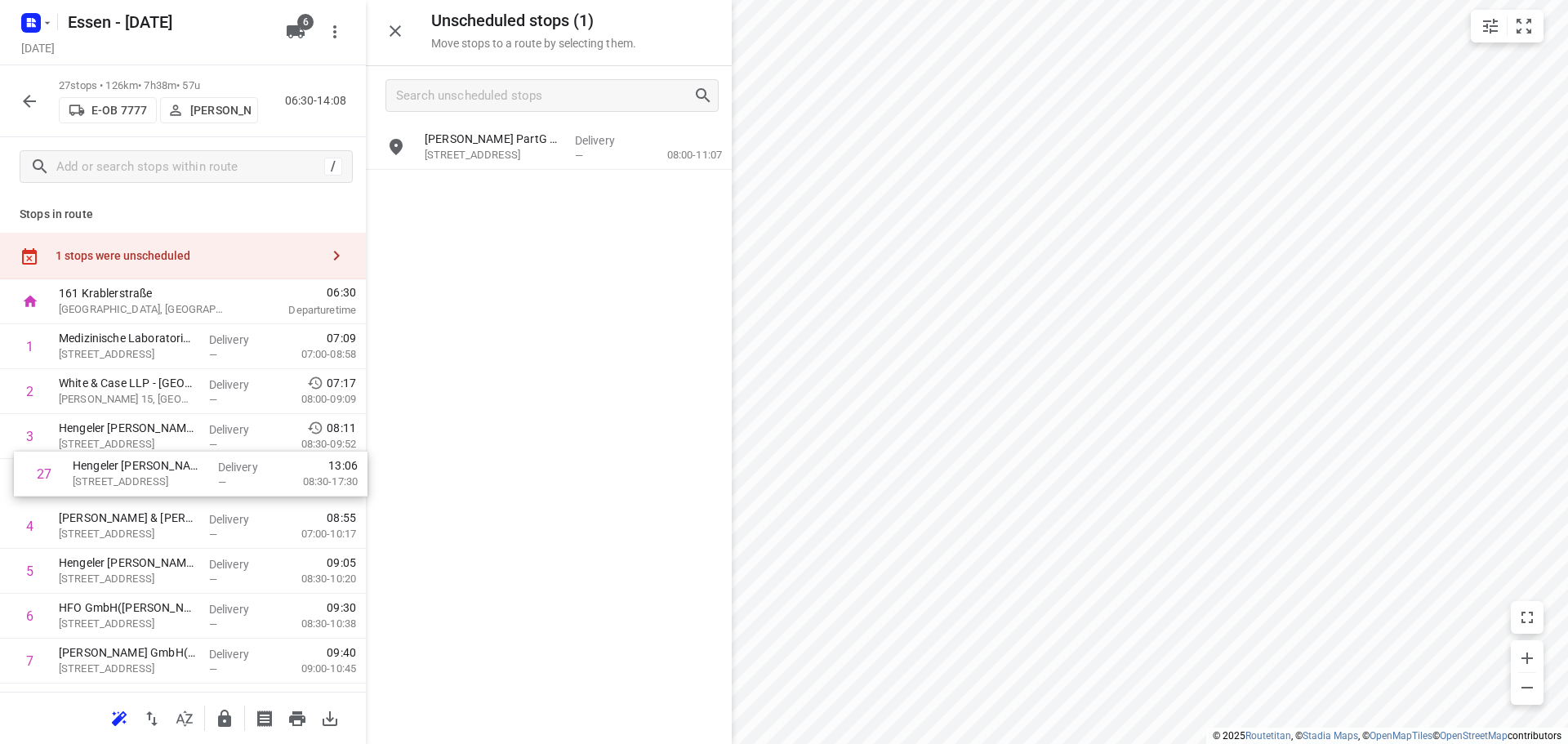
drag, startPoint x: 123, startPoint y: 622, endPoint x: 128, endPoint y: 465, distance: 157.1
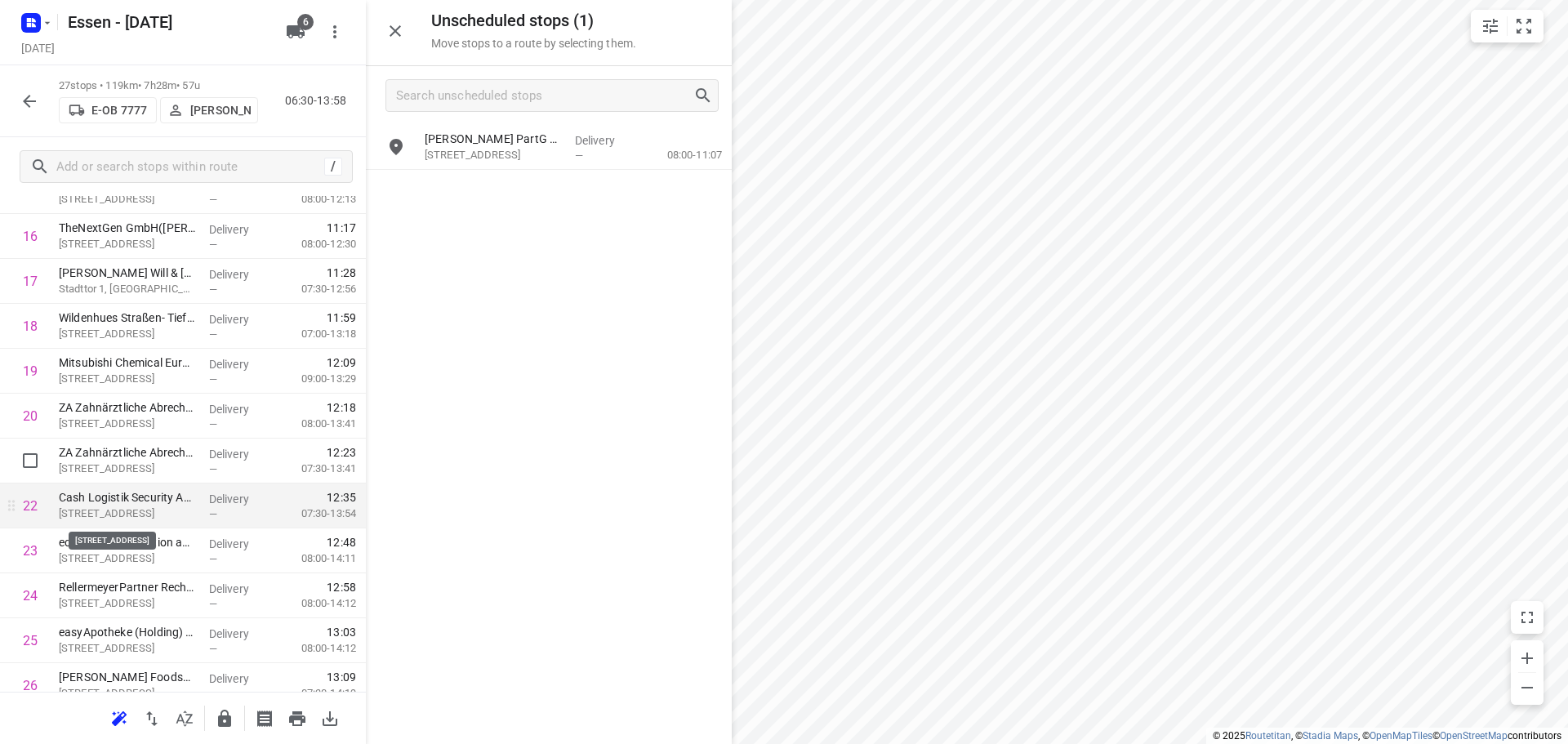
scroll to position [890, 0]
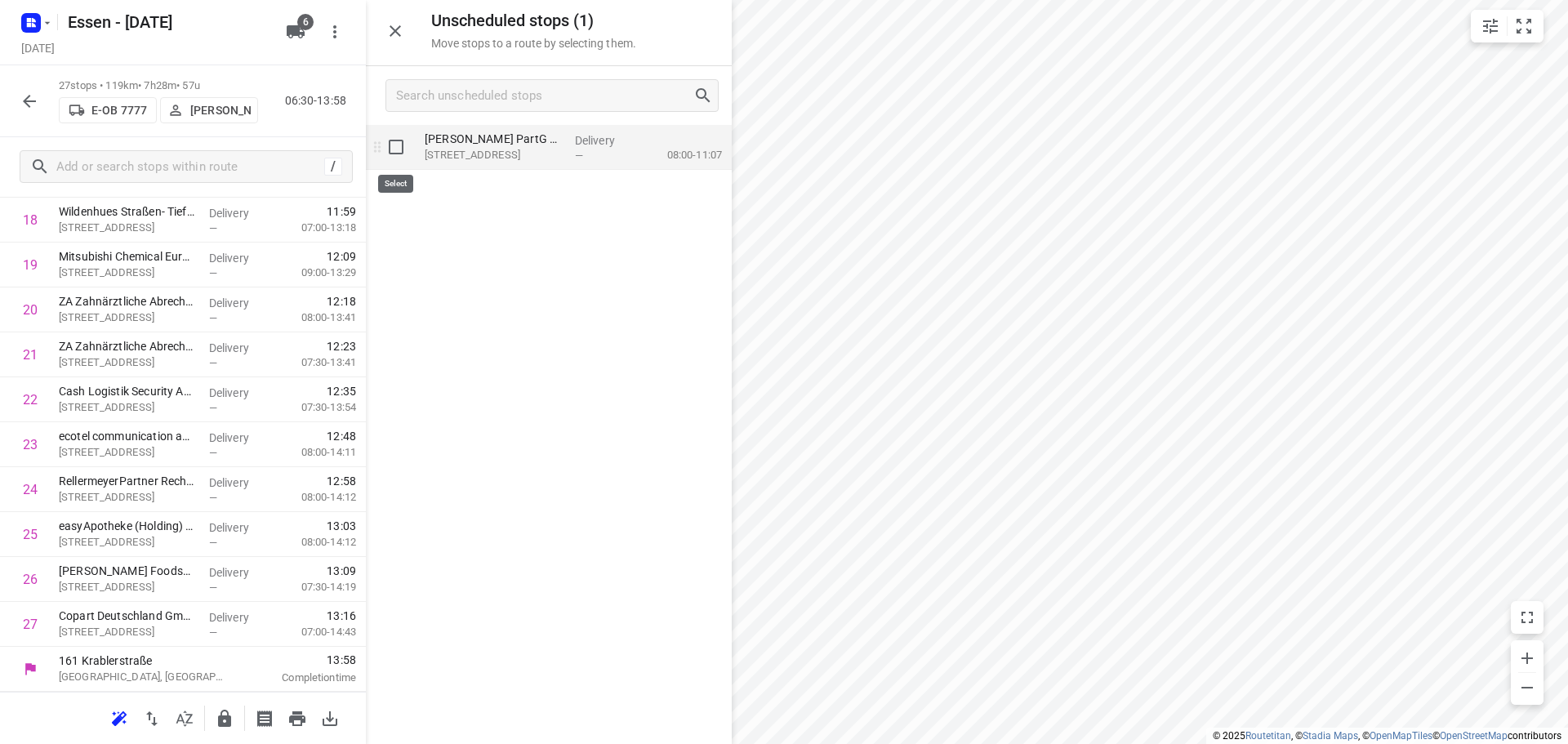
click at [402, 155] on input "grid" at bounding box center [397, 147] width 32 height 32
checkbox input "true"
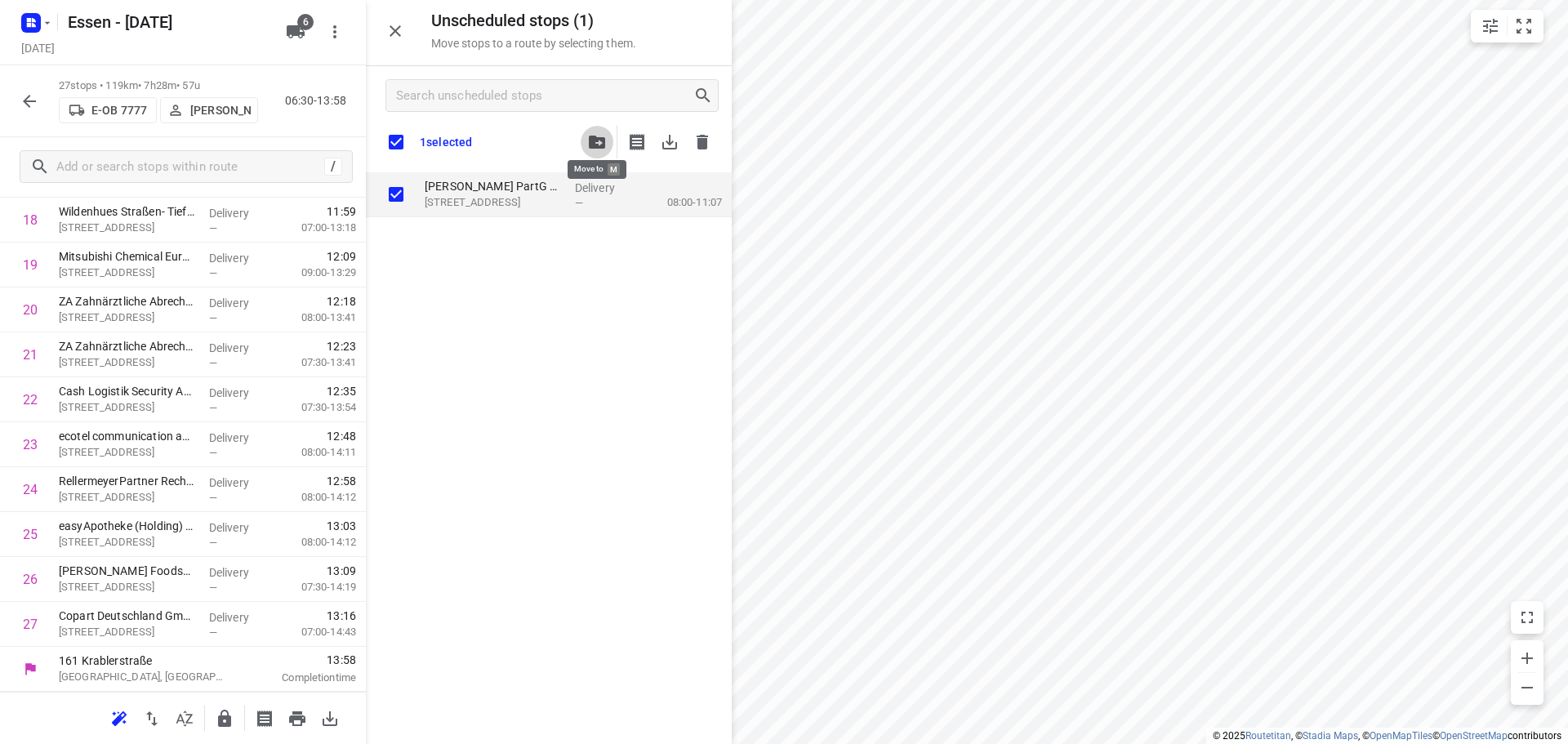
click at [586, 143] on button "button" at bounding box center [597, 142] width 32 height 32
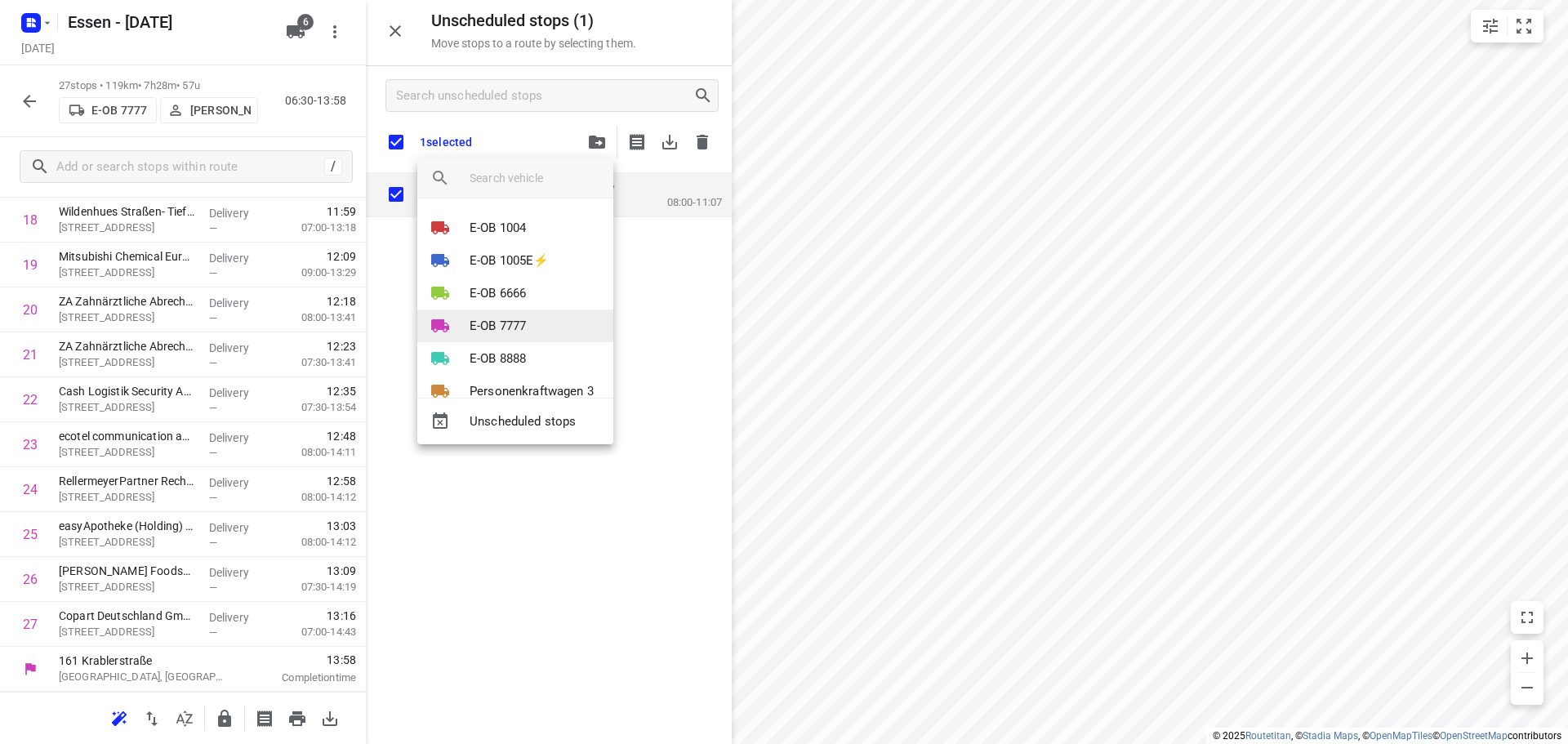
click at [503, 329] on p "E-OB 7777" at bounding box center [498, 327] width 56 height 19
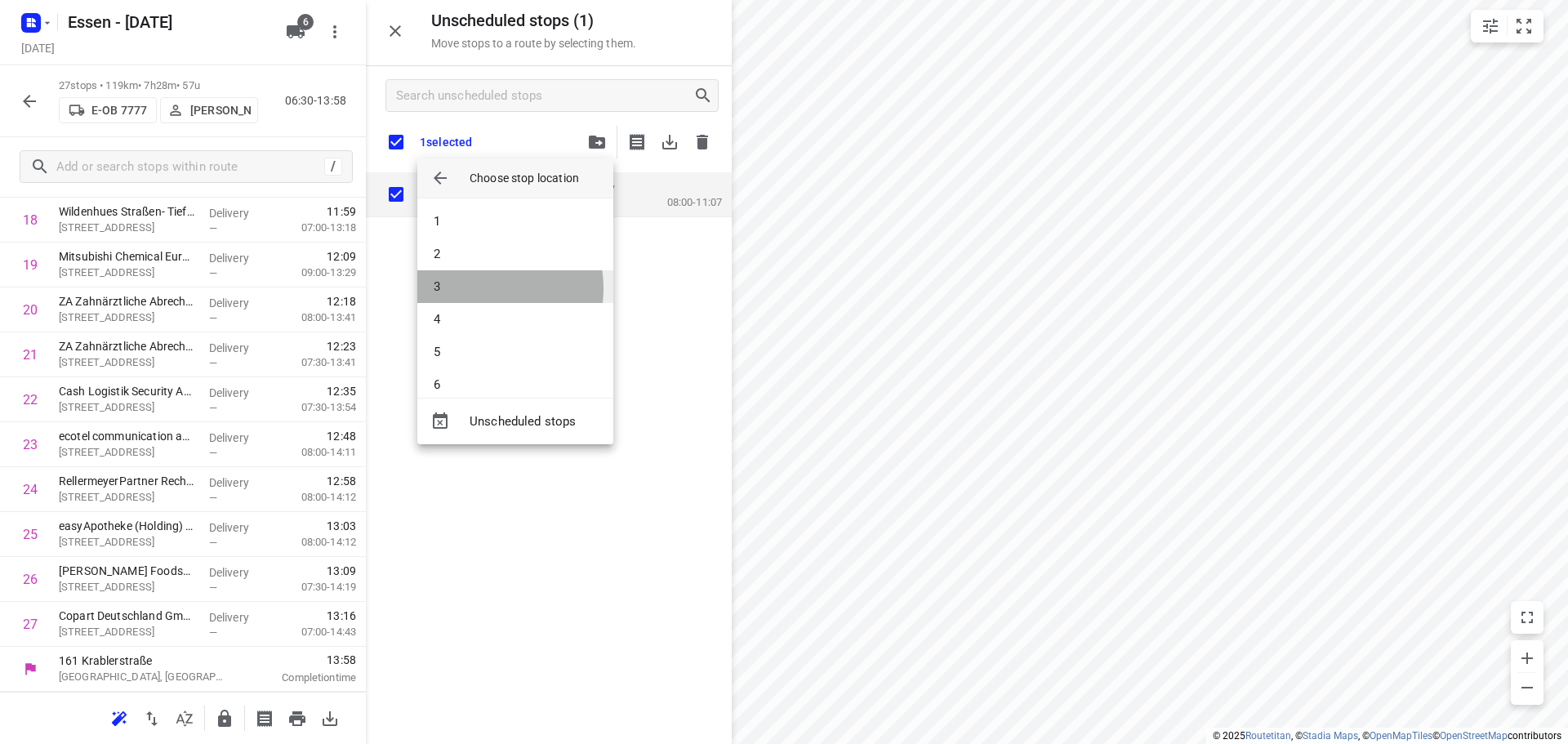
click at [479, 288] on li "3" at bounding box center [515, 287] width 196 height 32
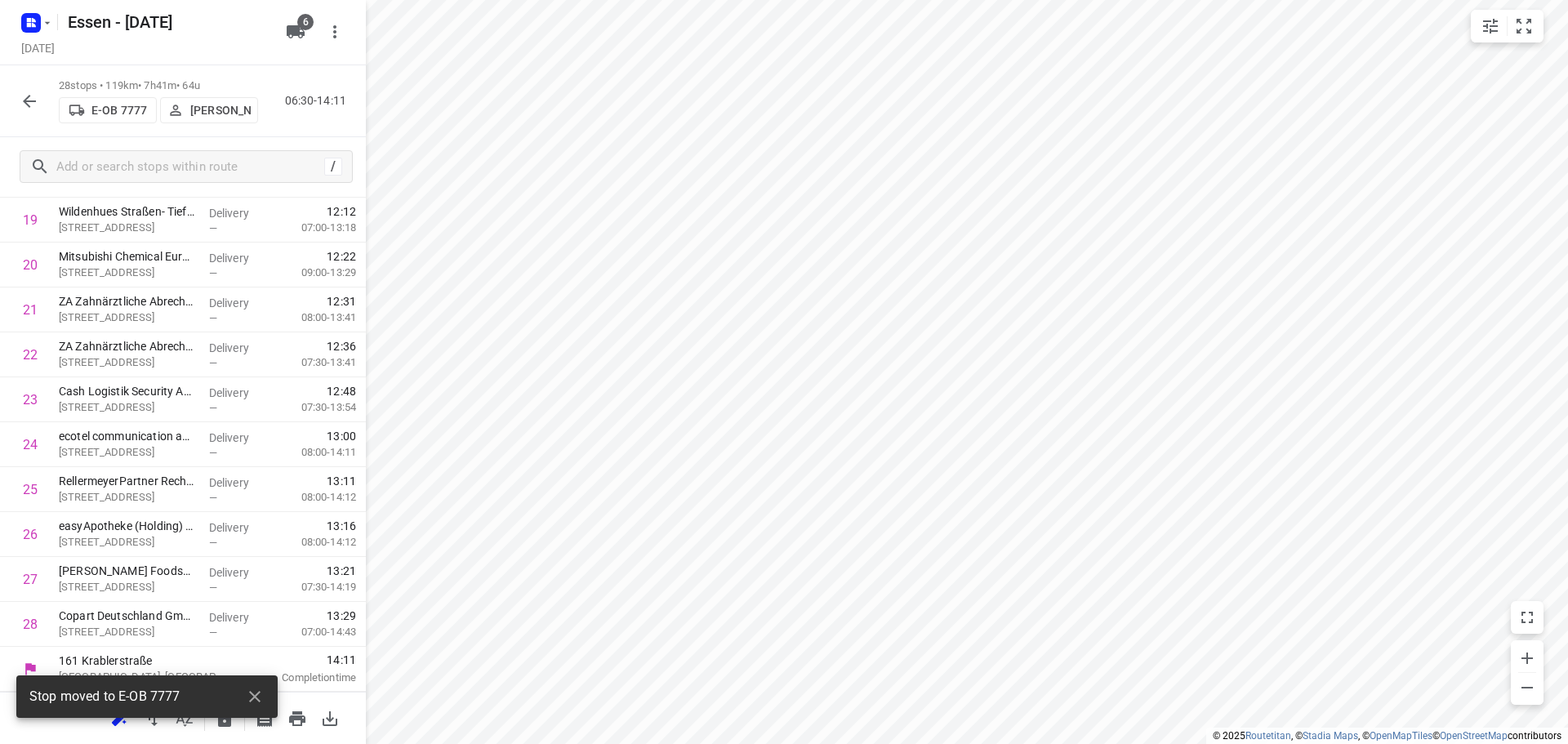
scroll to position [888, 0]
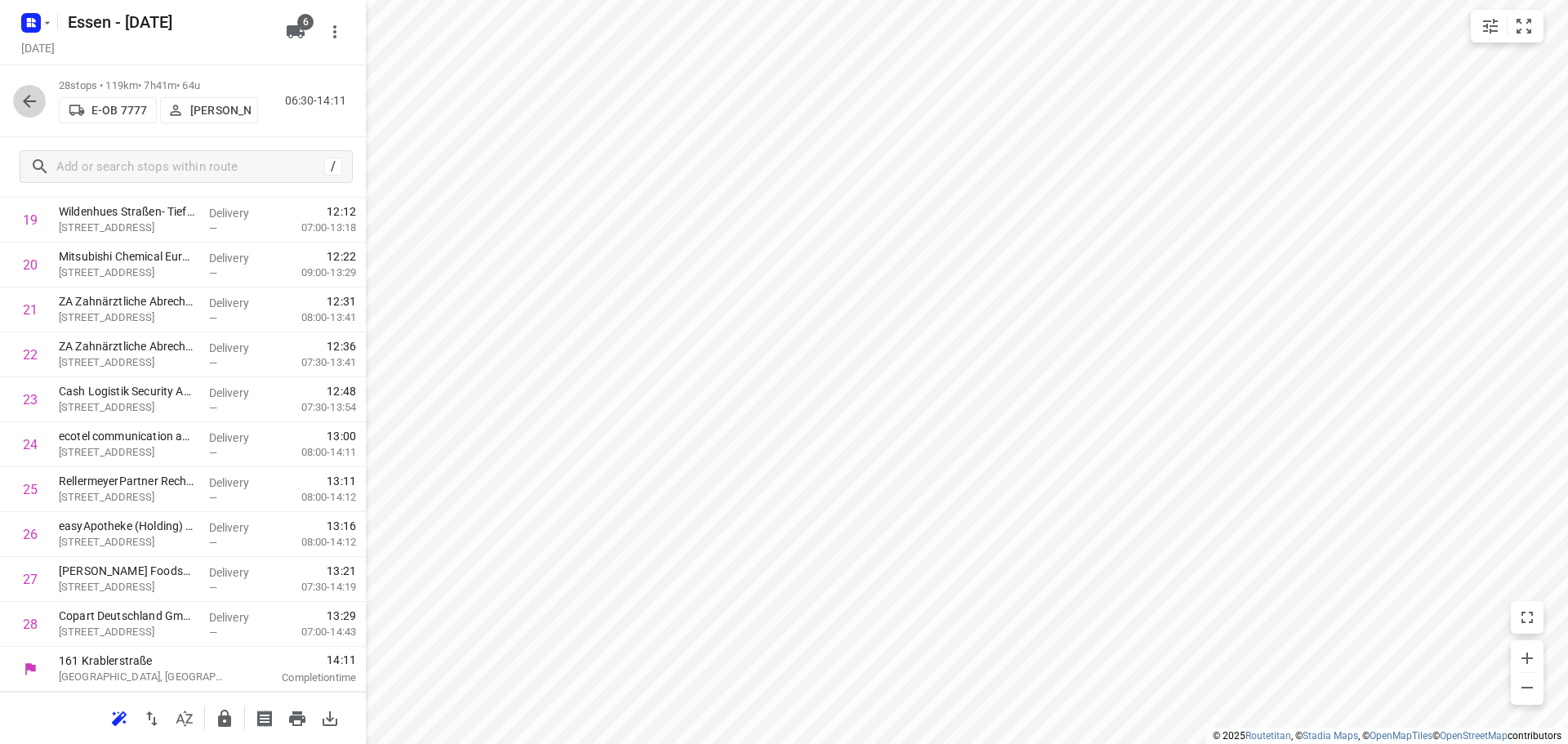
click at [31, 96] on icon "button" at bounding box center [30, 101] width 13 height 13
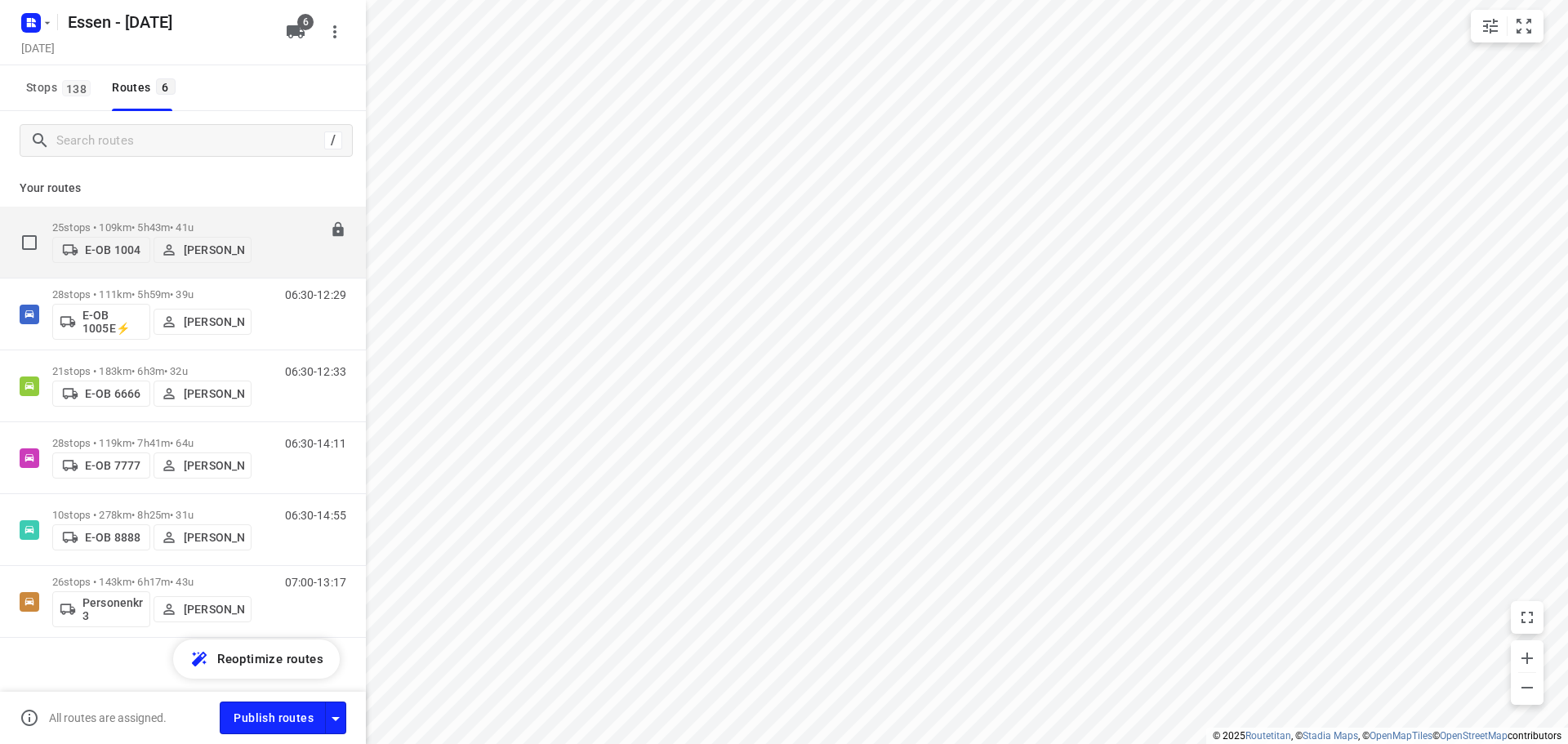
click at [234, 222] on p "25 stops • 109km • 5h43m • 41u" at bounding box center [152, 227] width 200 height 12
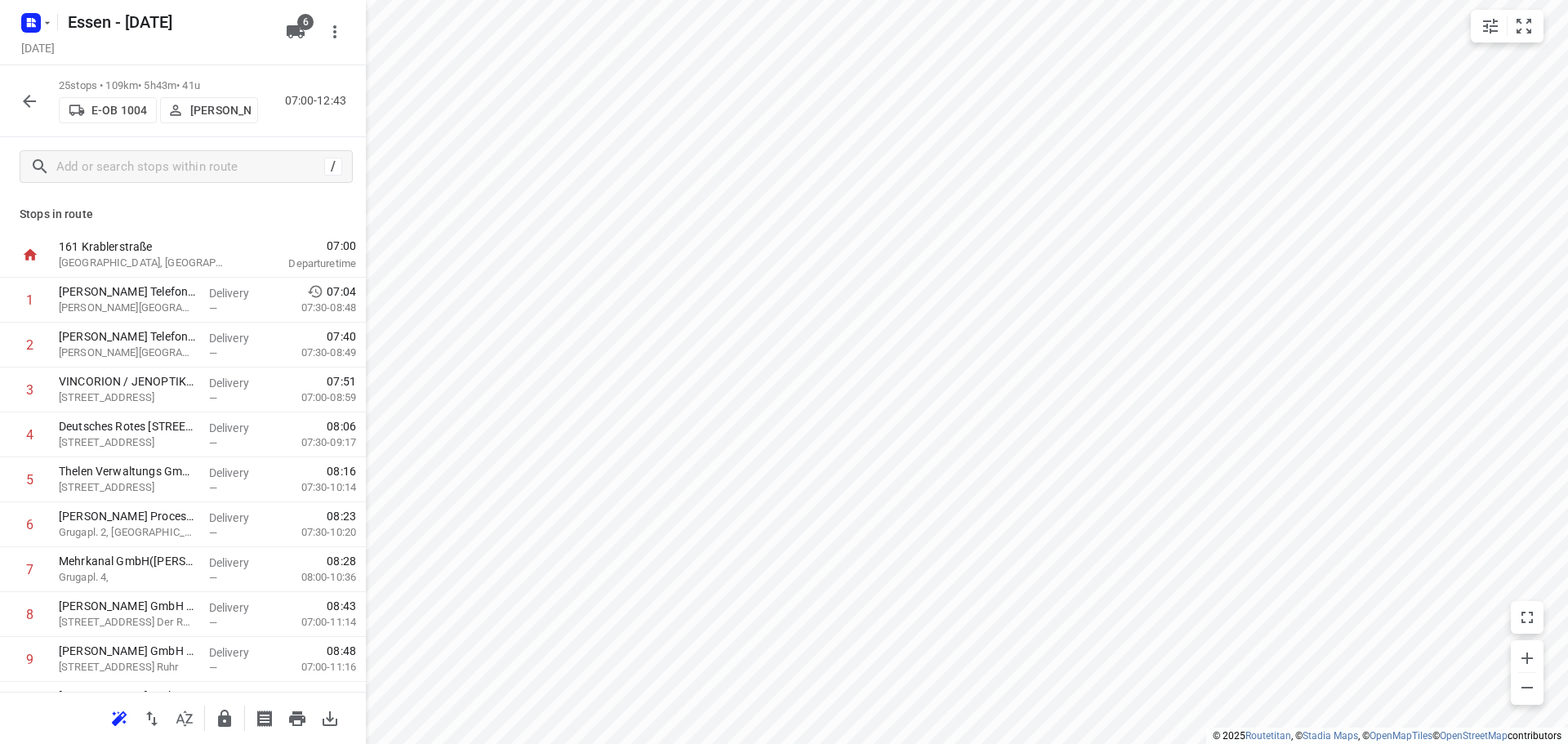
click at [129, 243] on p "161 Krablerstraße" at bounding box center [144, 246] width 170 height 16
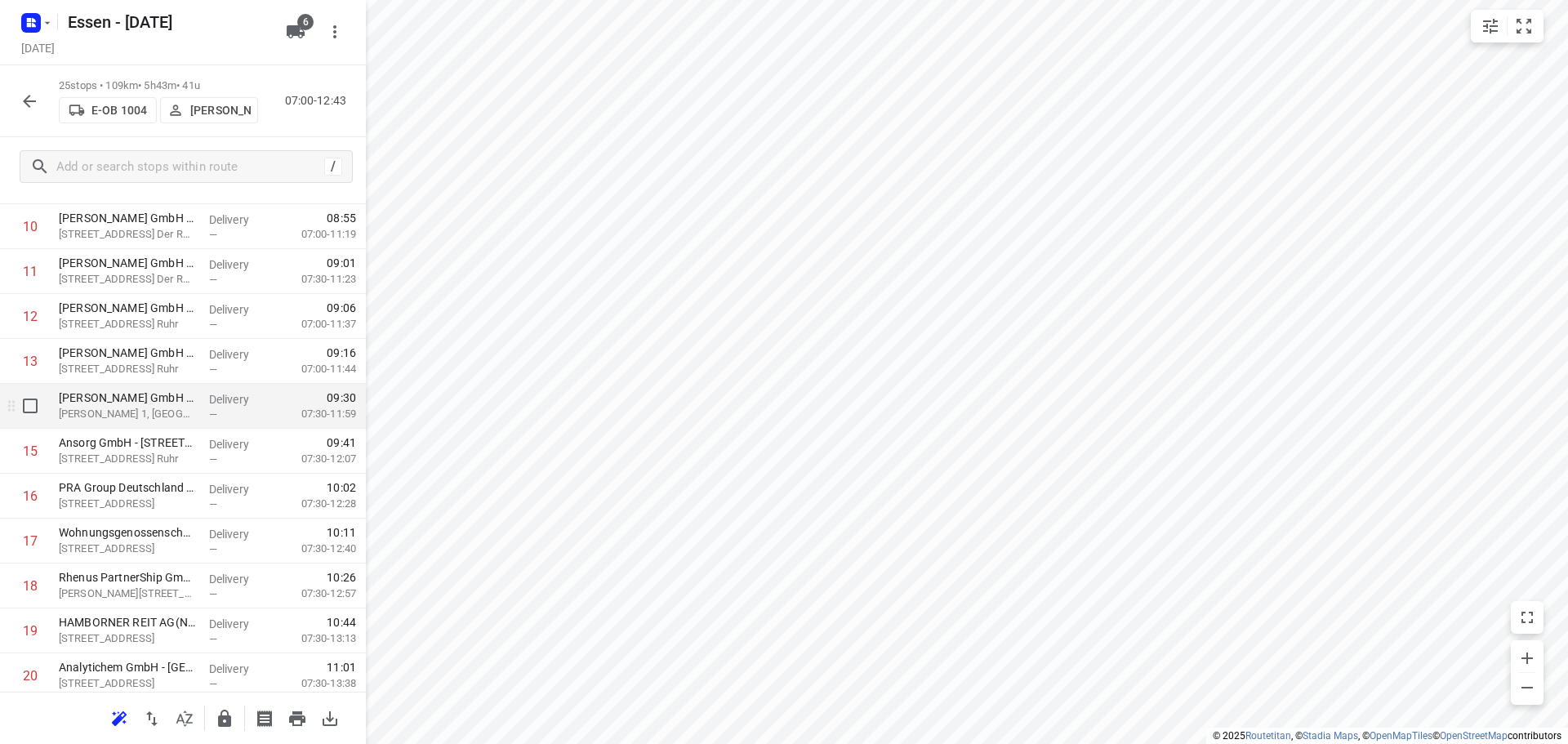
scroll to position [490, 0]
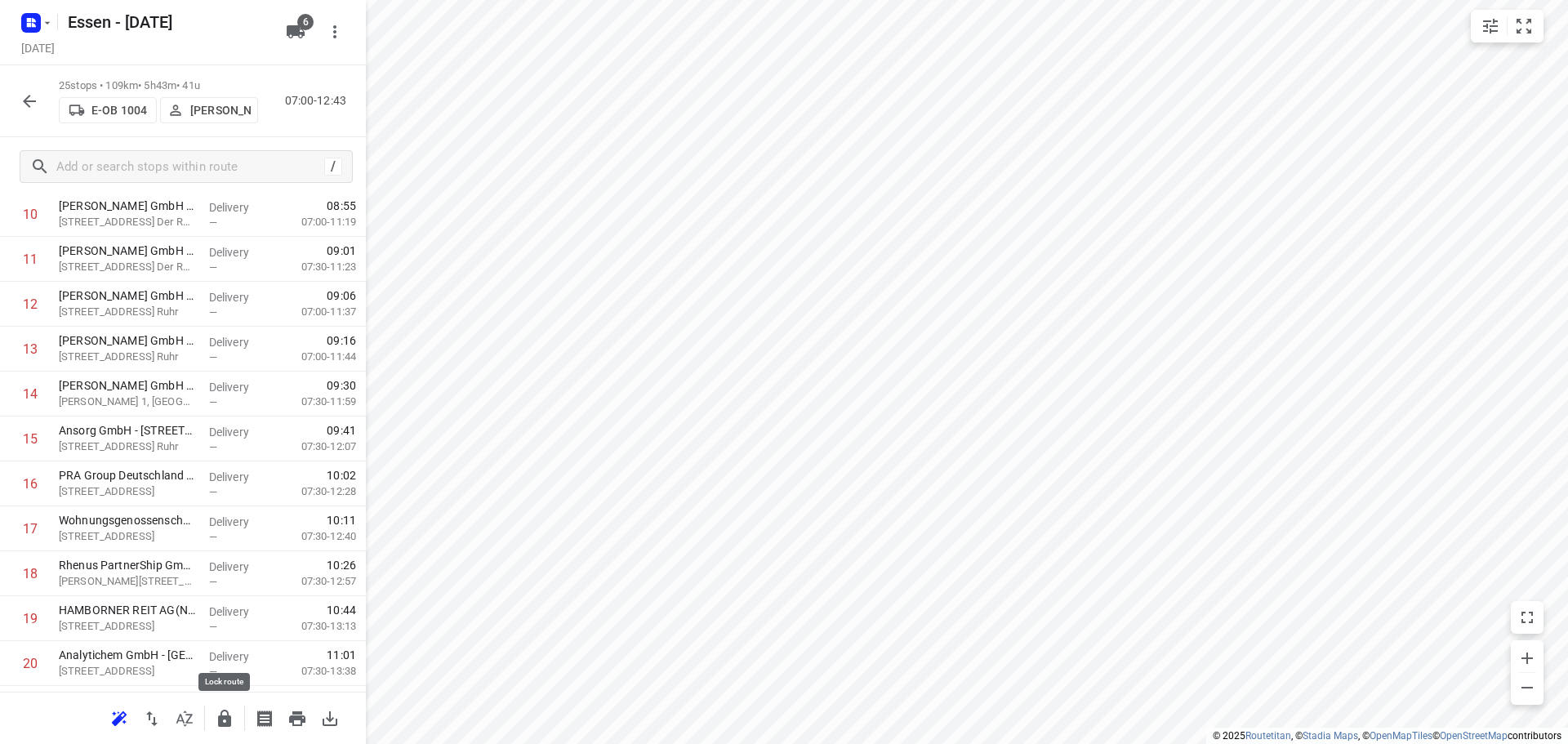
click at [224, 715] on icon "button" at bounding box center [225, 718] width 13 height 17
click at [27, 100] on icon "button" at bounding box center [30, 101] width 13 height 13
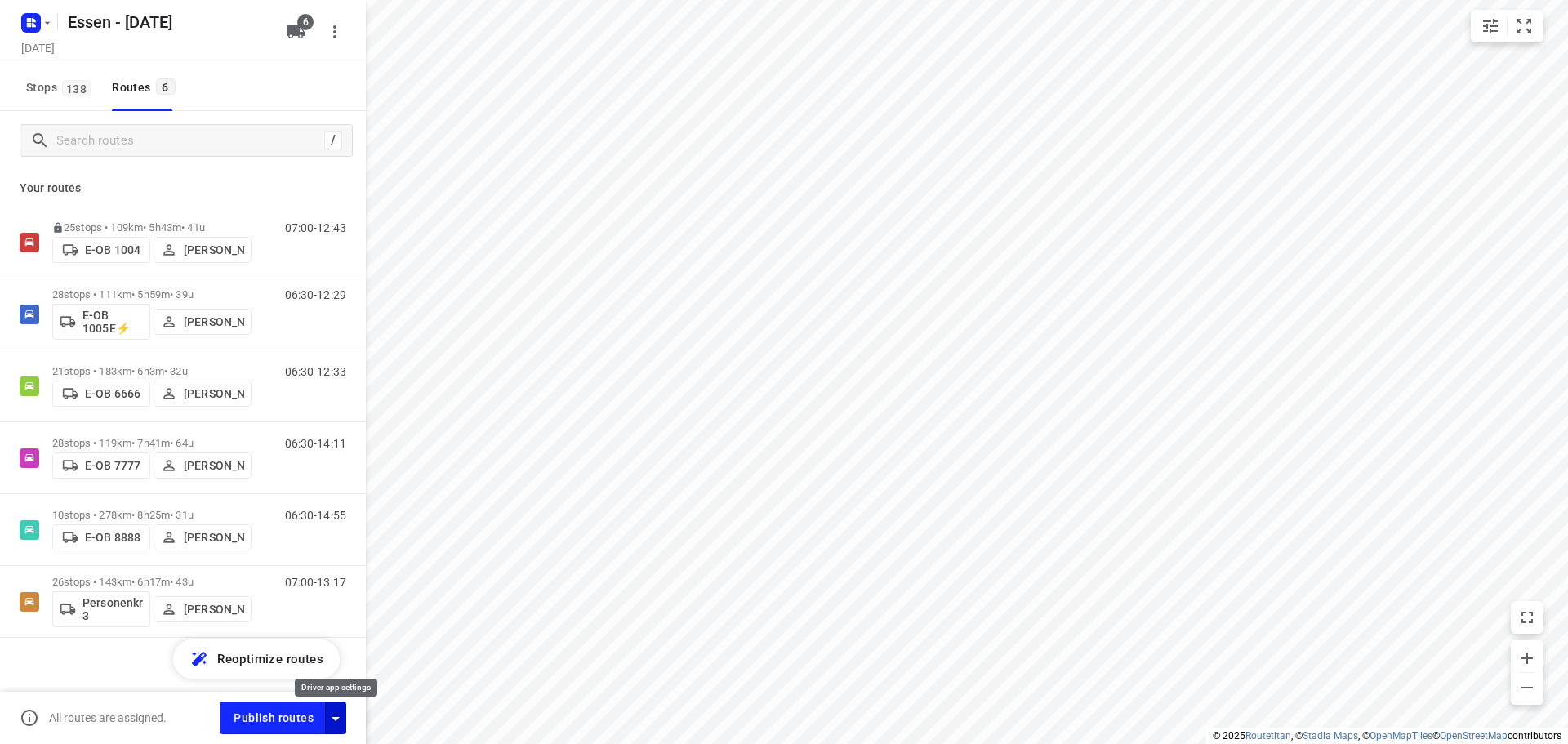
click at [340, 720] on icon "button" at bounding box center [335, 718] width 20 height 20
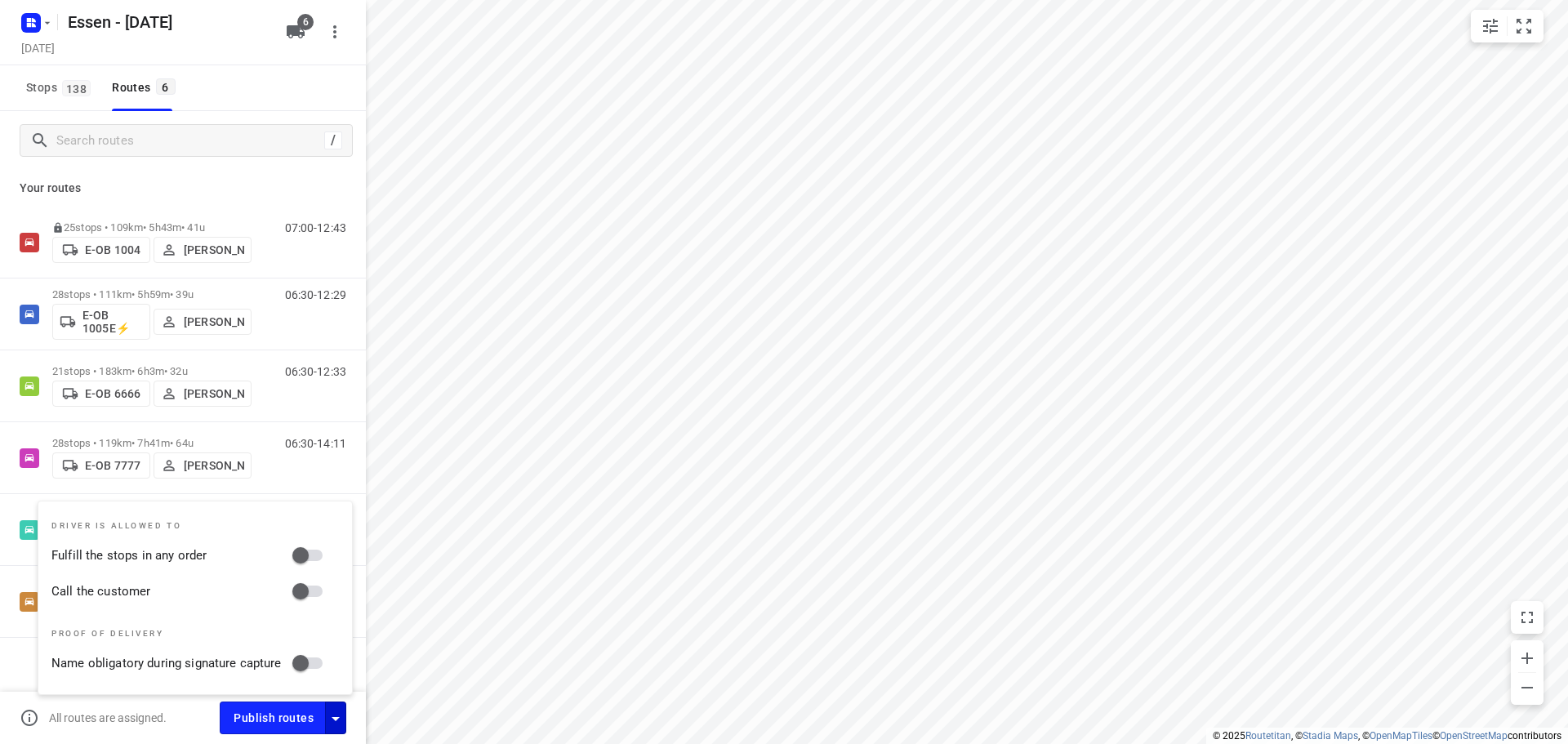
click at [298, 556] on input "Fulfill the stops in any order" at bounding box center [300, 555] width 93 height 31
checkbox input "true"
click at [309, 596] on input "Call the customer" at bounding box center [300, 591] width 93 height 31
checkbox input "true"
drag, startPoint x: 337, startPoint y: 715, endPoint x: 258, endPoint y: 519, distance: 211.3
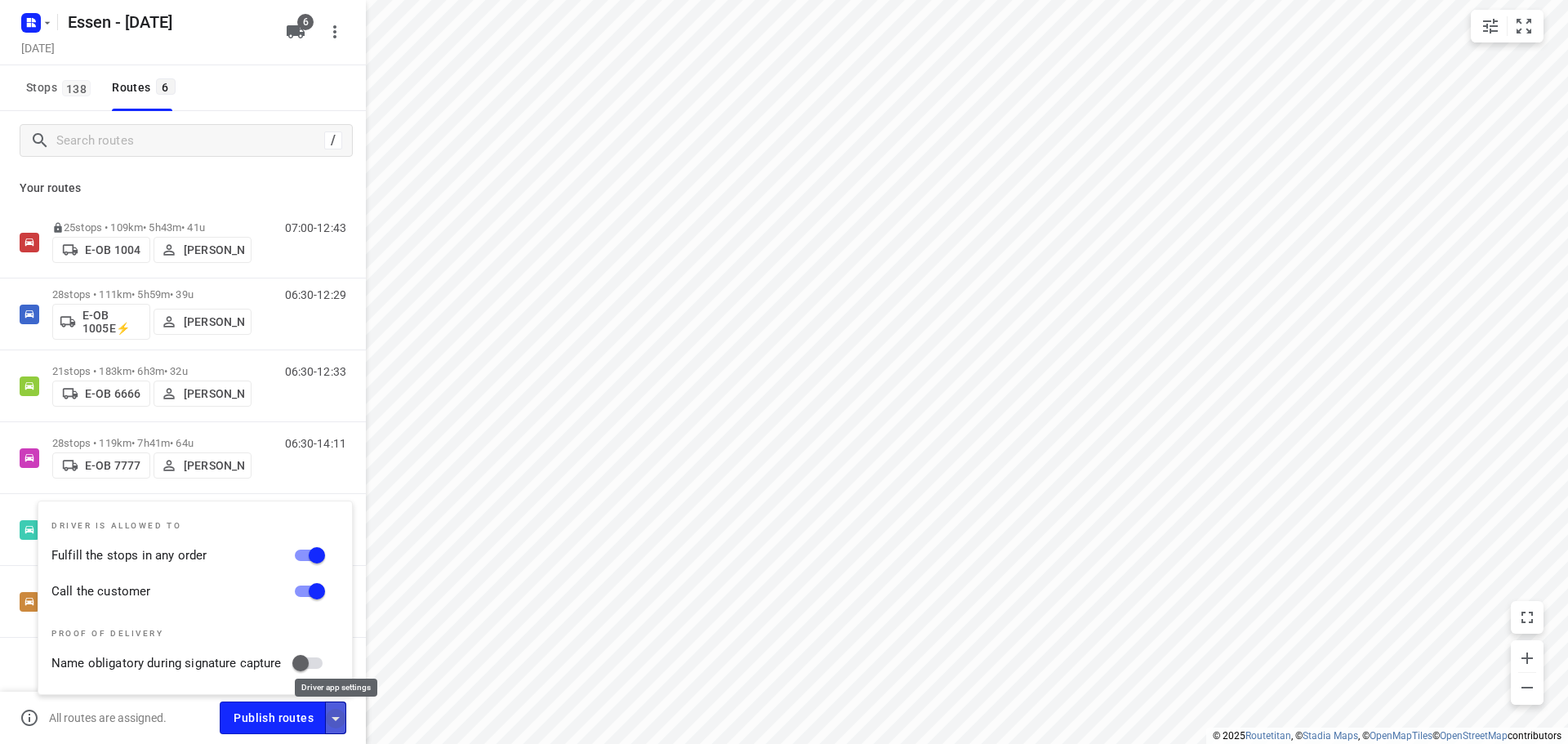
click at [336, 715] on icon "button" at bounding box center [335, 718] width 20 height 20
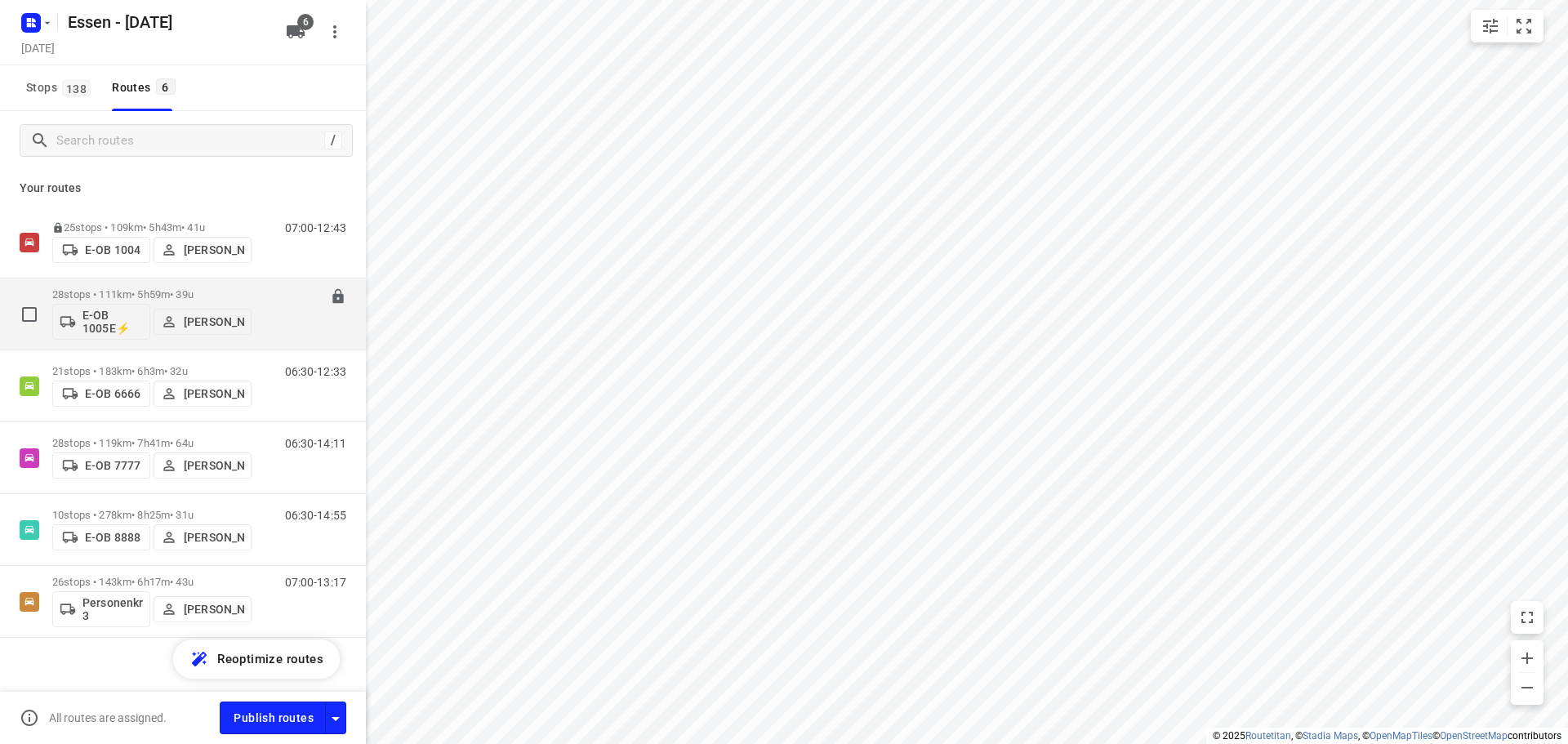
click at [216, 292] on p "28 stops • 111km • 5h59m • 39u" at bounding box center [152, 294] width 200 height 12
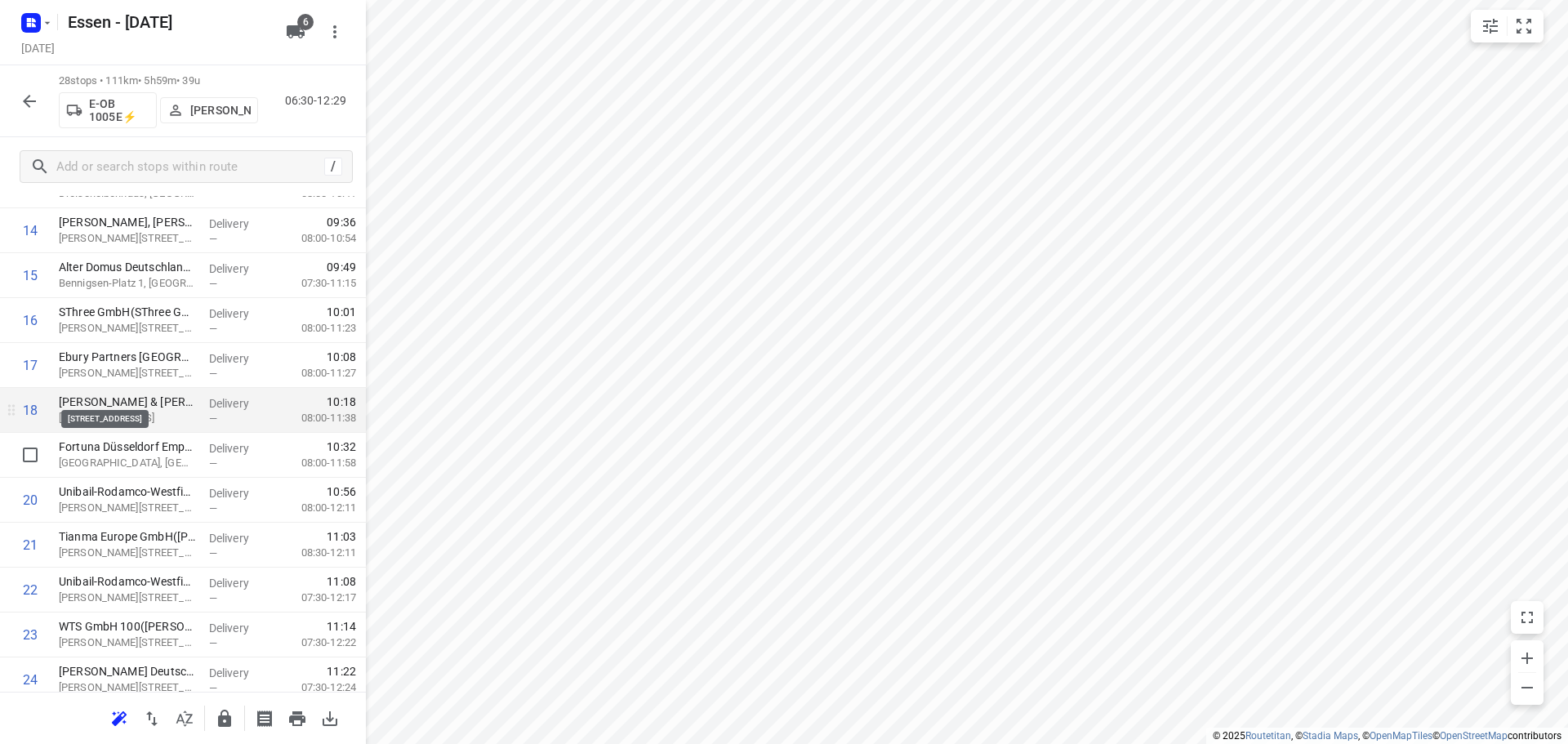
scroll to position [888, 0]
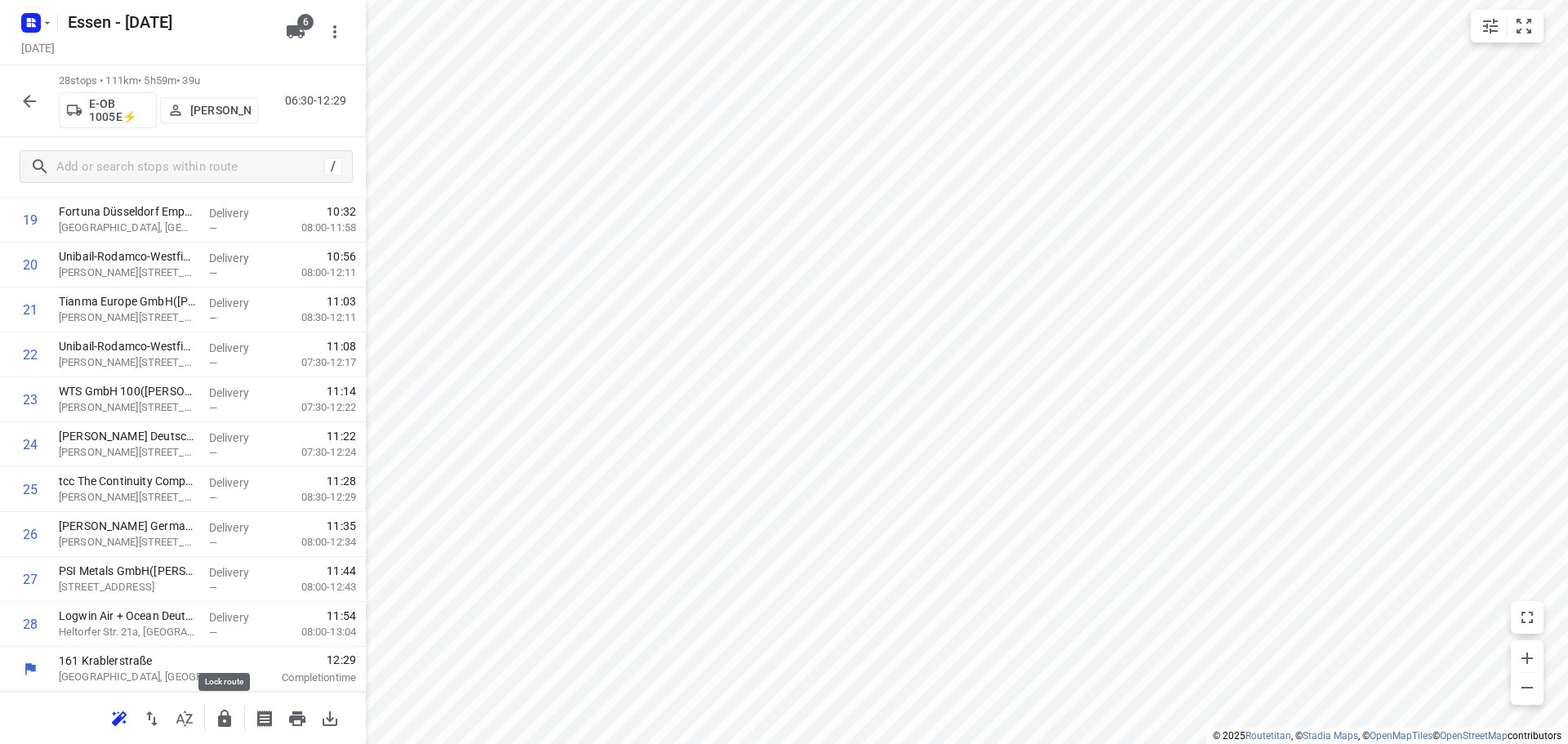
click at [233, 711] on icon "button" at bounding box center [225, 718] width 20 height 20
click at [21, 89] on button "button" at bounding box center [30, 101] width 32 height 32
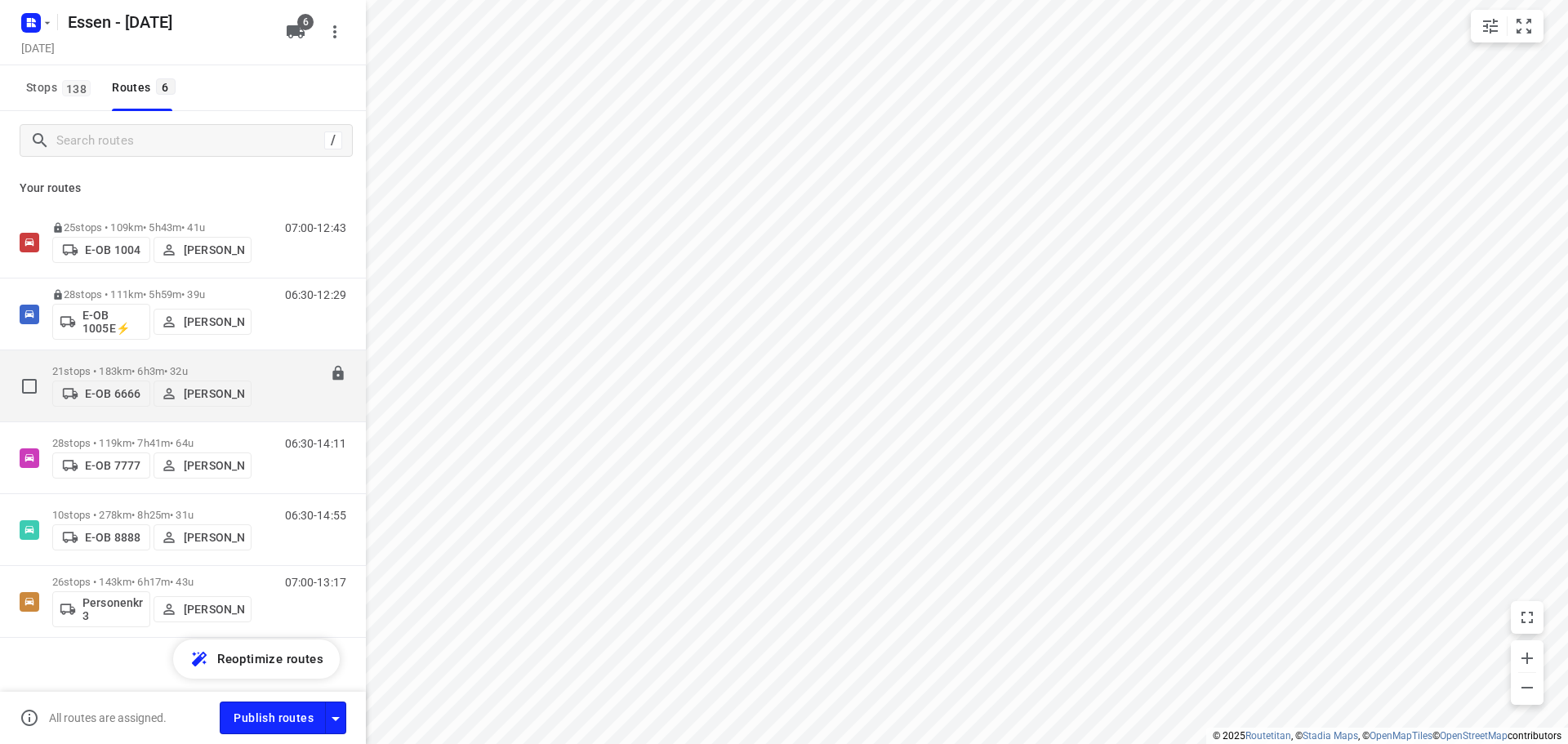
click at [119, 365] on p "21 stops • 183km • 6h3m • 32u" at bounding box center [152, 371] width 200 height 12
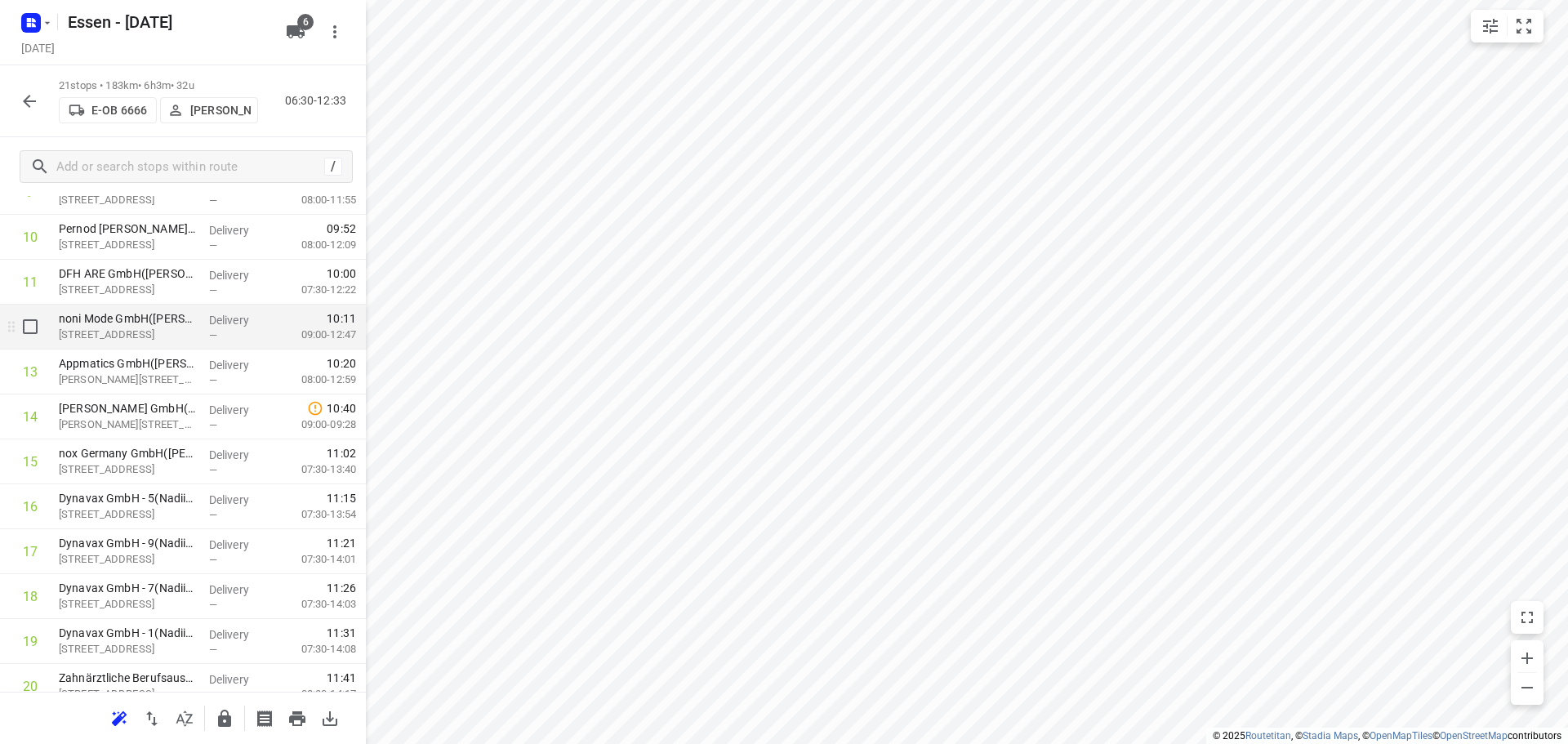
scroll to position [574, 0]
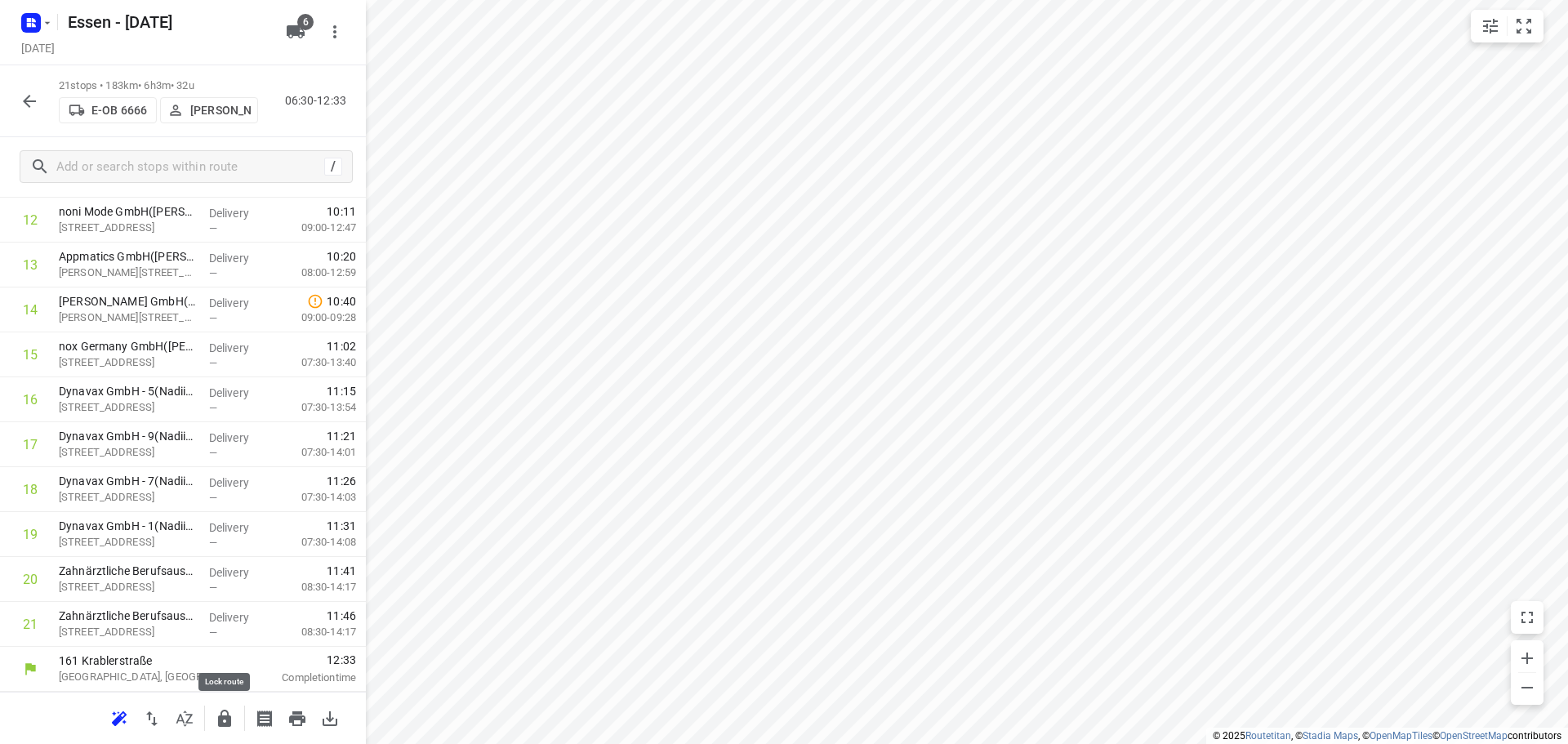
click at [228, 725] on icon "button" at bounding box center [225, 718] width 13 height 17
click at [32, 100] on icon "button" at bounding box center [30, 101] width 13 height 13
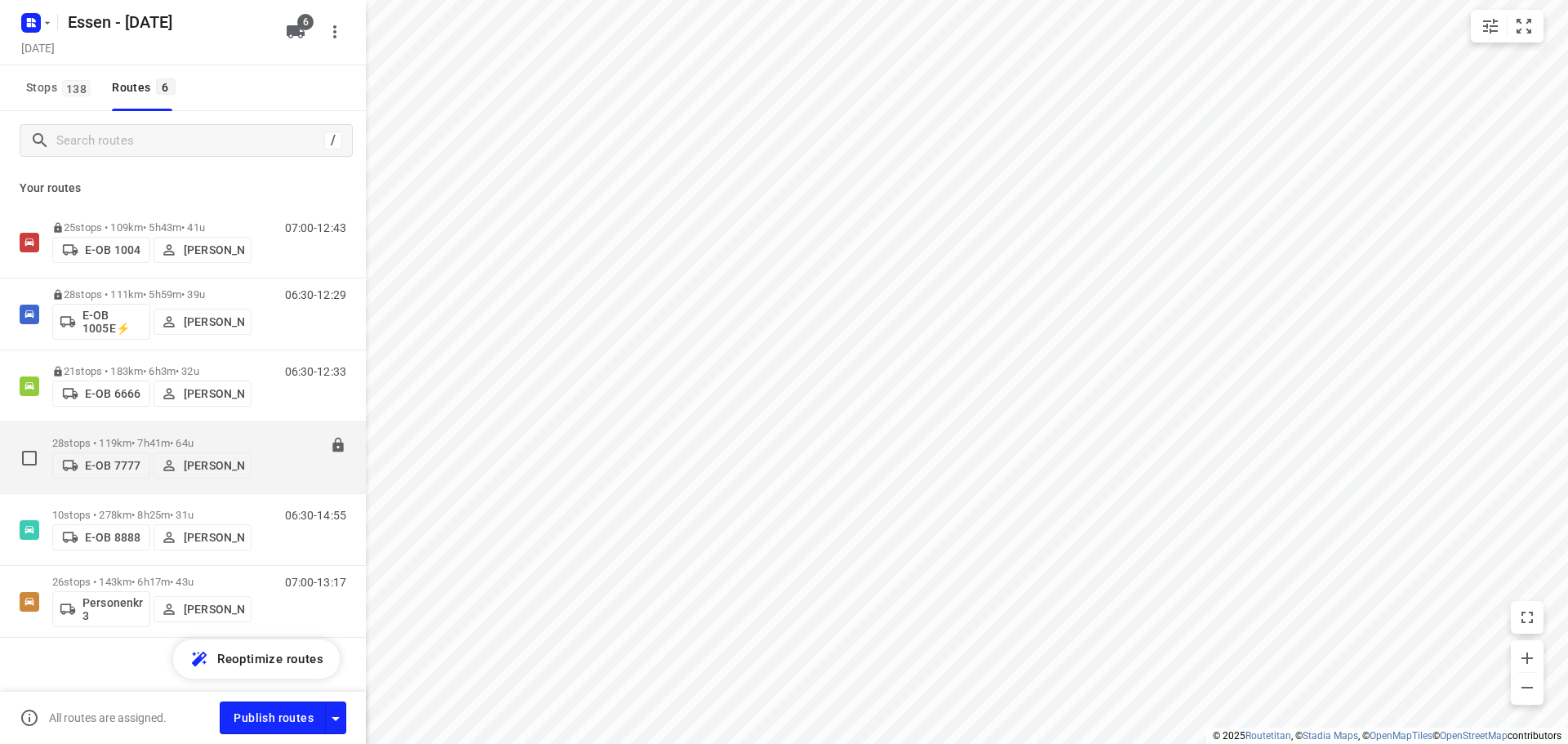
click at [142, 430] on div "28 stops • 119km • 7h41m • 64u E-OB 7777 [PERSON_NAME]" at bounding box center [152, 457] width 200 height 58
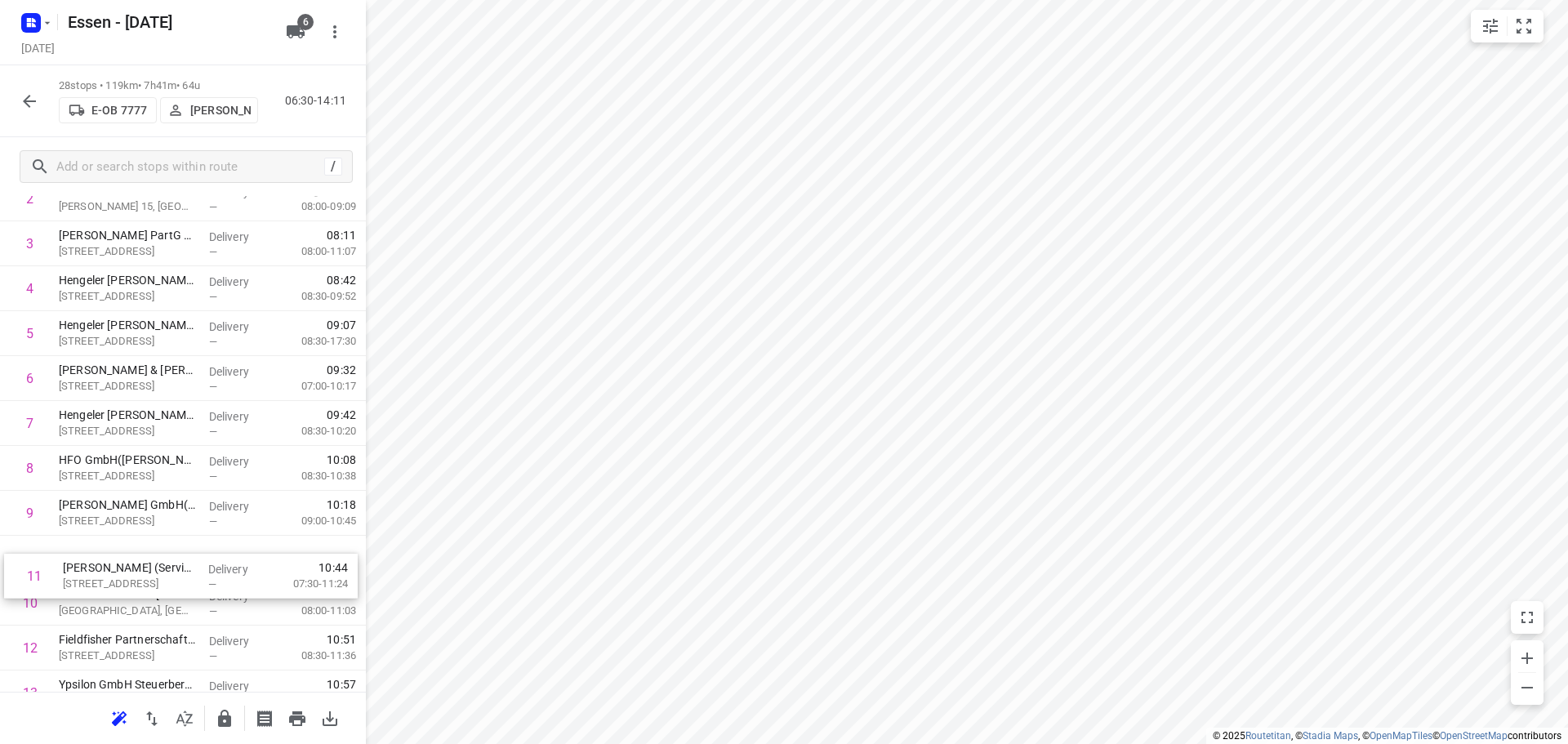
scroll to position [153, 0]
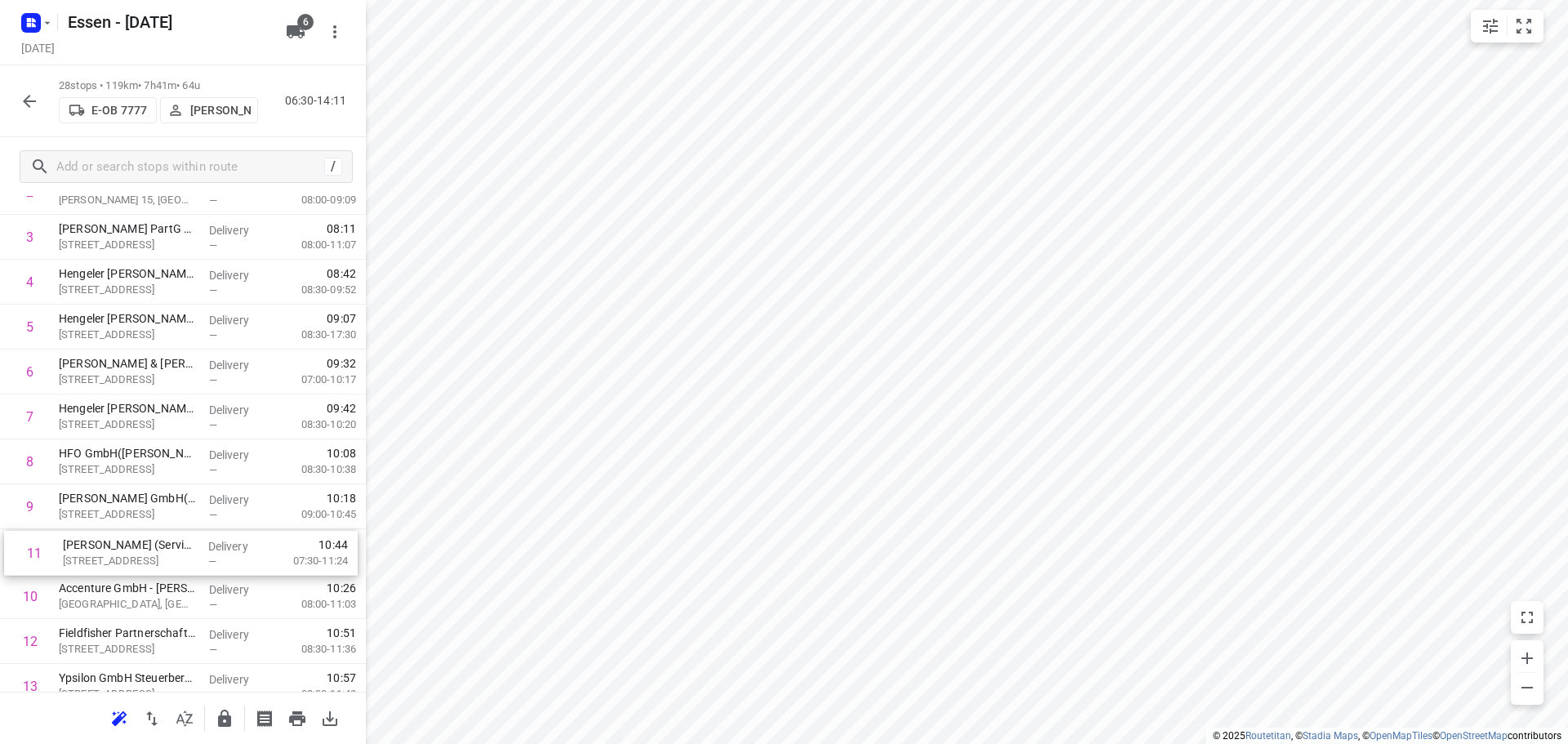
drag, startPoint x: 125, startPoint y: 664, endPoint x: 126, endPoint y: 544, distance: 120.0
click at [126, 544] on div "1 Medizinische Laboratorien Düsseldorf GmbH - [STREET_ADDRESS] Delivery — 07:09…" at bounding box center [183, 754] width 366 height 1257
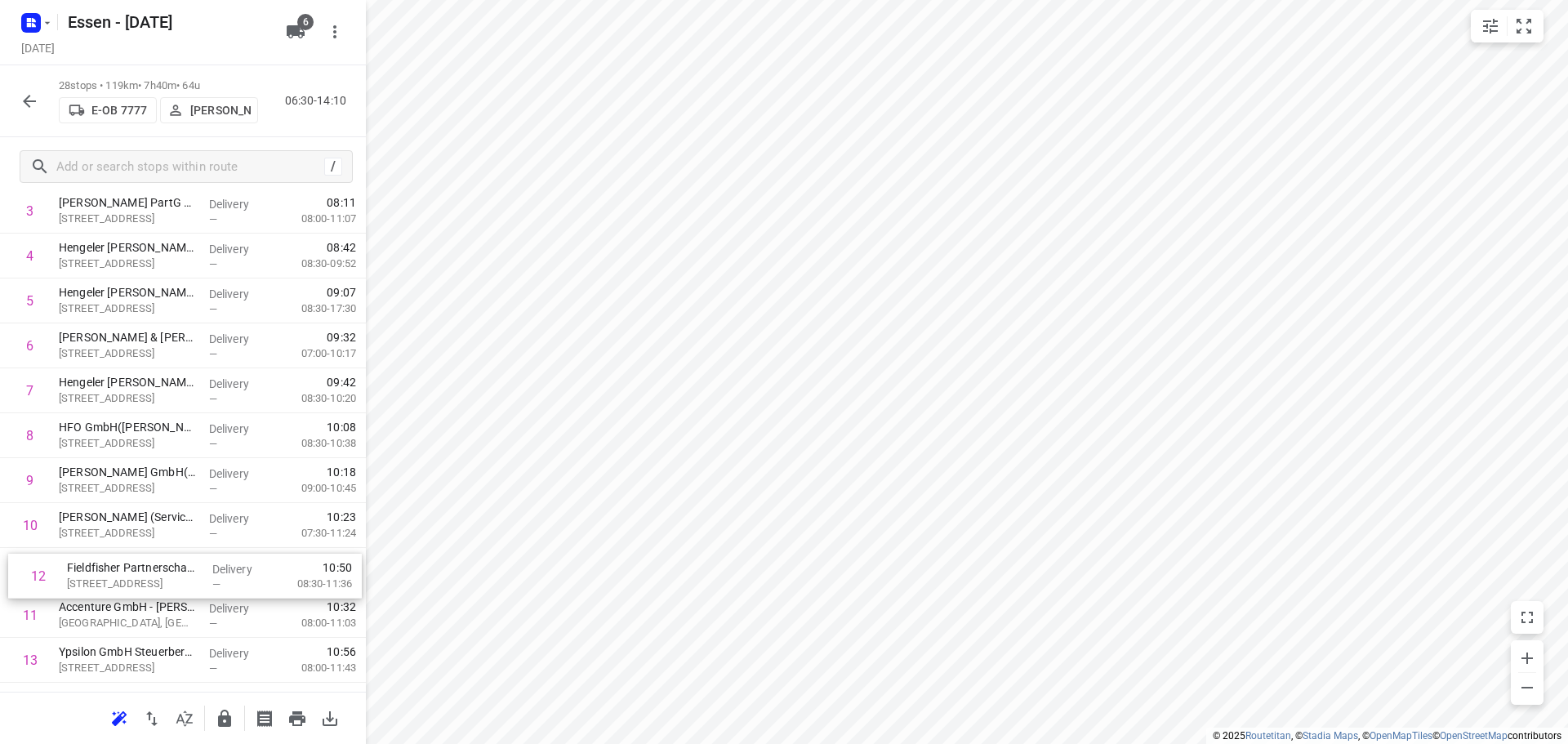
drag, startPoint x: 119, startPoint y: 645, endPoint x: 122, endPoint y: 571, distance: 74.1
click at [122, 571] on div "1 Medizinische Laboratorien Düsseldorf GmbH - [STREET_ADDRESS] Delivery — 07:09…" at bounding box center [183, 727] width 366 height 1257
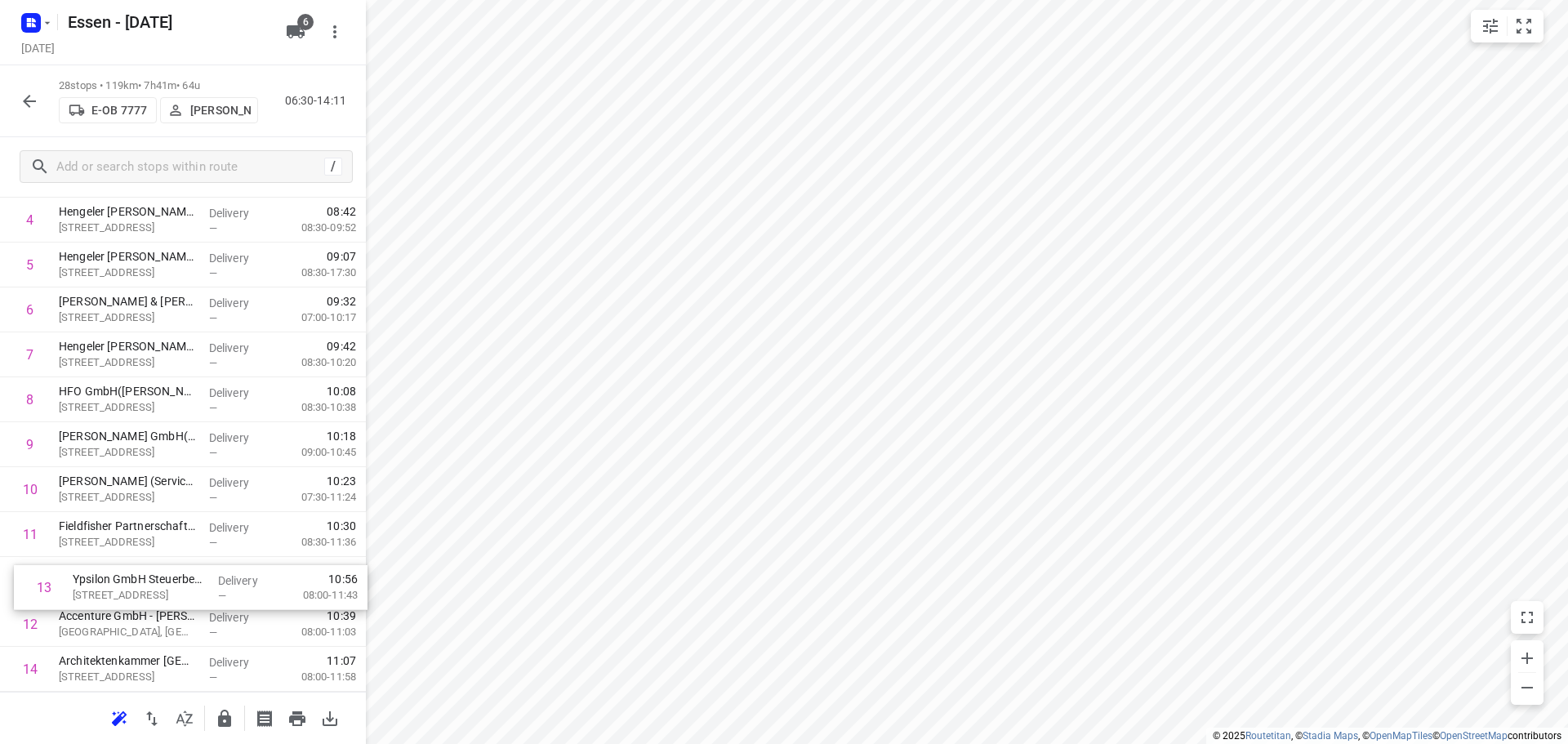
drag, startPoint x: 124, startPoint y: 655, endPoint x: 132, endPoint y: 582, distance: 73.4
click at [132, 582] on div "1 Medizinische Laboratorien Düsseldorf GmbH - [STREET_ADDRESS] Delivery — 07:09…" at bounding box center [183, 691] width 366 height 1257
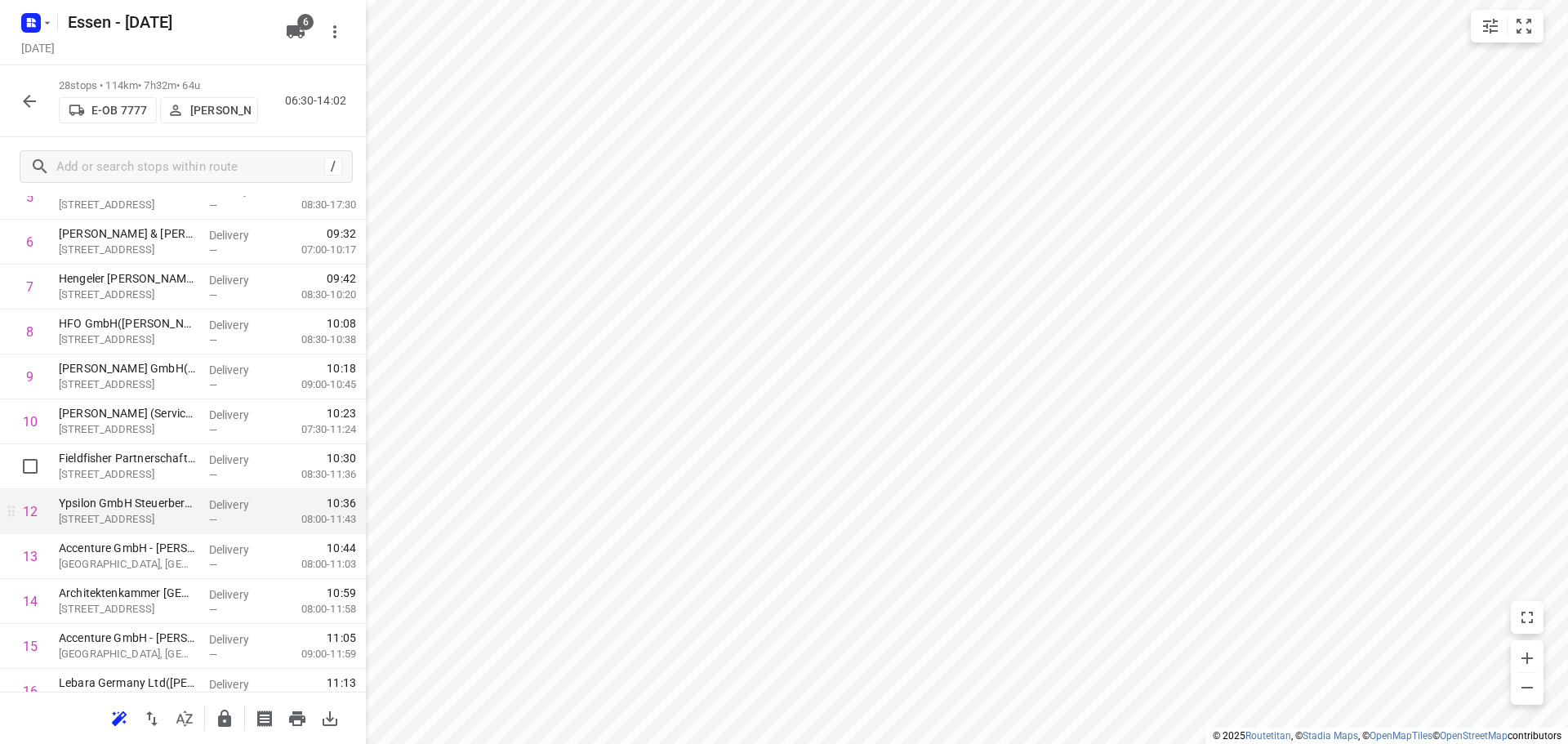
scroll to position [298, 0]
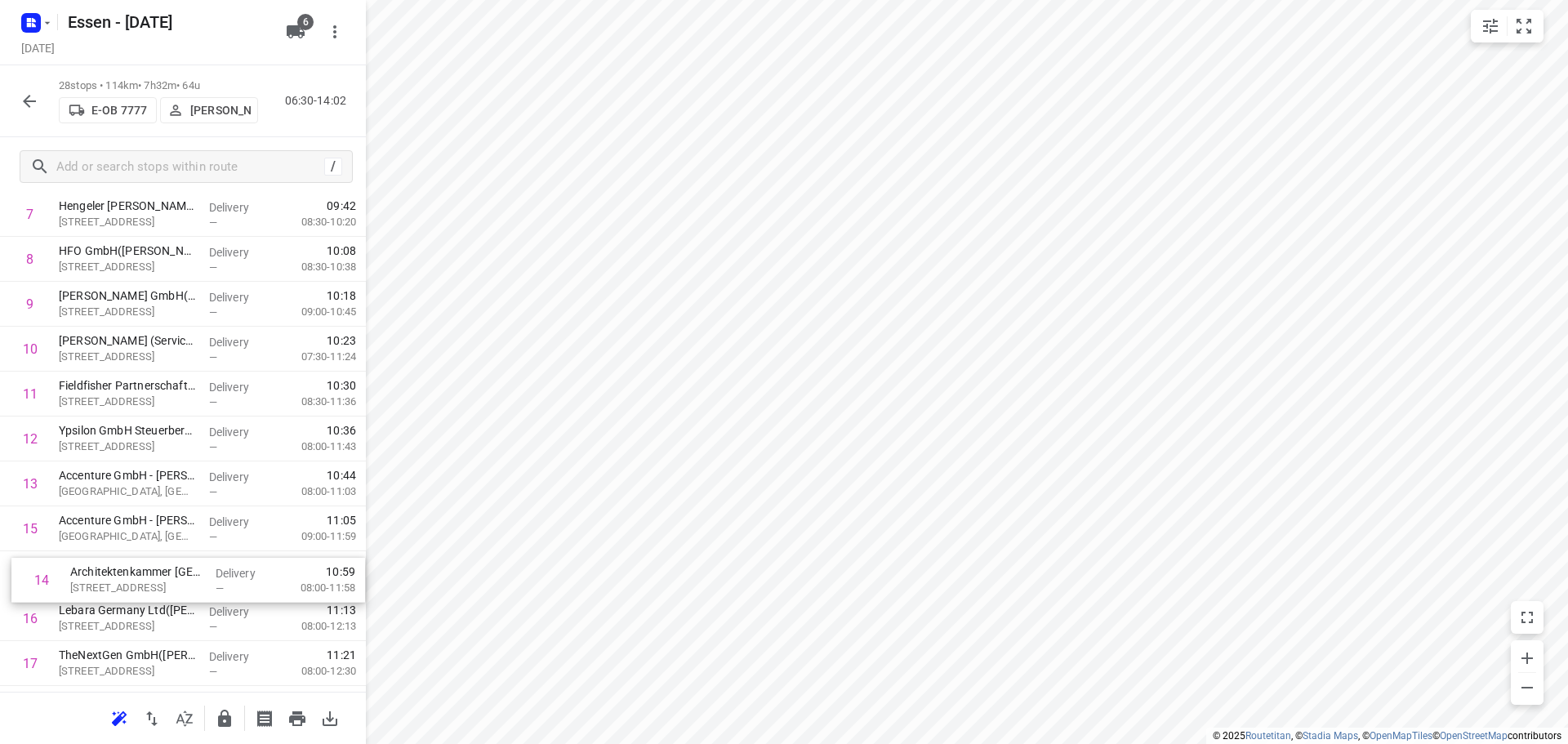
drag, startPoint x: 159, startPoint y: 587, endPoint x: 175, endPoint y: 579, distance: 17.9
click at [175, 579] on div "1 Medizinische Laboratorien Düsseldorf GmbH - [STREET_ADDRESS] Delivery — 07:09…" at bounding box center [183, 551] width 366 height 1257
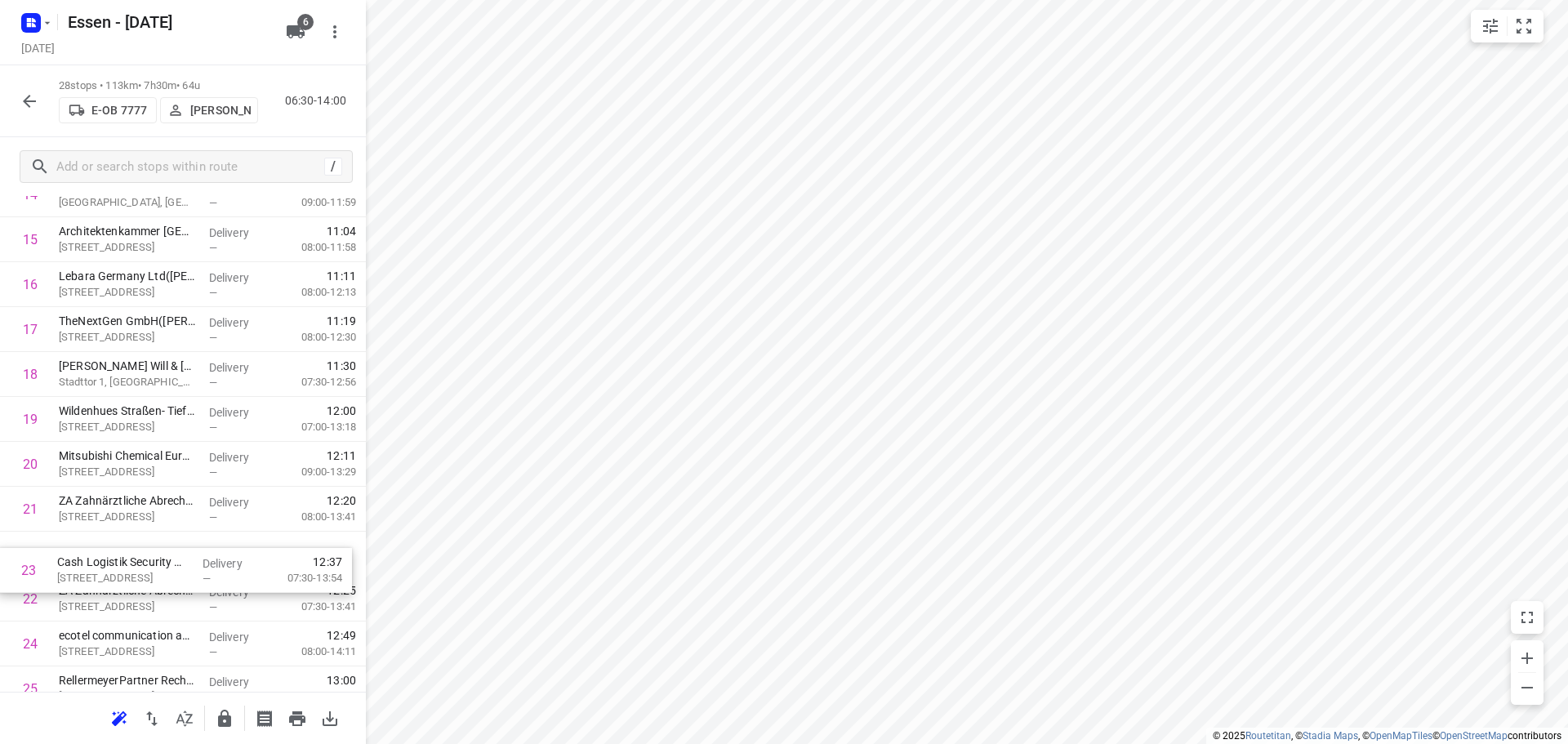
scroll to position [693, 0]
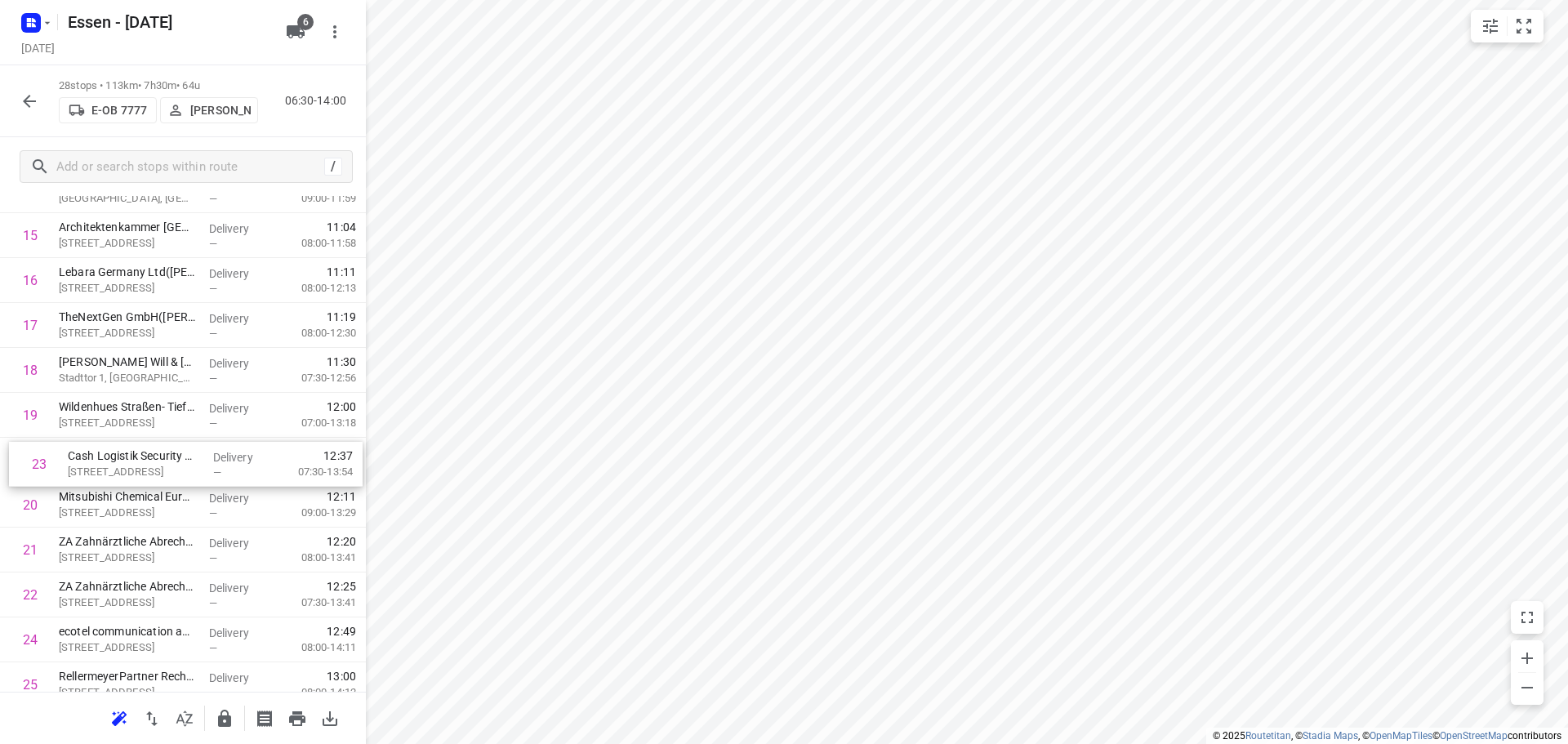
drag, startPoint x: 121, startPoint y: 610, endPoint x: 129, endPoint y: 464, distance: 146.2
click at [129, 464] on div "1 Medizinische Laboratorien Düsseldorf GmbH - [STREET_ADDRESS] Delivery — 07:09…" at bounding box center [183, 213] width 366 height 1257
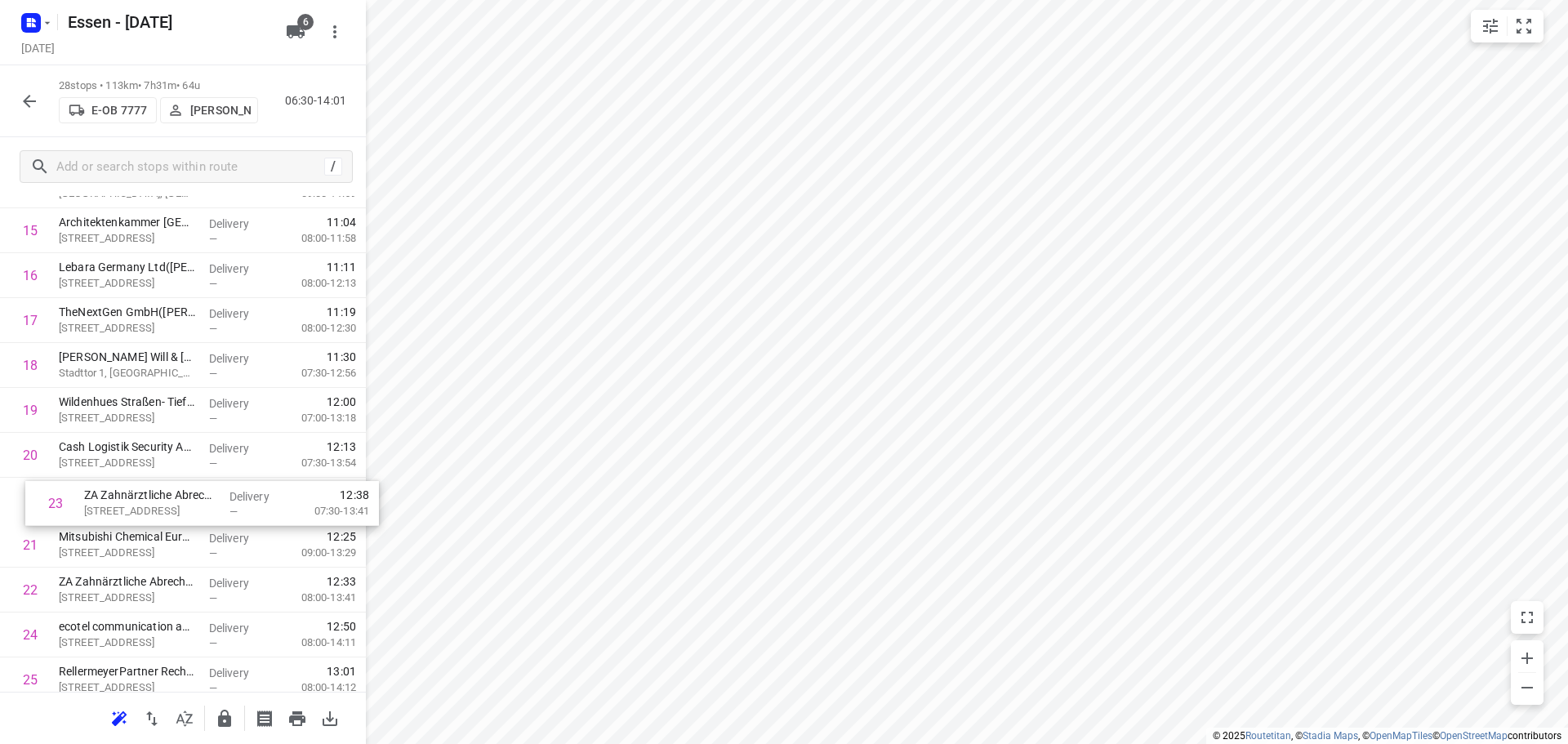
drag, startPoint x: 126, startPoint y: 610, endPoint x: 147, endPoint y: 515, distance: 97.3
click at [147, 515] on div "1 Medizinische Laboratorien Düsseldorf GmbH - [STREET_ADDRESS] Delivery — 07:09…" at bounding box center [183, 208] width 366 height 1257
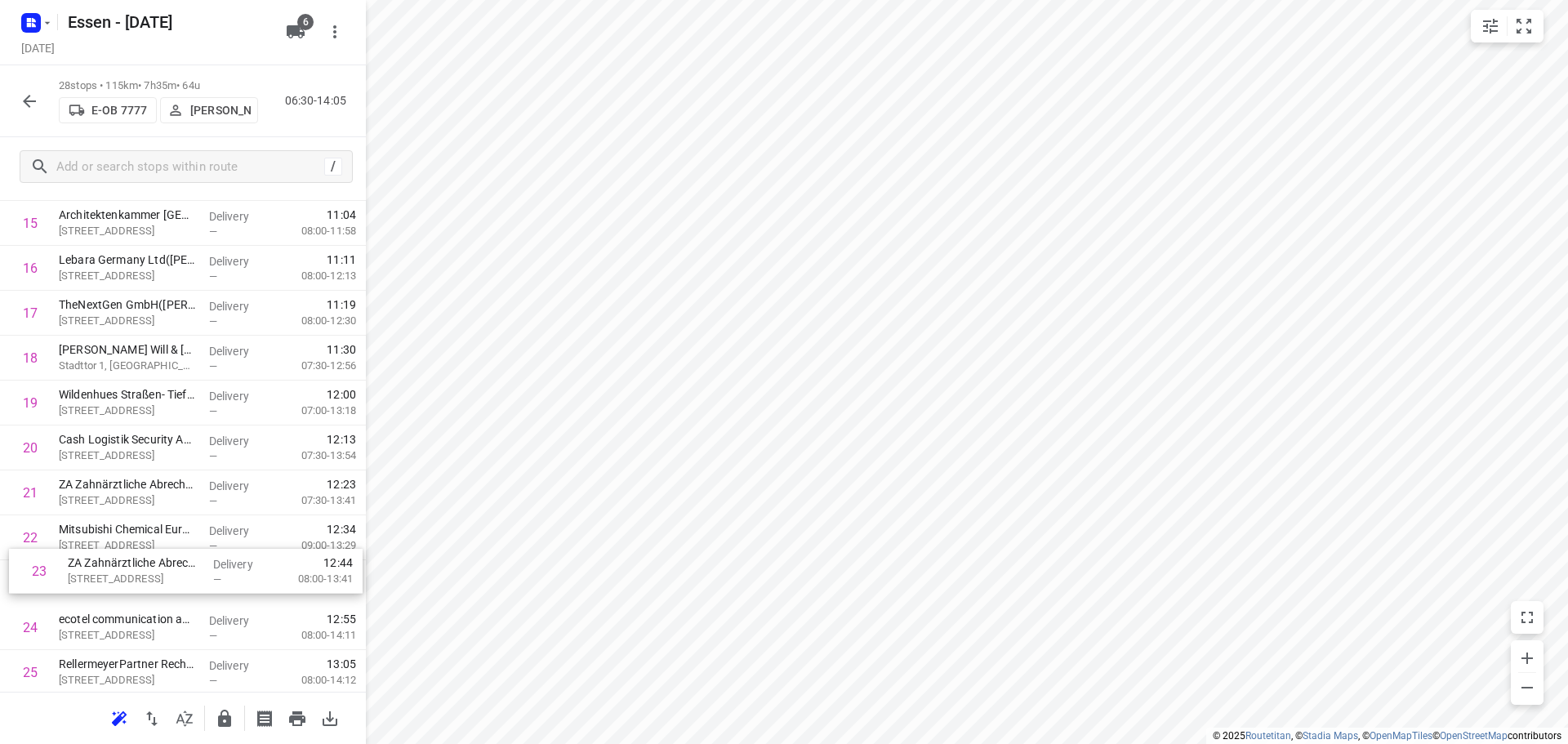
scroll to position [706, 0]
drag, startPoint x: 140, startPoint y: 593, endPoint x: 147, endPoint y: 529, distance: 64.4
click at [147, 529] on div "1 Medizinische Laboratorien Düsseldorf GmbH - [STREET_ADDRESS] Delivery — 07:09…" at bounding box center [183, 201] width 366 height 1257
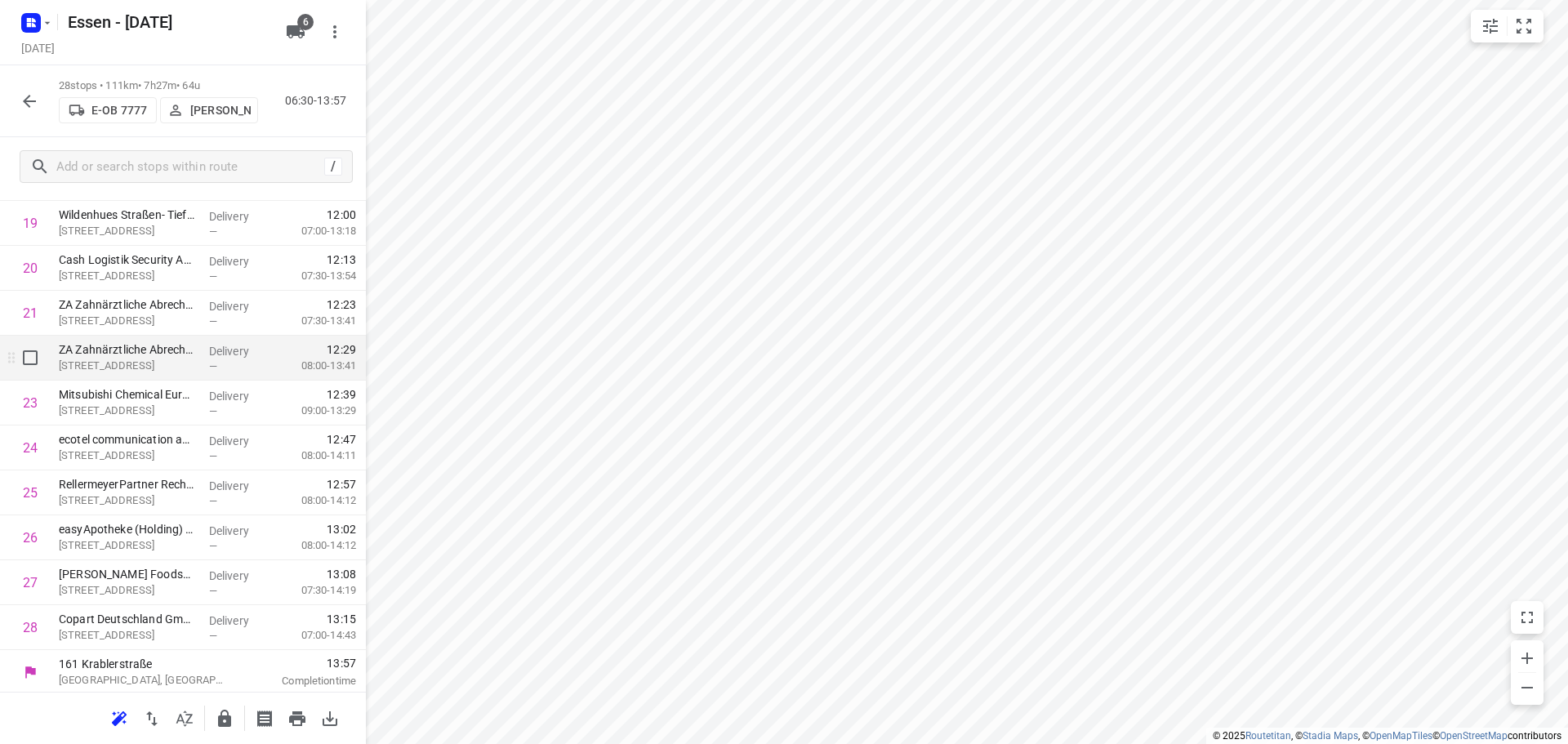
scroll to position [888, 0]
click at [220, 719] on icon "button" at bounding box center [225, 718] width 13 height 17
click at [22, 92] on icon "button" at bounding box center [30, 101] width 20 height 20
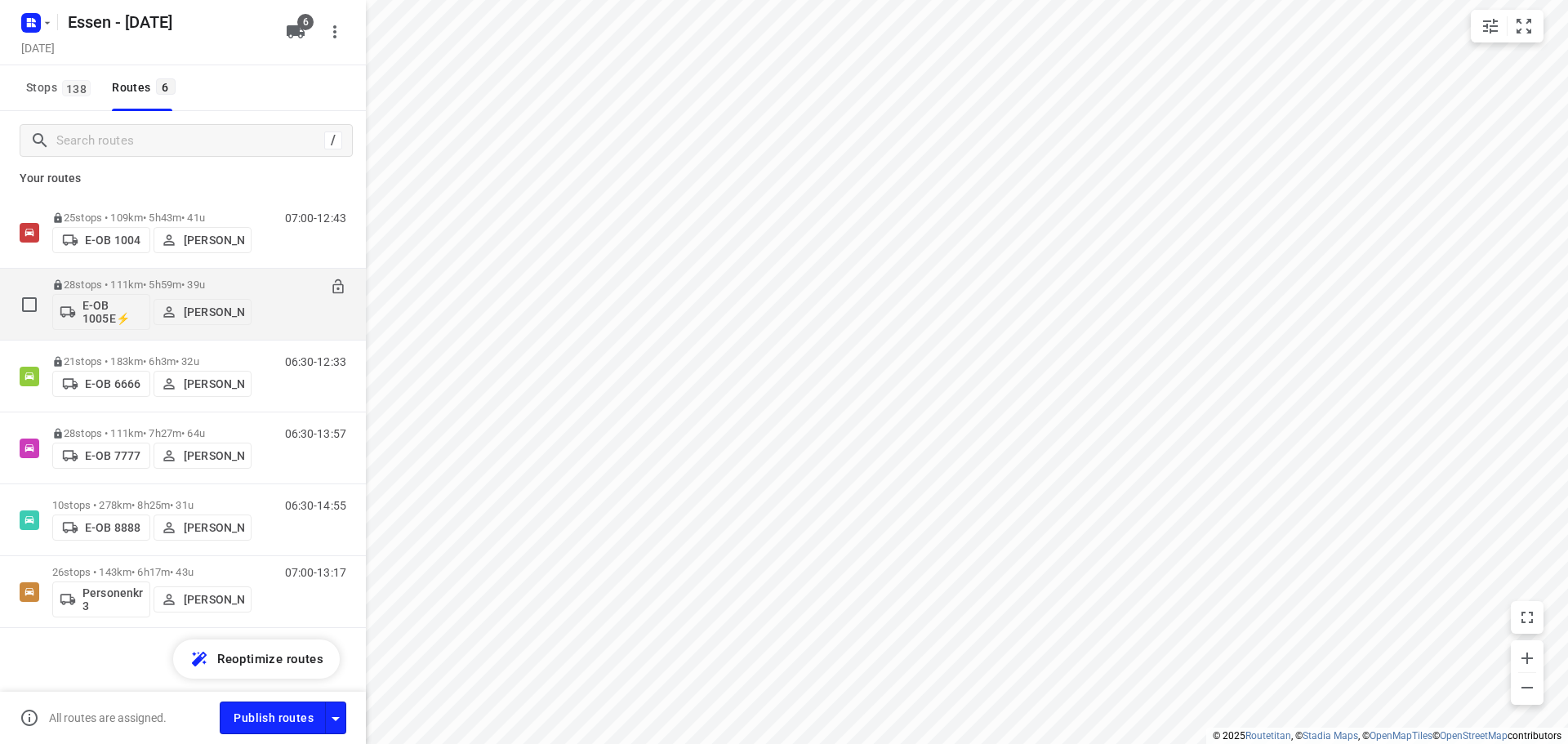
scroll to position [11, 0]
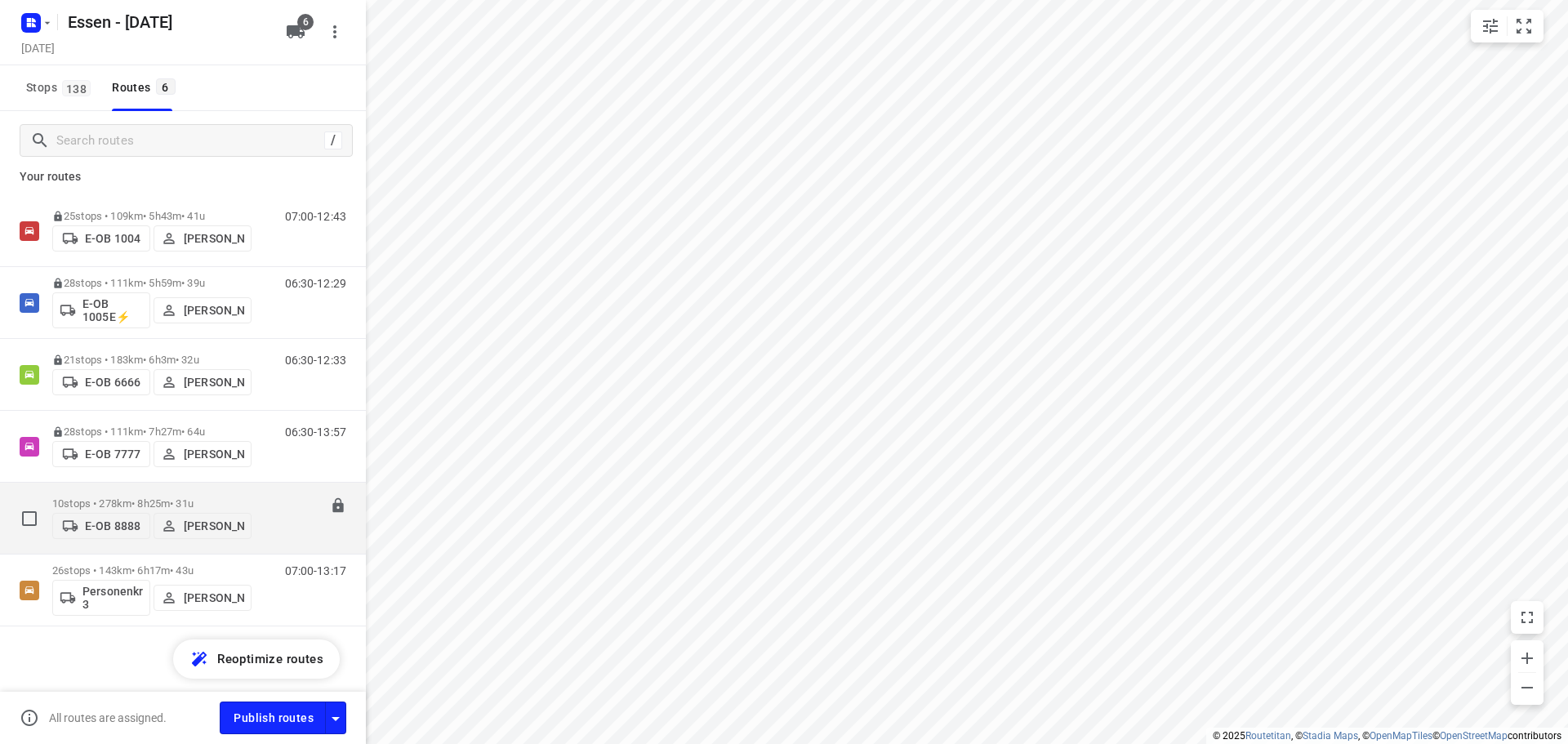
click at [109, 492] on div "10 stops • 278km • 8h25m • 31u E-OB 8888 [PERSON_NAME]" at bounding box center [152, 518] width 200 height 58
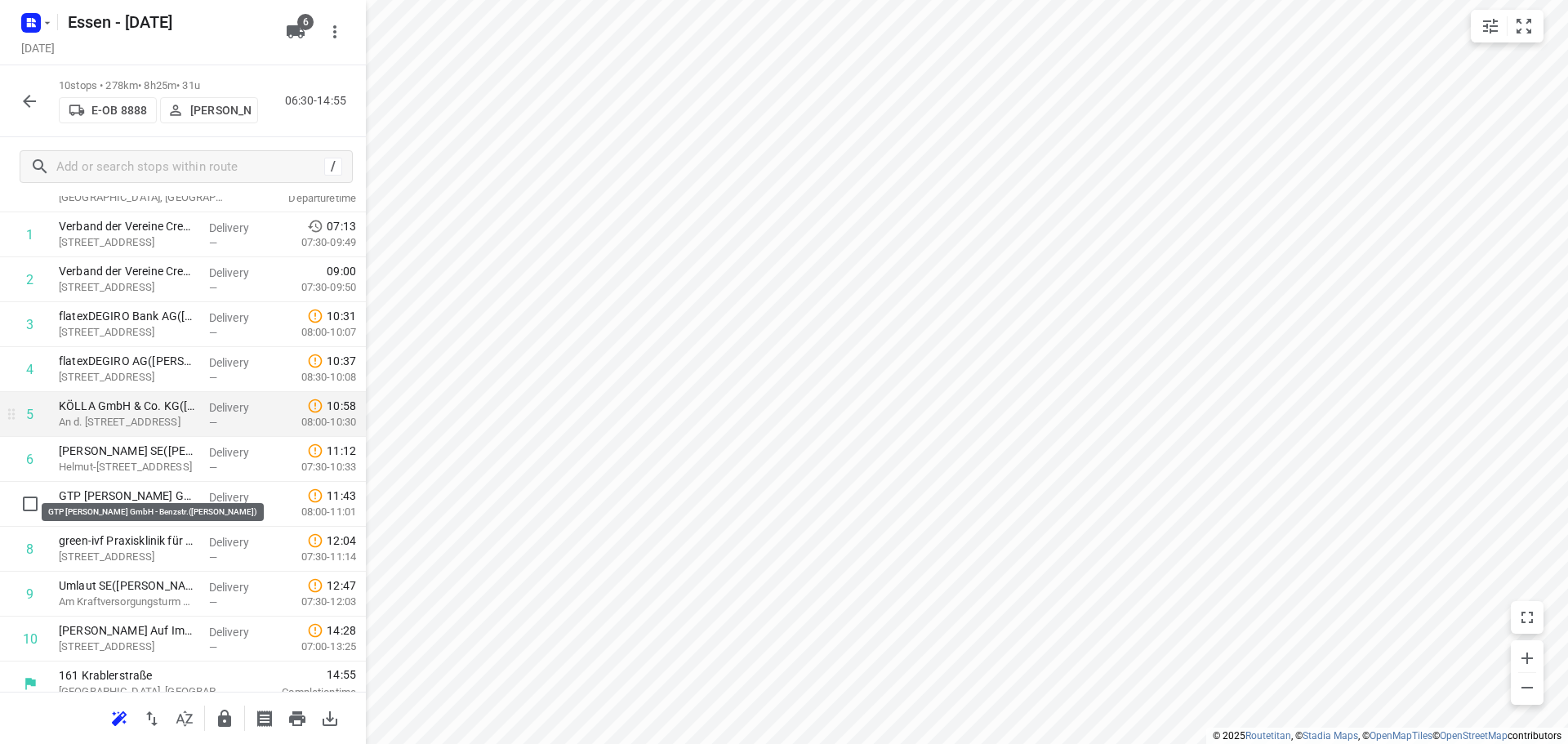
scroll to position [80, 0]
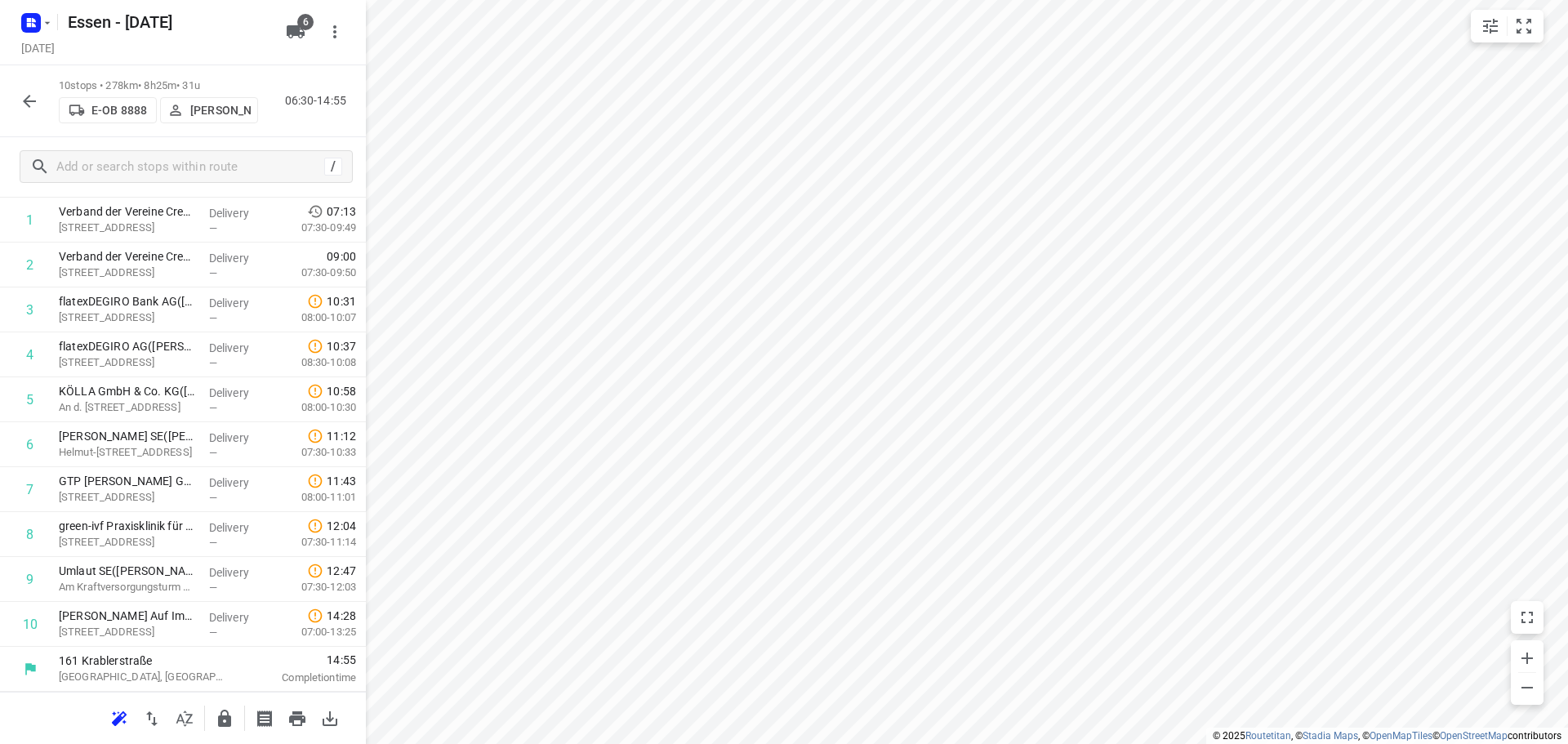
click at [223, 721] on icon "button" at bounding box center [225, 718] width 13 height 17
click at [35, 104] on icon "button" at bounding box center [30, 101] width 20 height 20
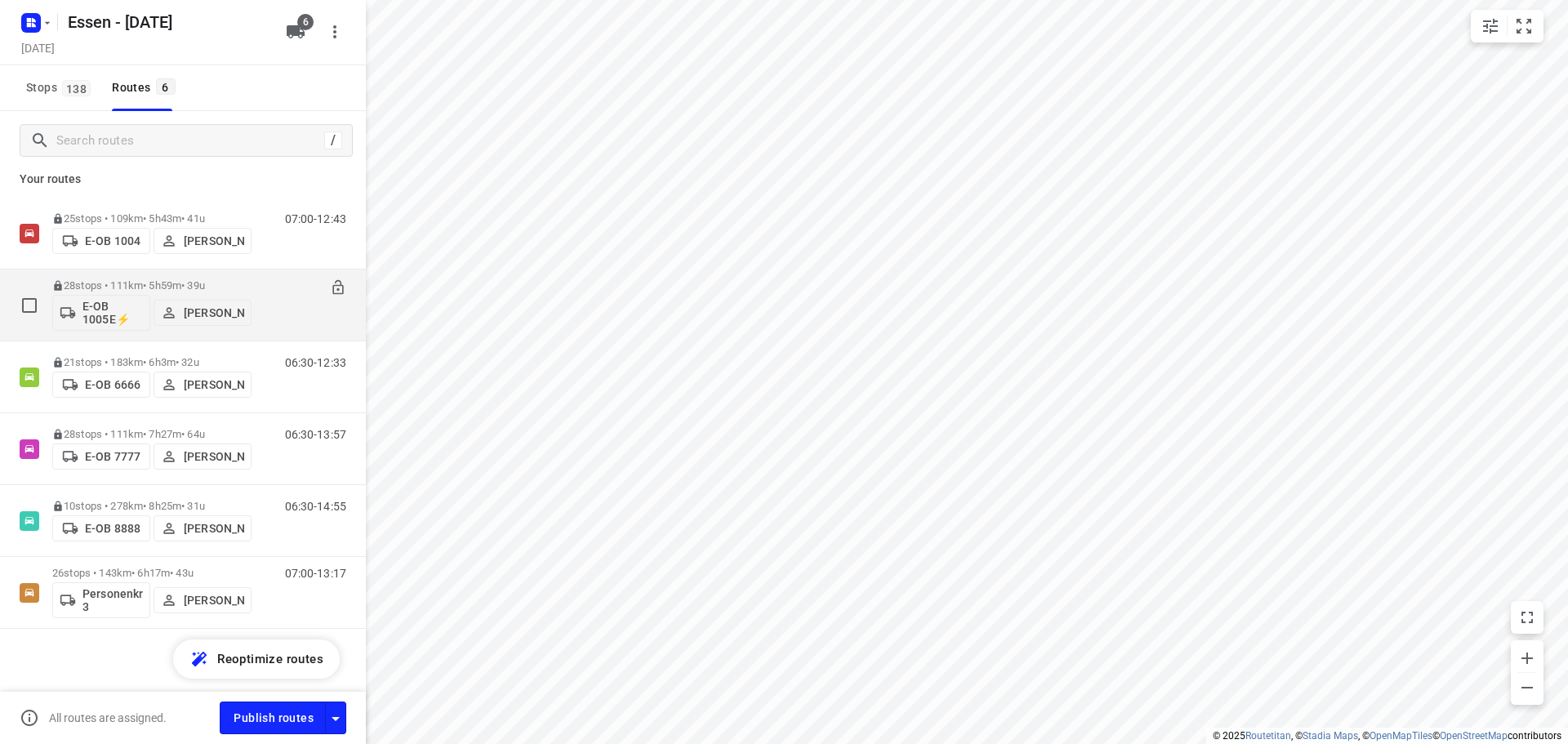
scroll to position [11, 0]
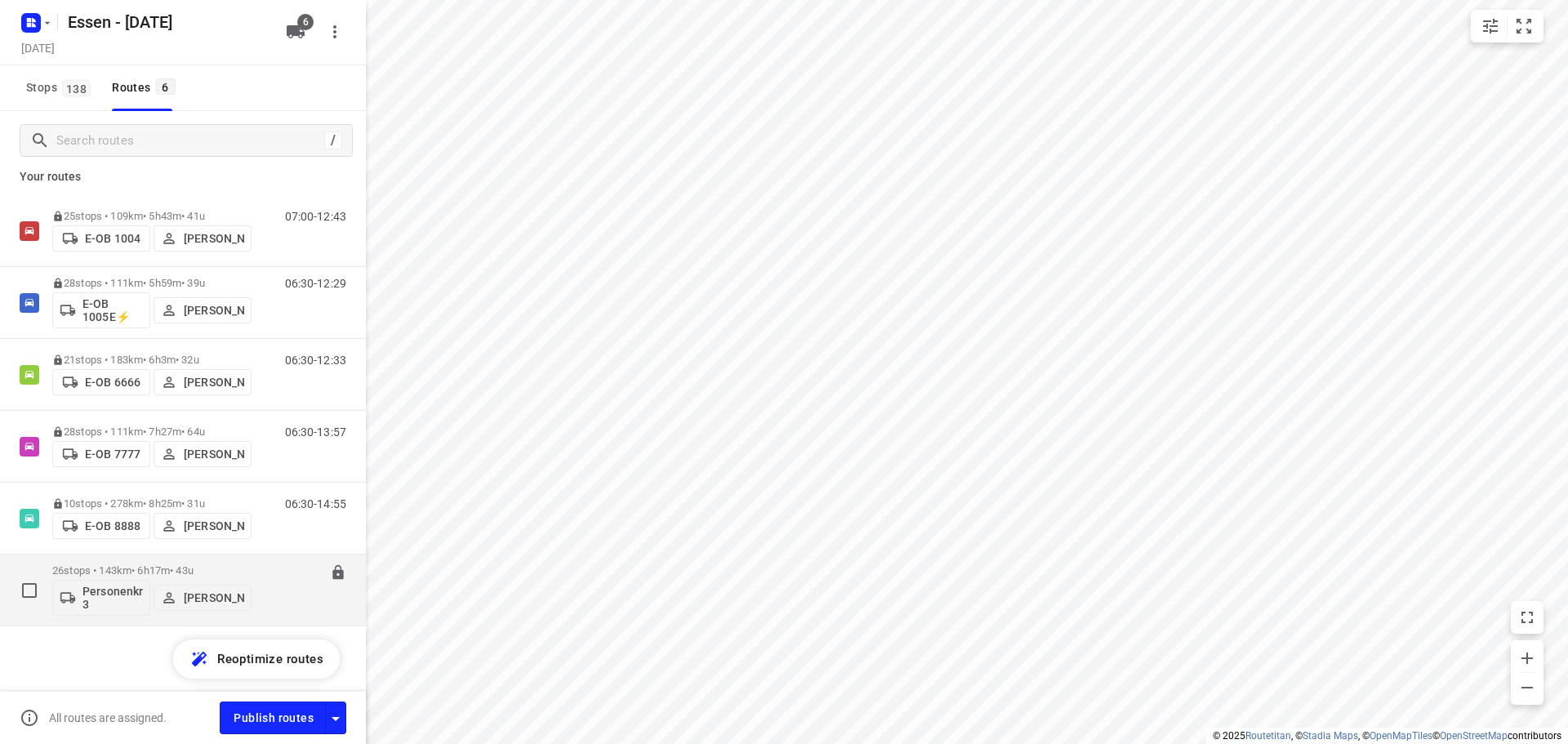
click at [161, 557] on div "26 stops • 143km • 6h17m • 43u Personenkraftwagen 3 [PERSON_NAME]" at bounding box center [152, 589] width 200 height 68
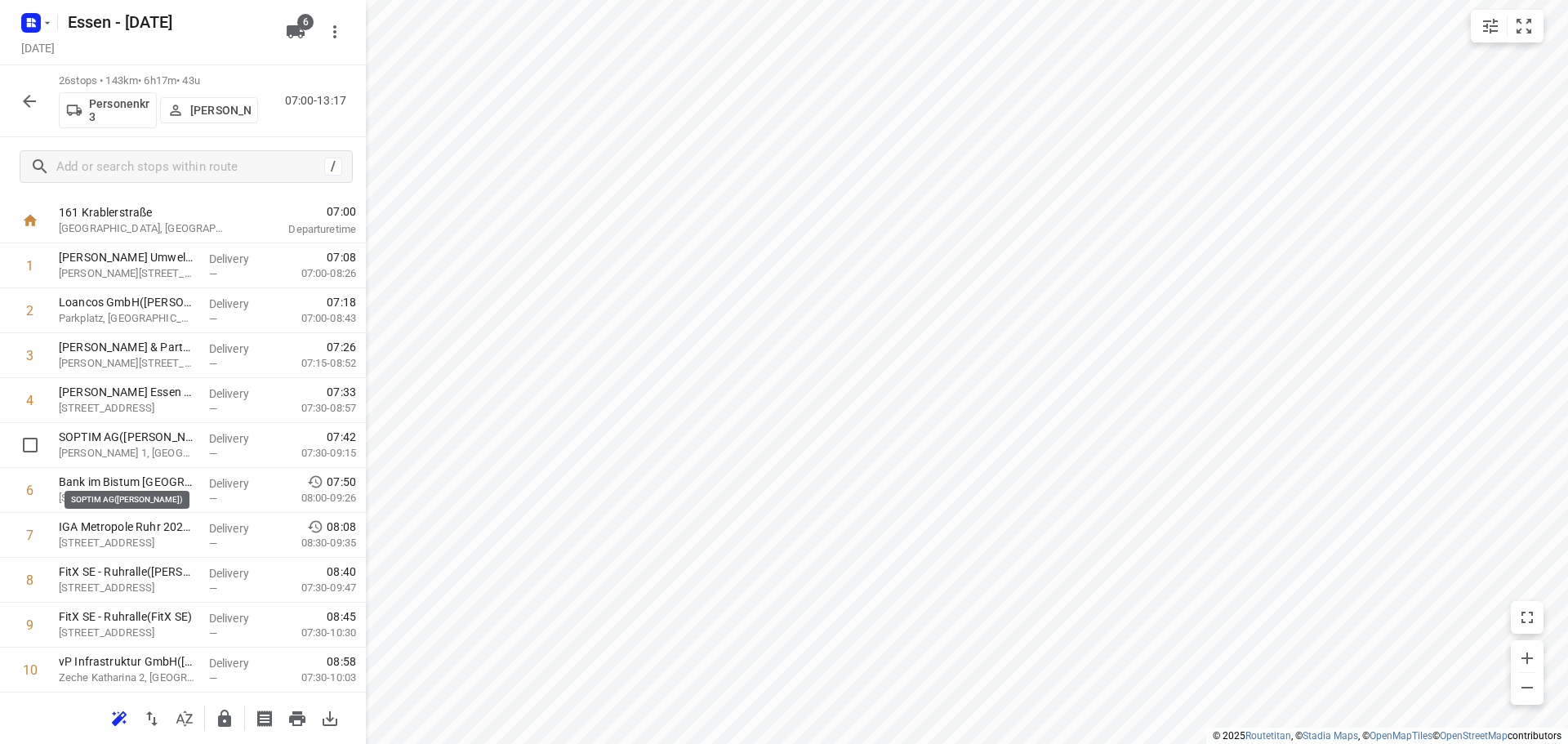
scroll to position [0, 0]
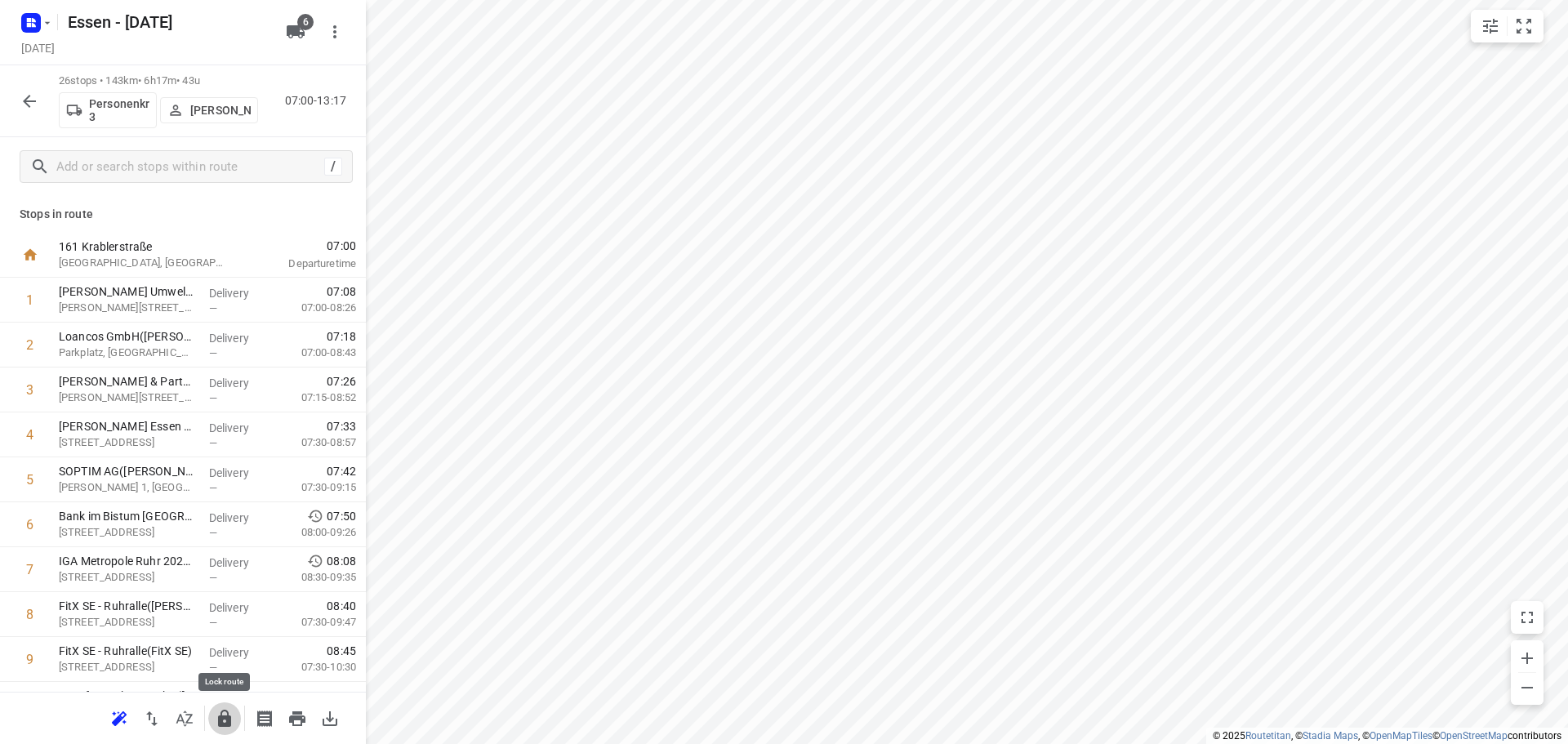
click at [223, 725] on icon "button" at bounding box center [225, 718] width 13 height 17
click at [32, 104] on icon "button" at bounding box center [30, 101] width 20 height 20
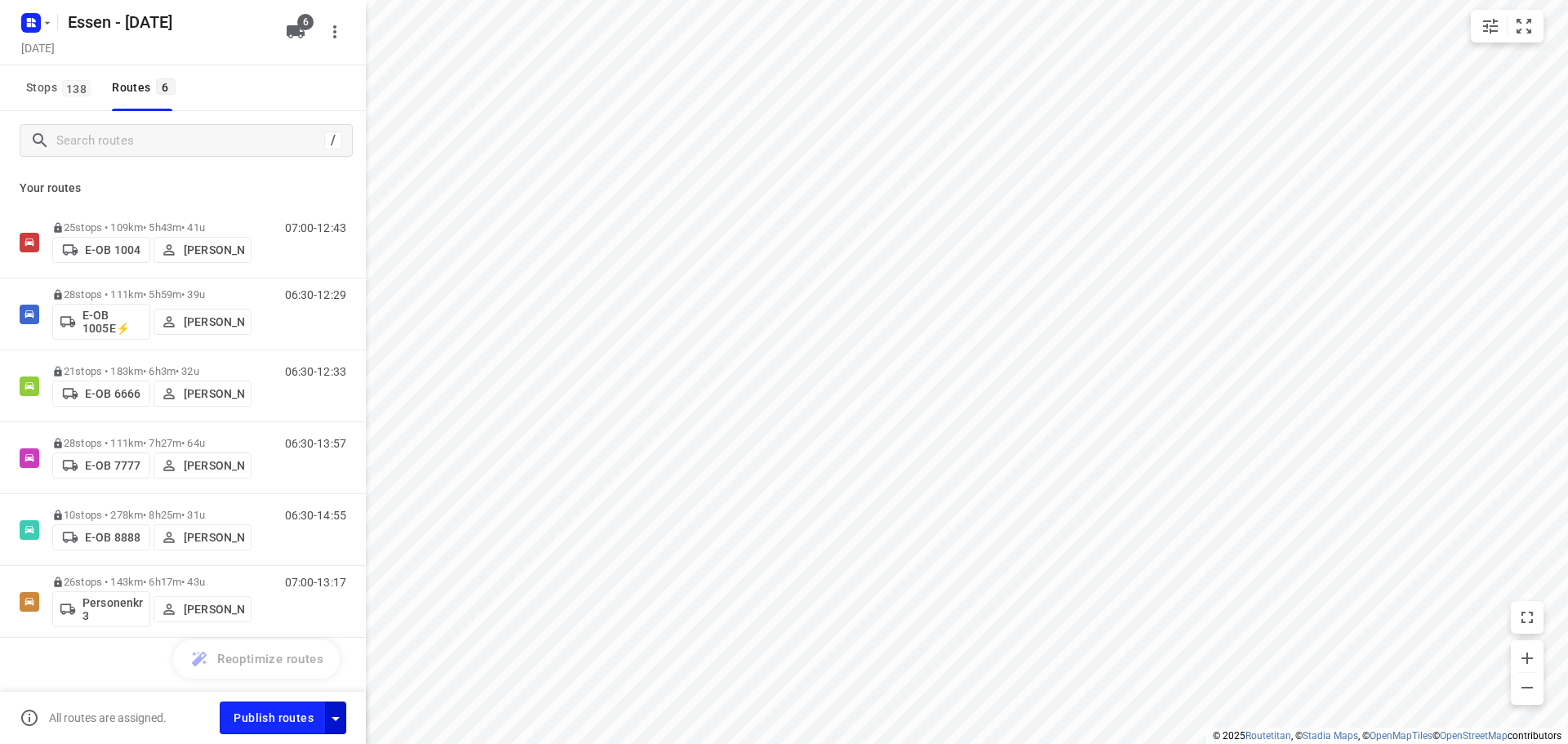
click at [333, 722] on icon "button" at bounding box center [335, 718] width 20 height 20
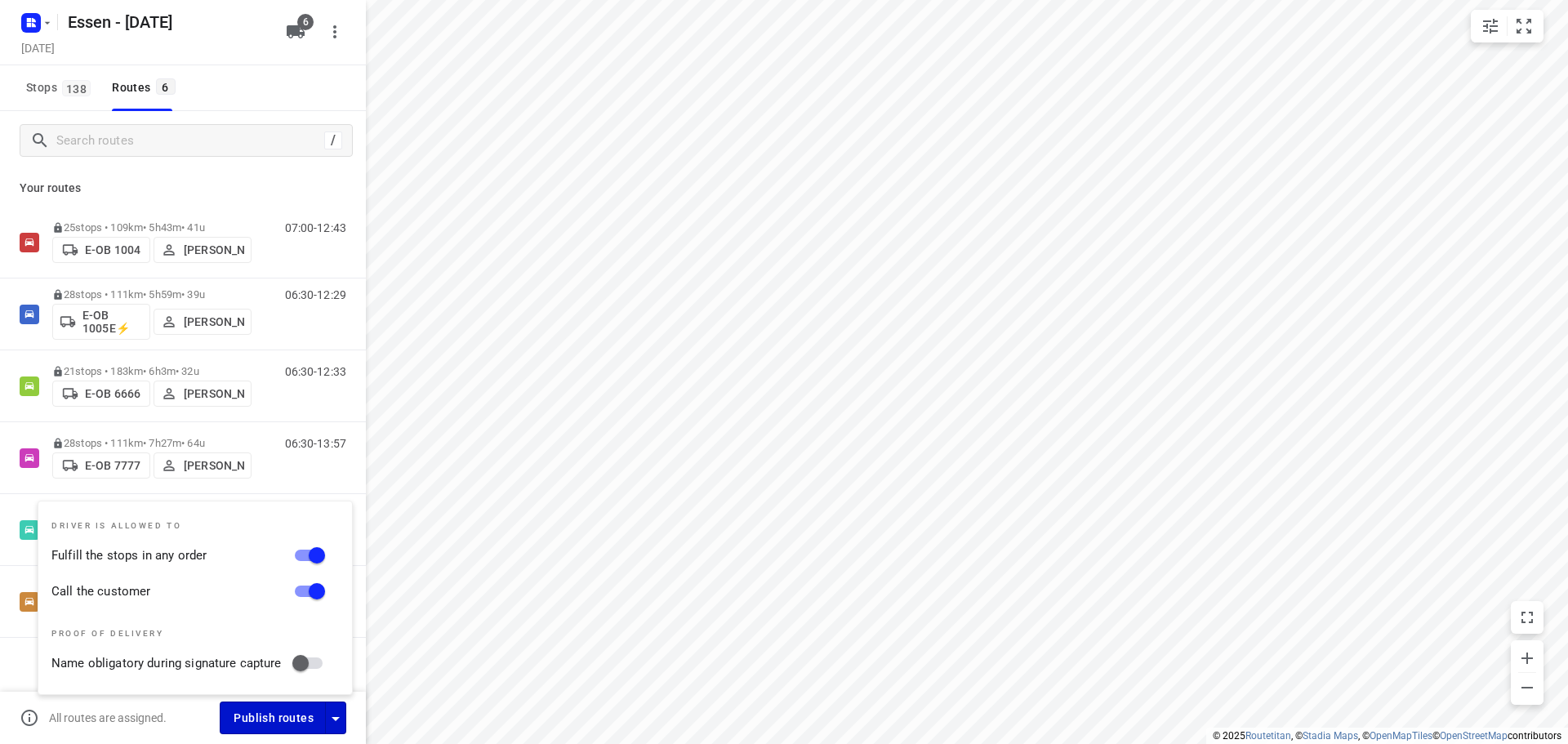
click at [279, 705] on button "Publish routes" at bounding box center [272, 716] width 106 height 32
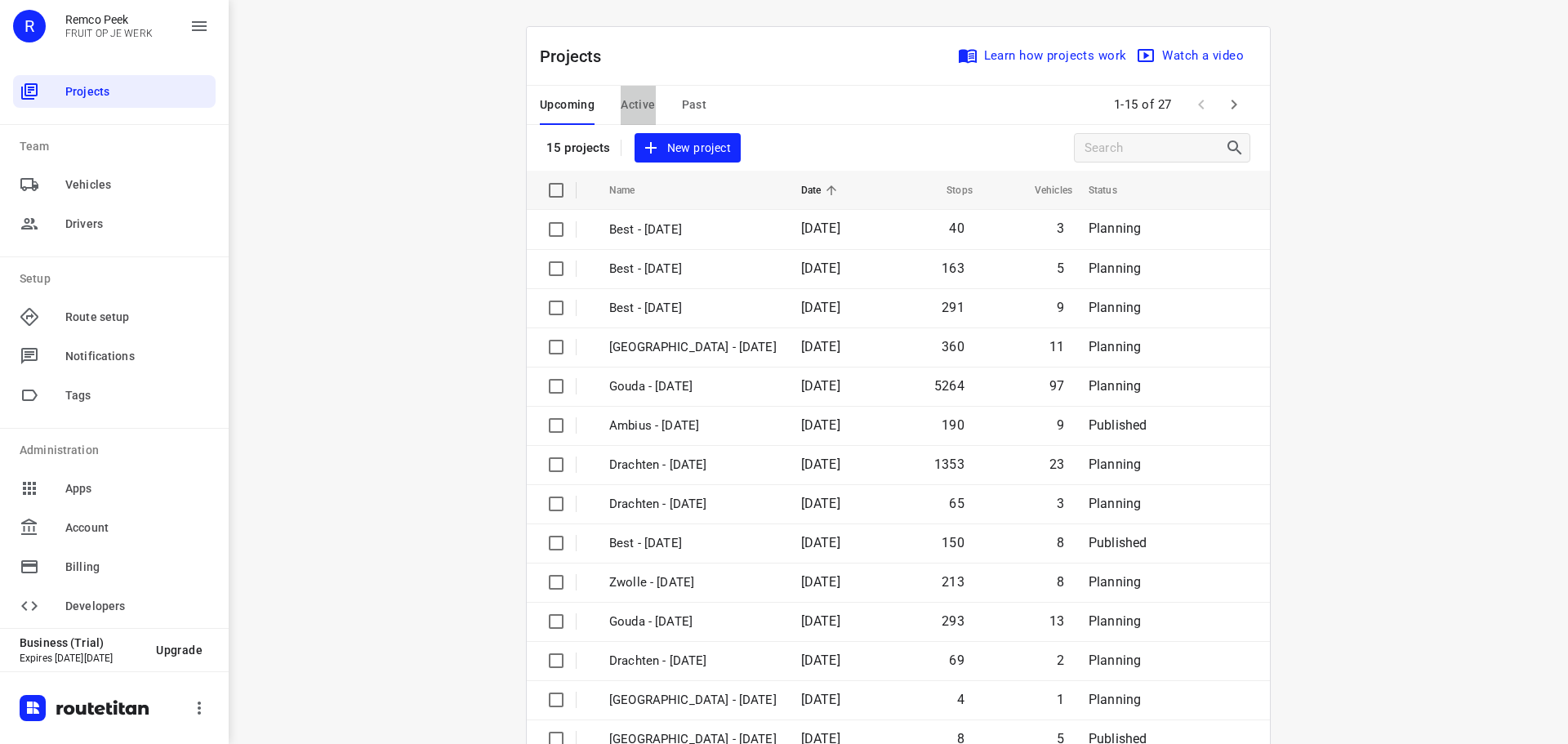
click at [647, 101] on span "Active" at bounding box center [638, 104] width 34 height 20
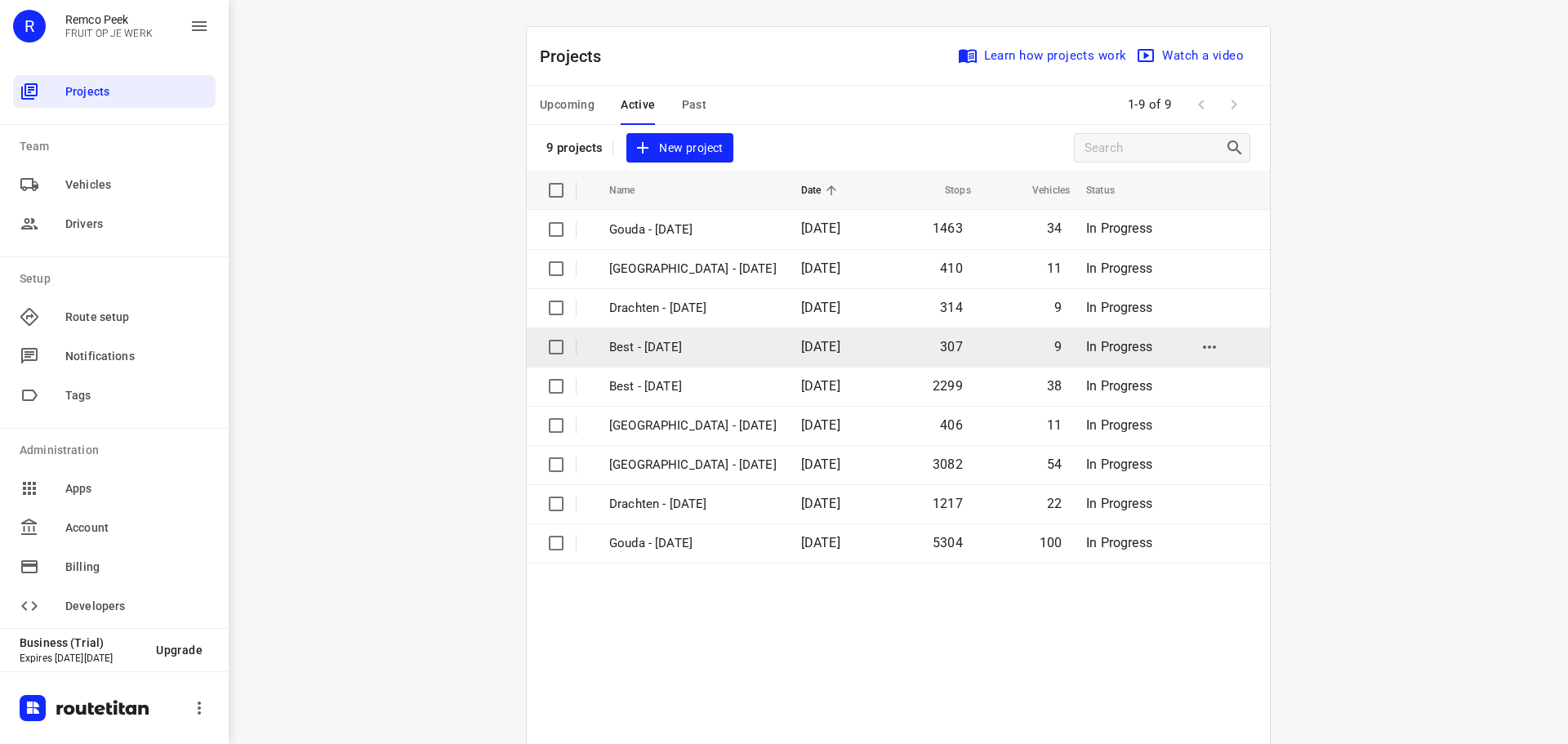
click at [669, 348] on p "Best - [DATE]" at bounding box center [693, 348] width 167 height 19
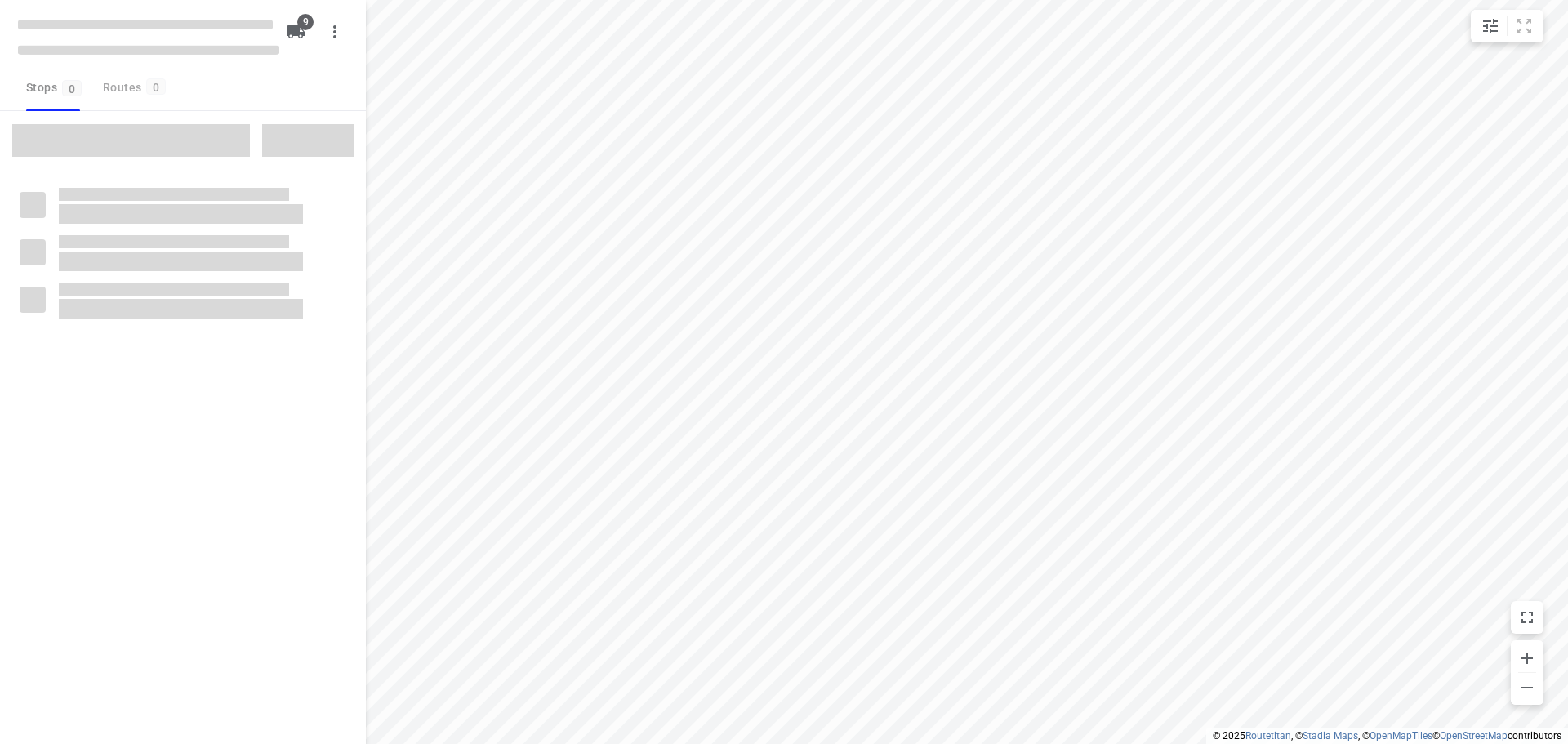
checkbox input "true"
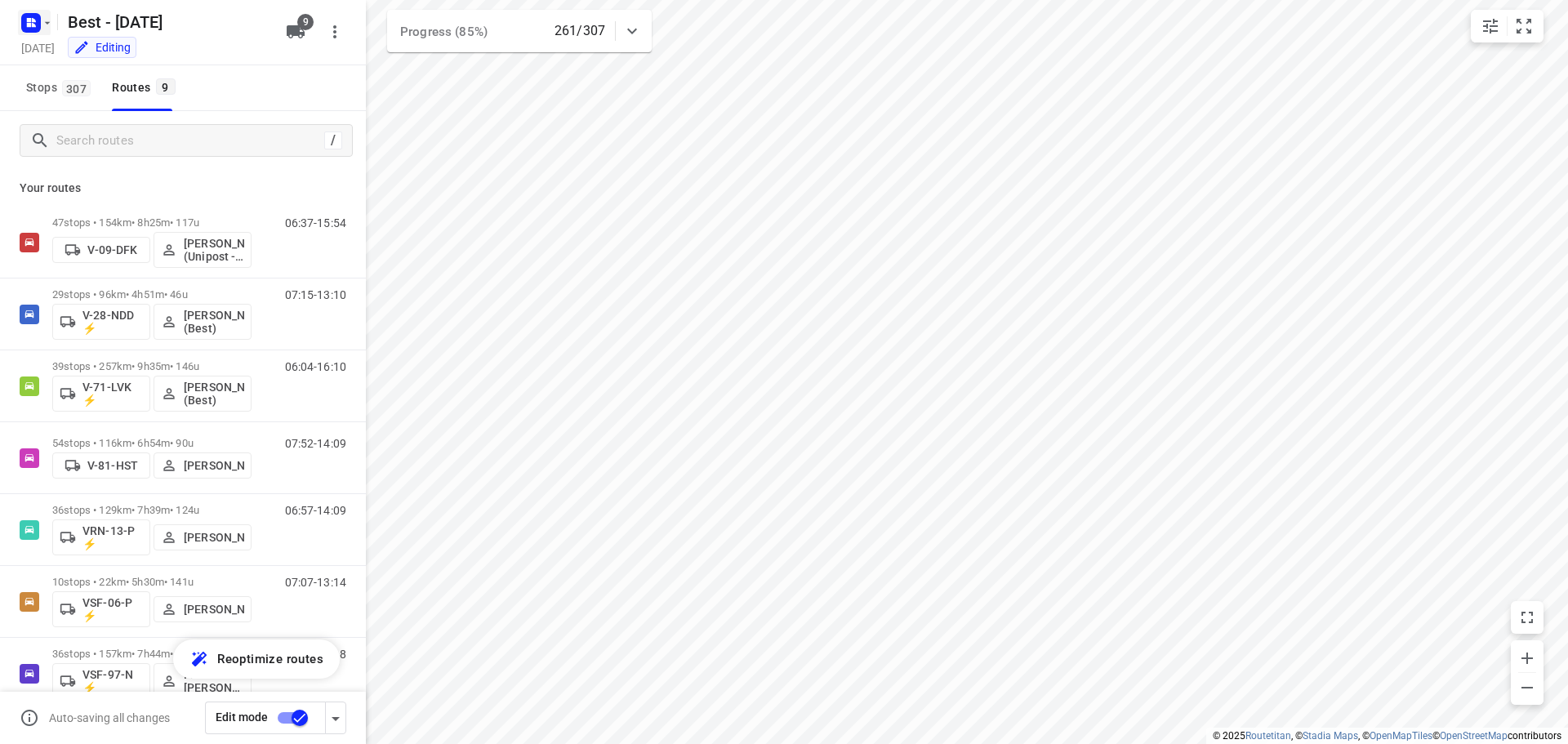
click at [51, 21] on icon "button" at bounding box center [48, 23] width 13 height 13
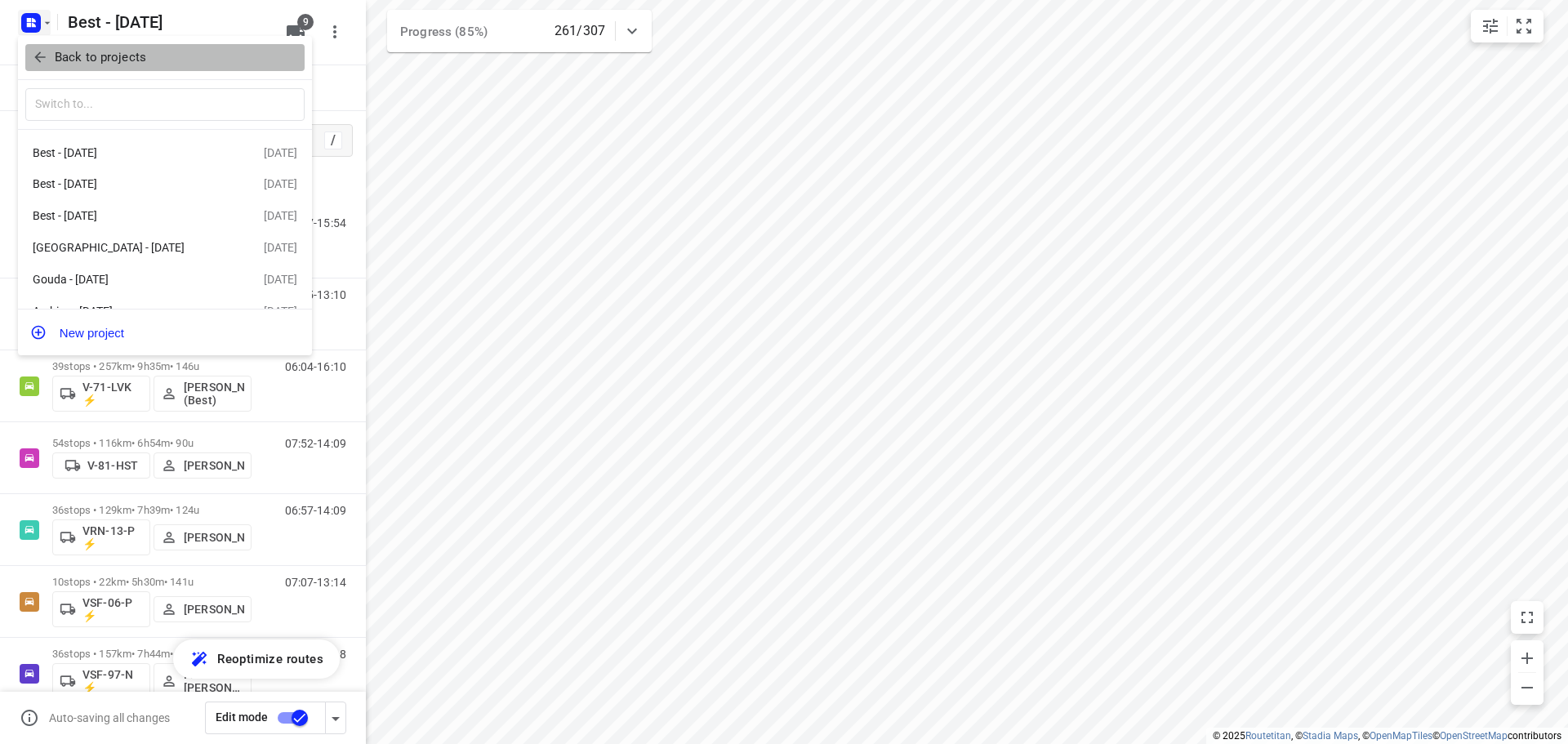
click at [80, 58] on p "Back to projects" at bounding box center [100, 57] width 92 height 19
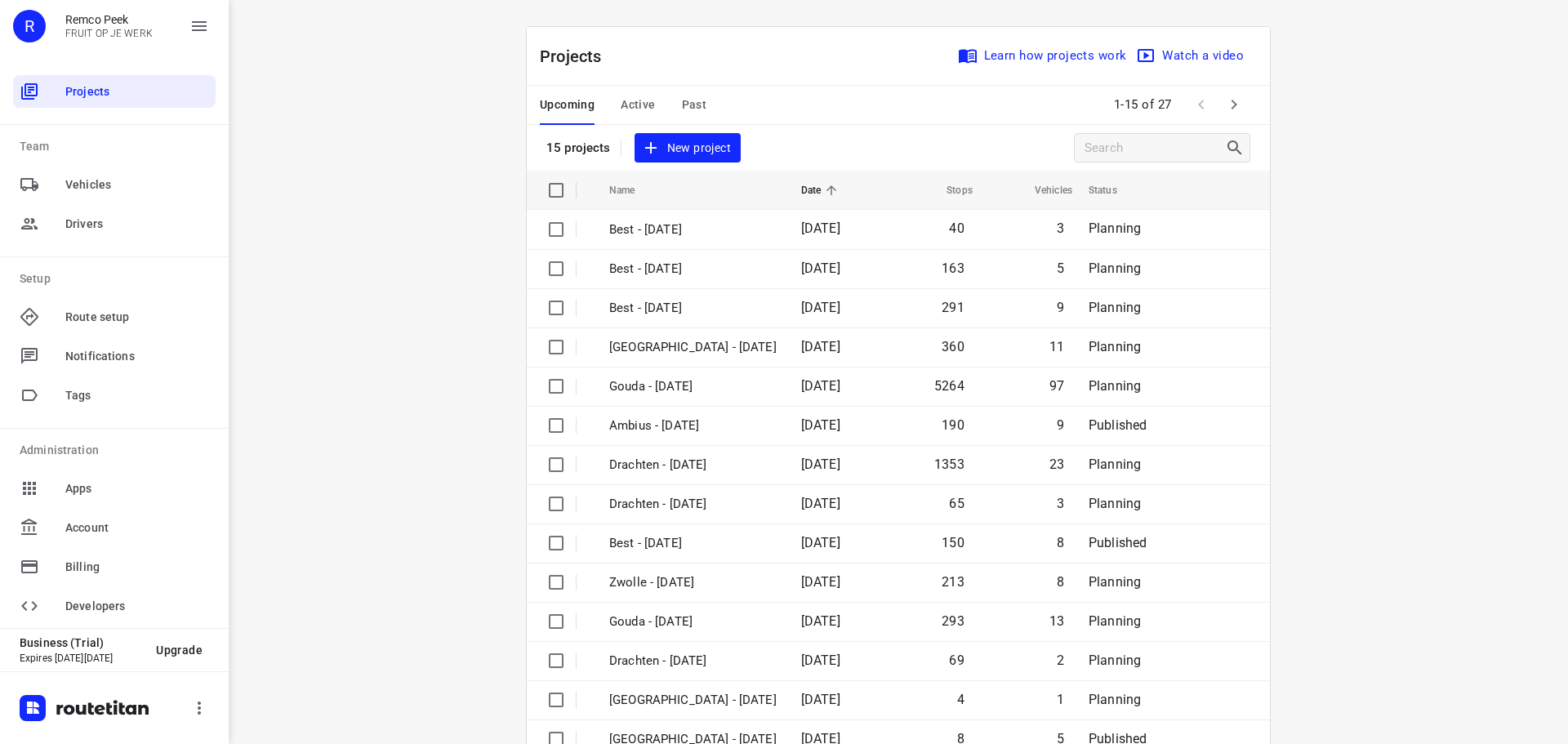
click at [621, 100] on span "Active" at bounding box center [638, 104] width 34 height 20
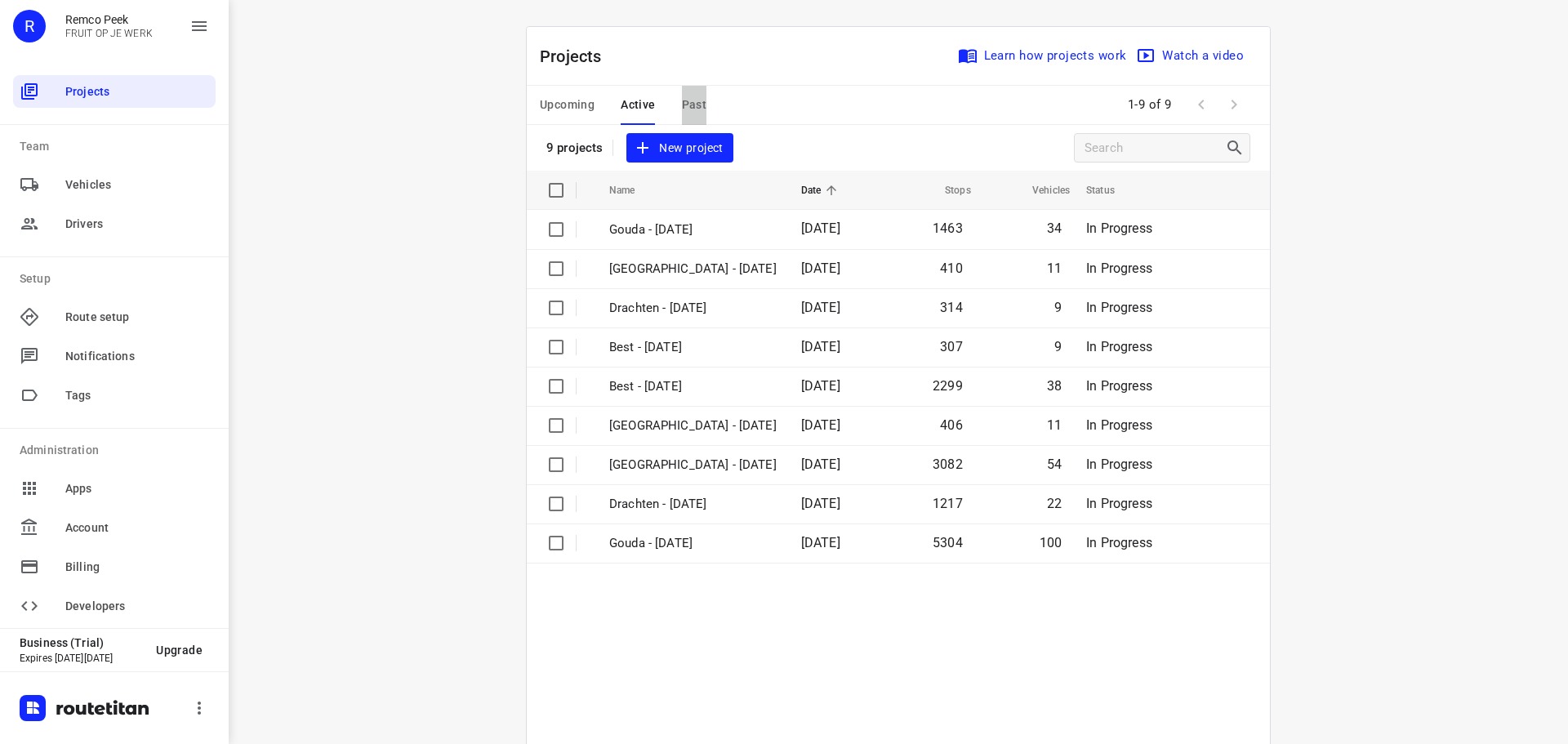
click at [682, 93] on button "Past" at bounding box center [695, 105] width 26 height 39
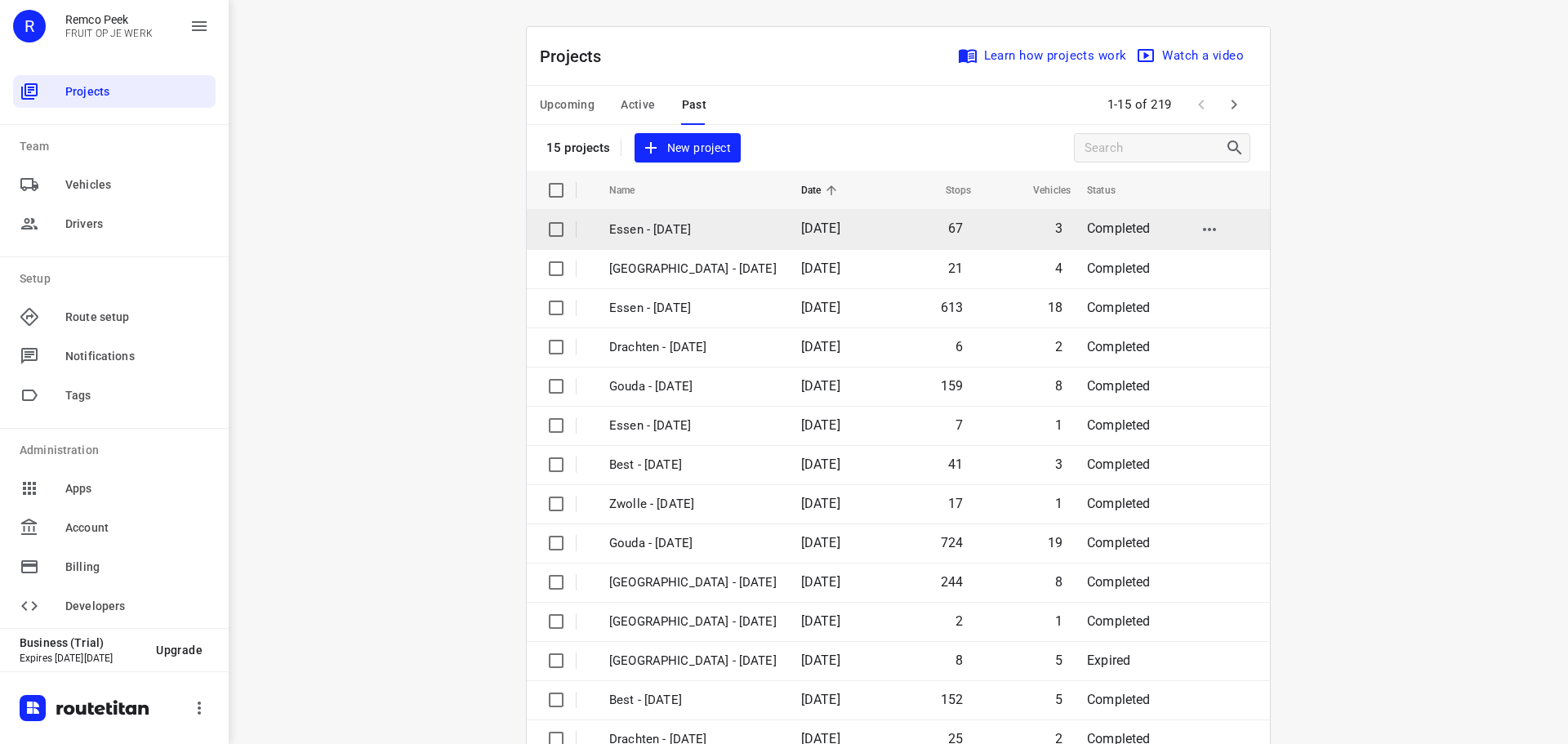
click at [651, 224] on p "Essen - [DATE]" at bounding box center [693, 230] width 167 height 19
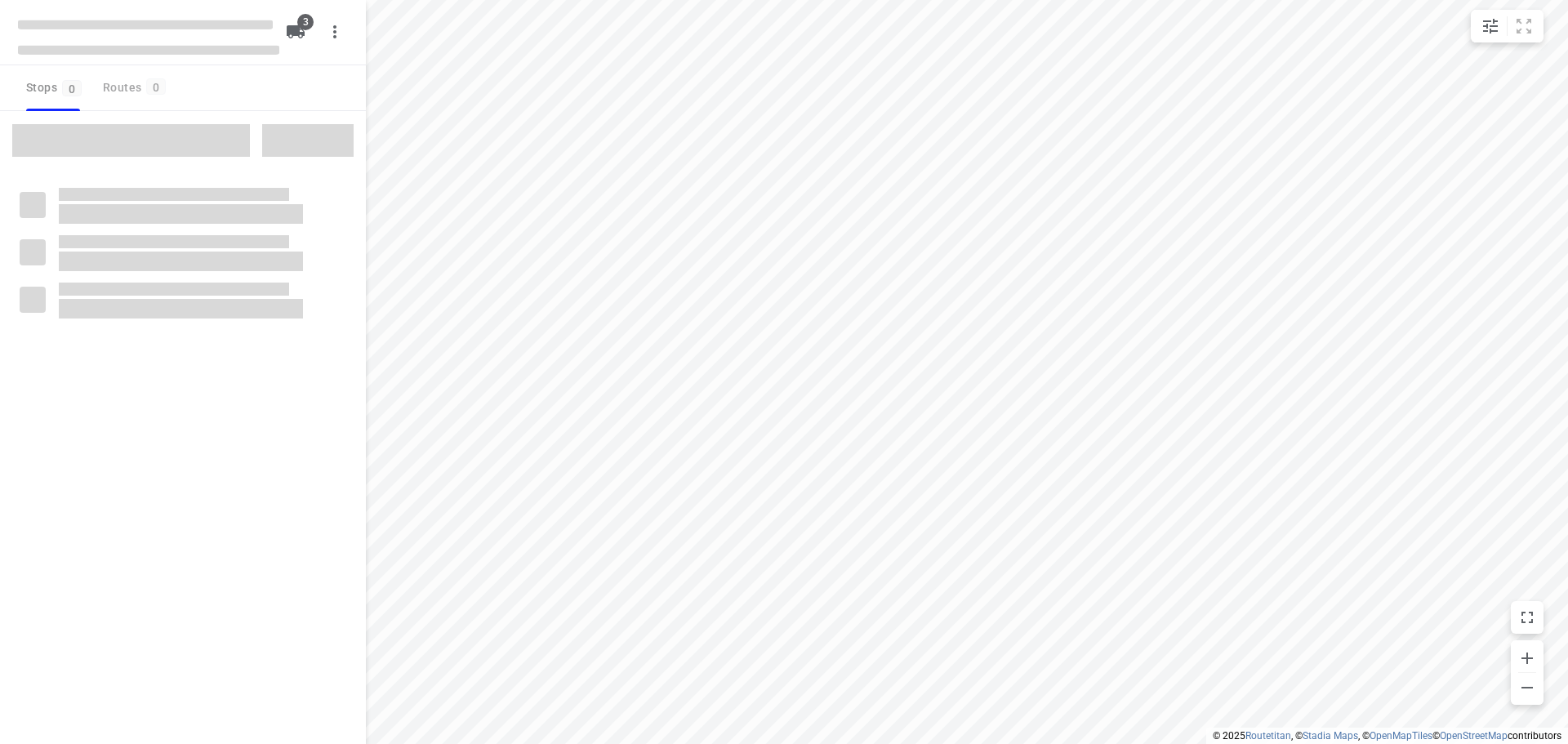
checkbox input "true"
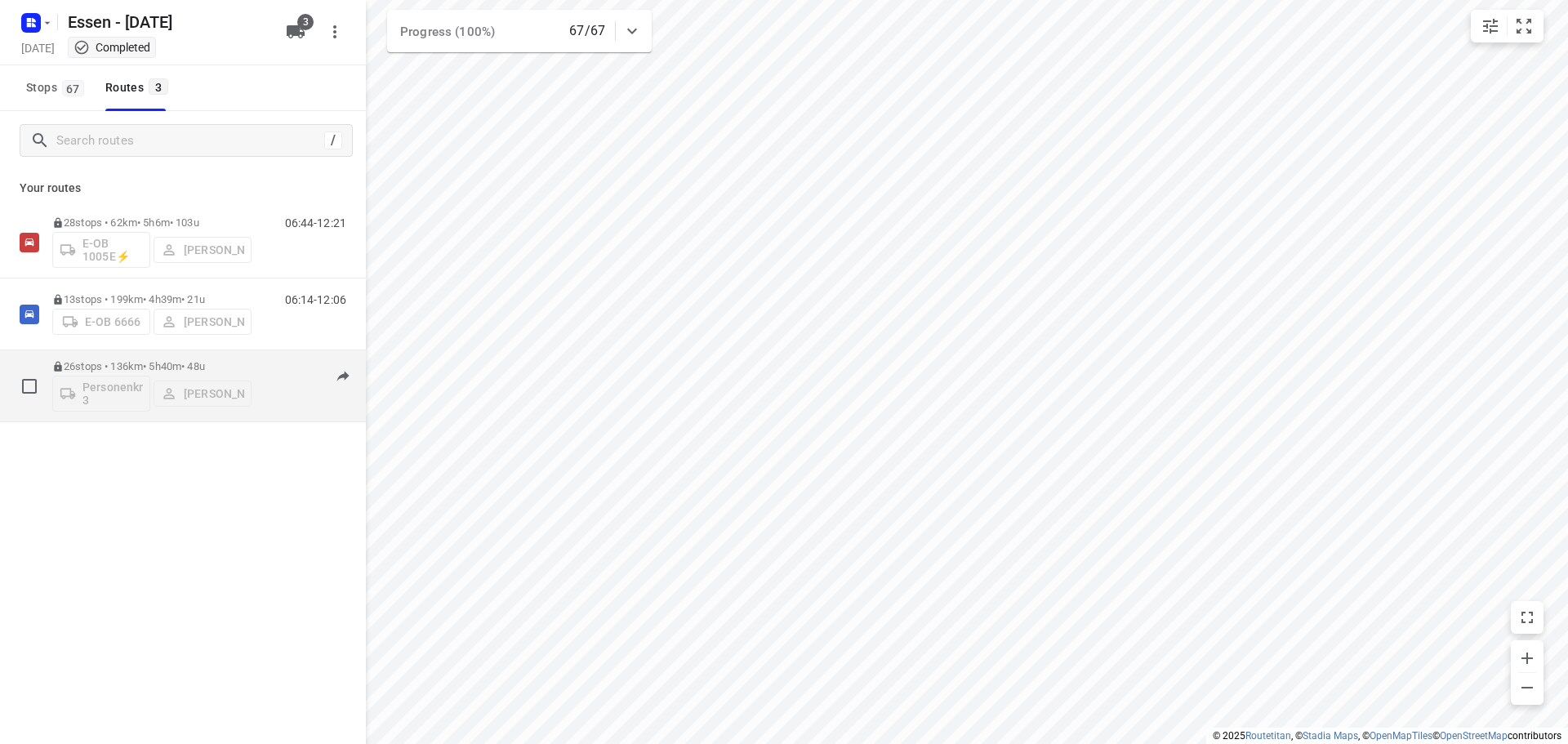
click at [119, 360] on p "26 stops • 136km • 5h40m • 48u" at bounding box center [152, 366] width 200 height 12
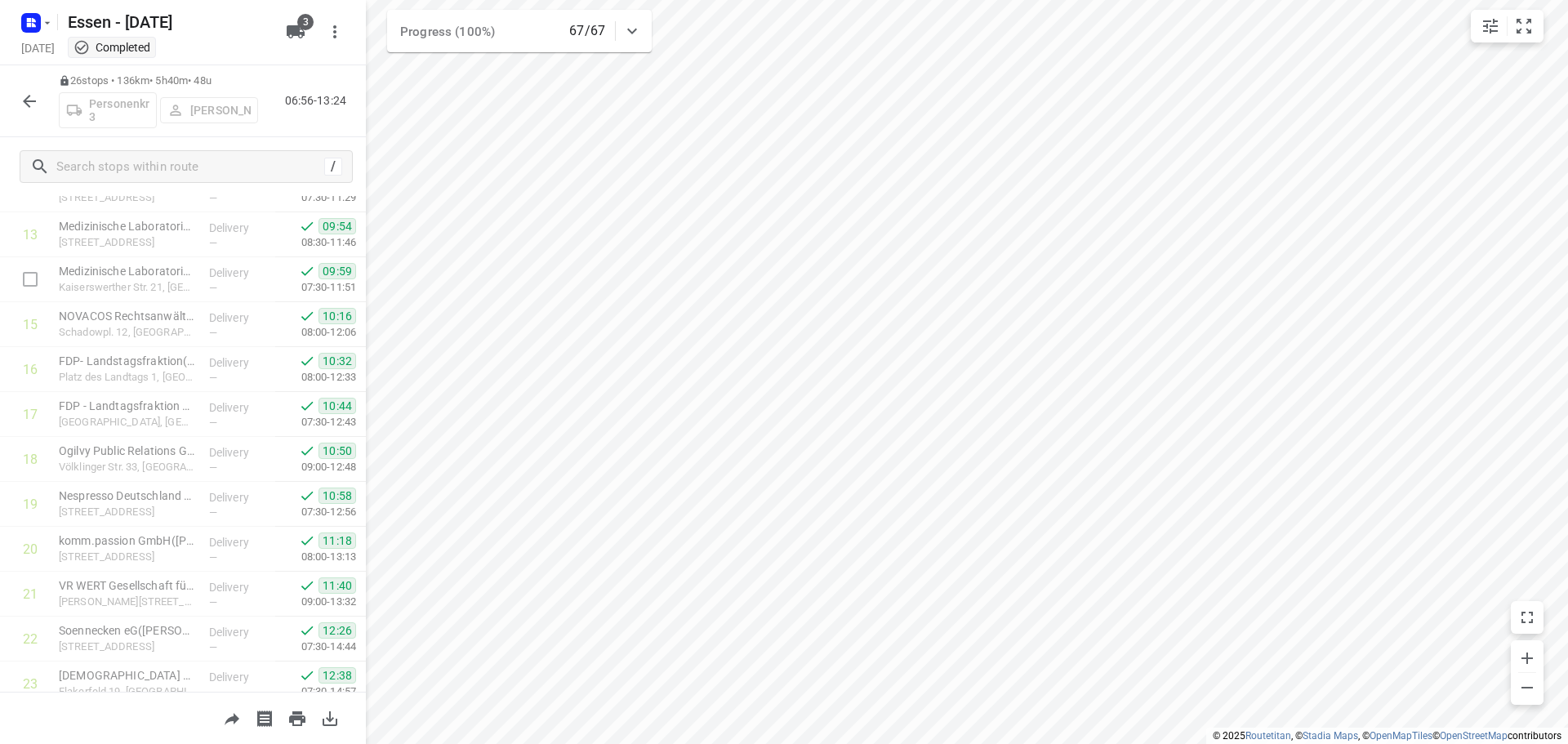
scroll to position [798, 0]
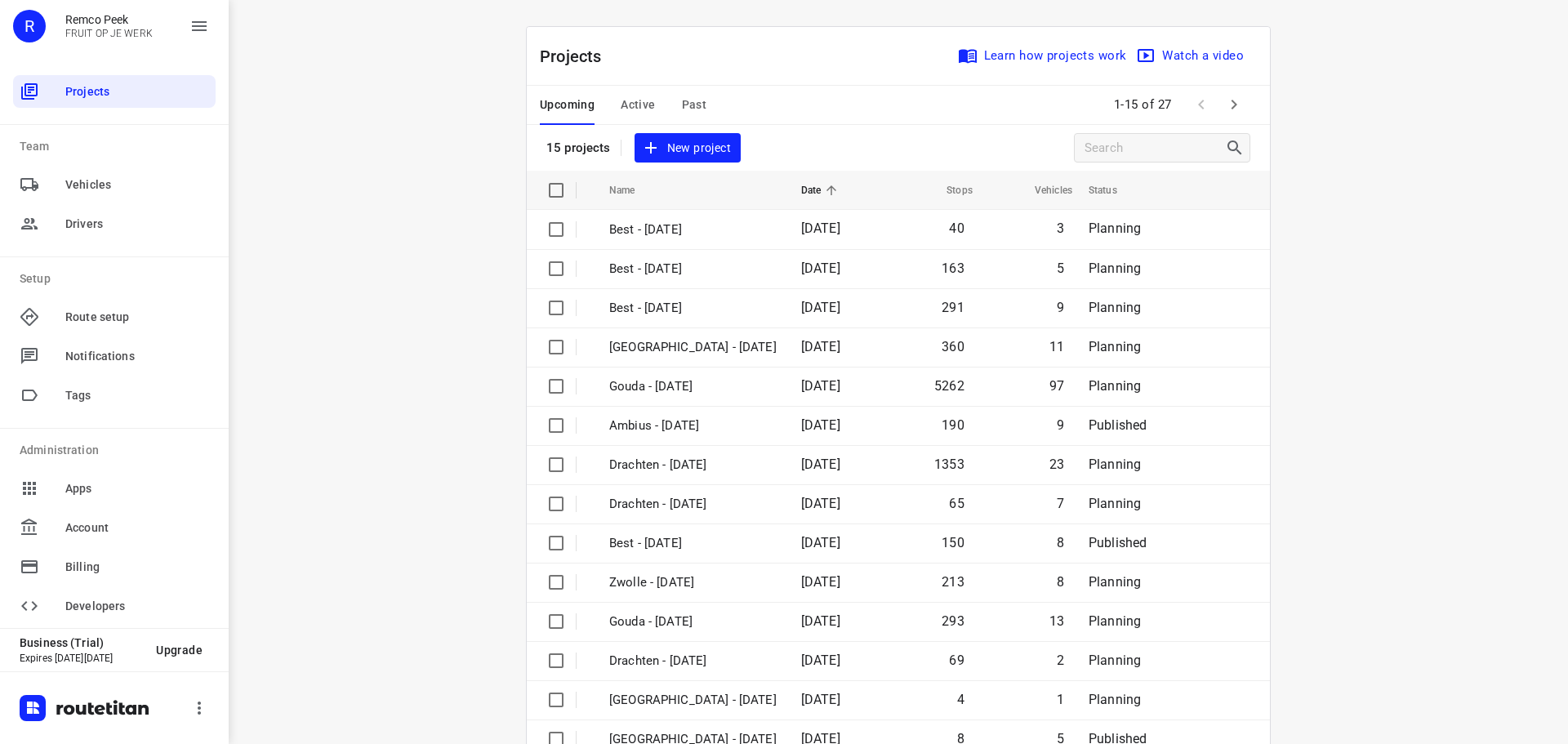
click at [628, 110] on span "Active" at bounding box center [638, 104] width 34 height 20
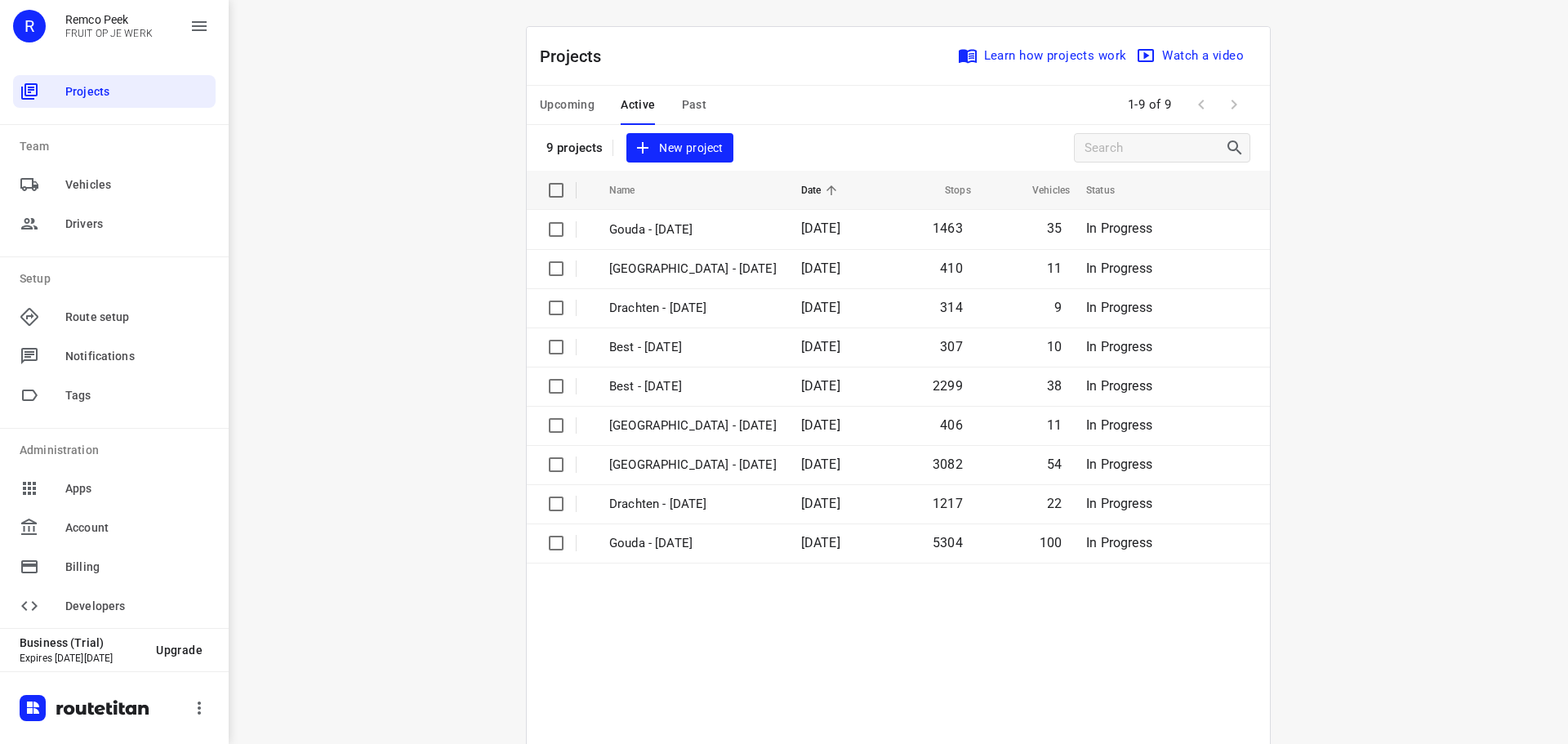
click at [690, 95] on span "Past" at bounding box center [695, 104] width 26 height 20
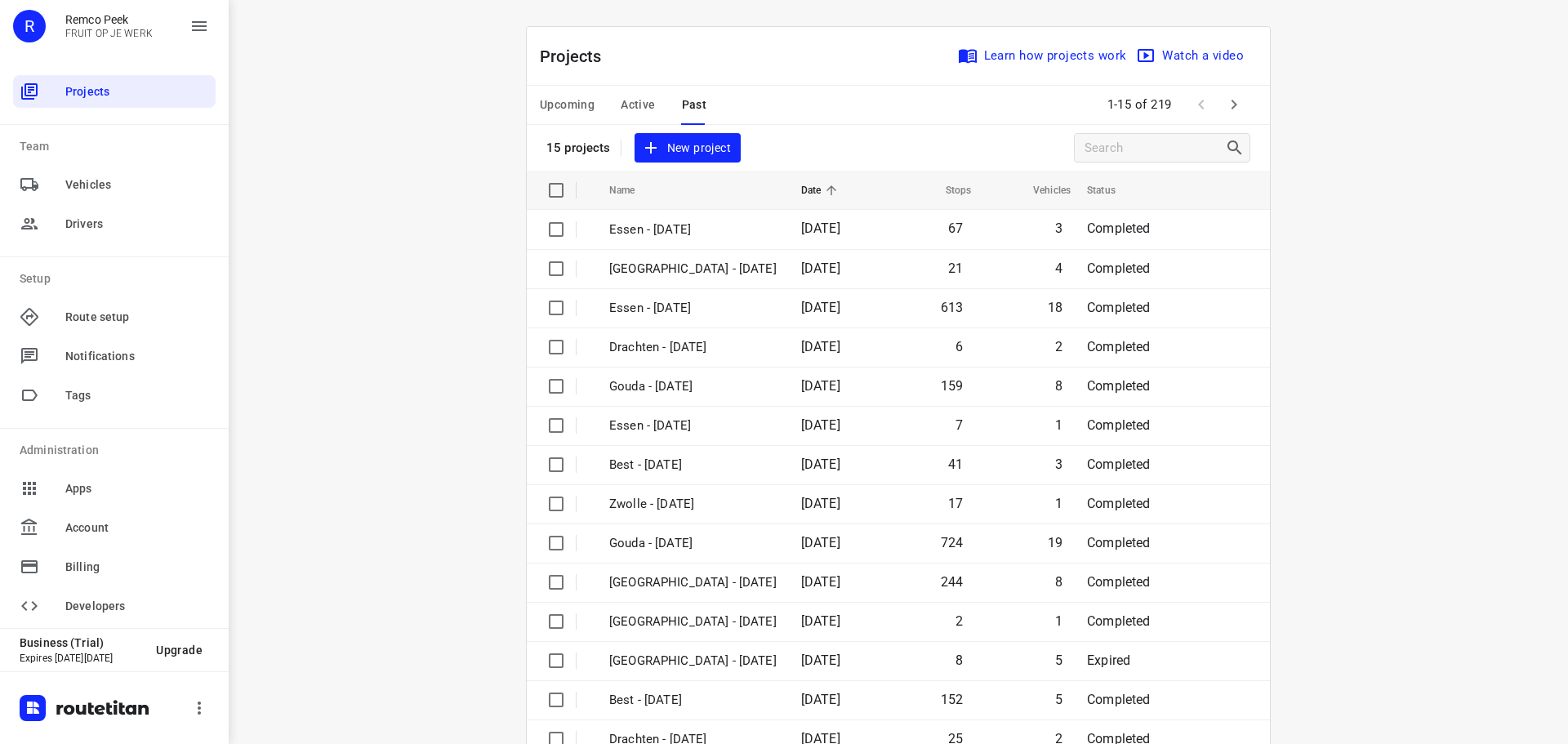
click at [544, 91] on button "Upcoming" at bounding box center [567, 105] width 54 height 39
